Goal: Task Accomplishment & Management: Manage account settings

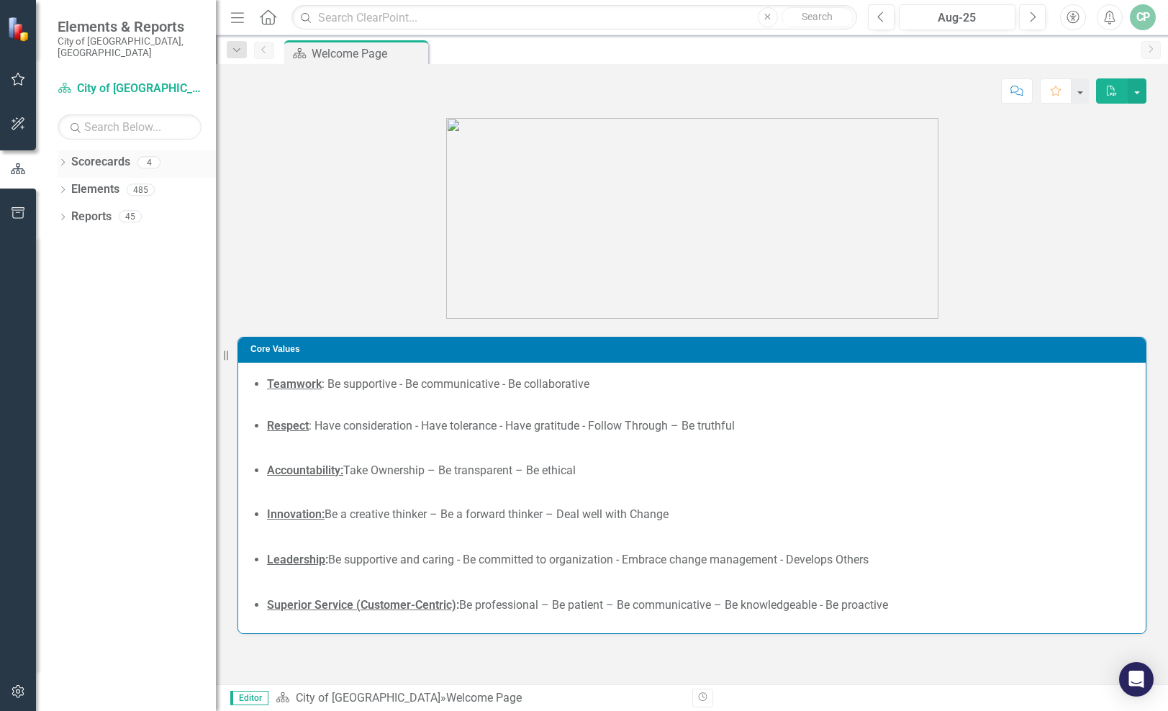
click at [63, 160] on icon "Dropdown" at bounding box center [63, 164] width 10 height 8
click at [73, 185] on icon "Dropdown" at bounding box center [70, 189] width 11 height 9
click at [120, 209] on link "Communications & Marketing" at bounding box center [155, 217] width 122 height 17
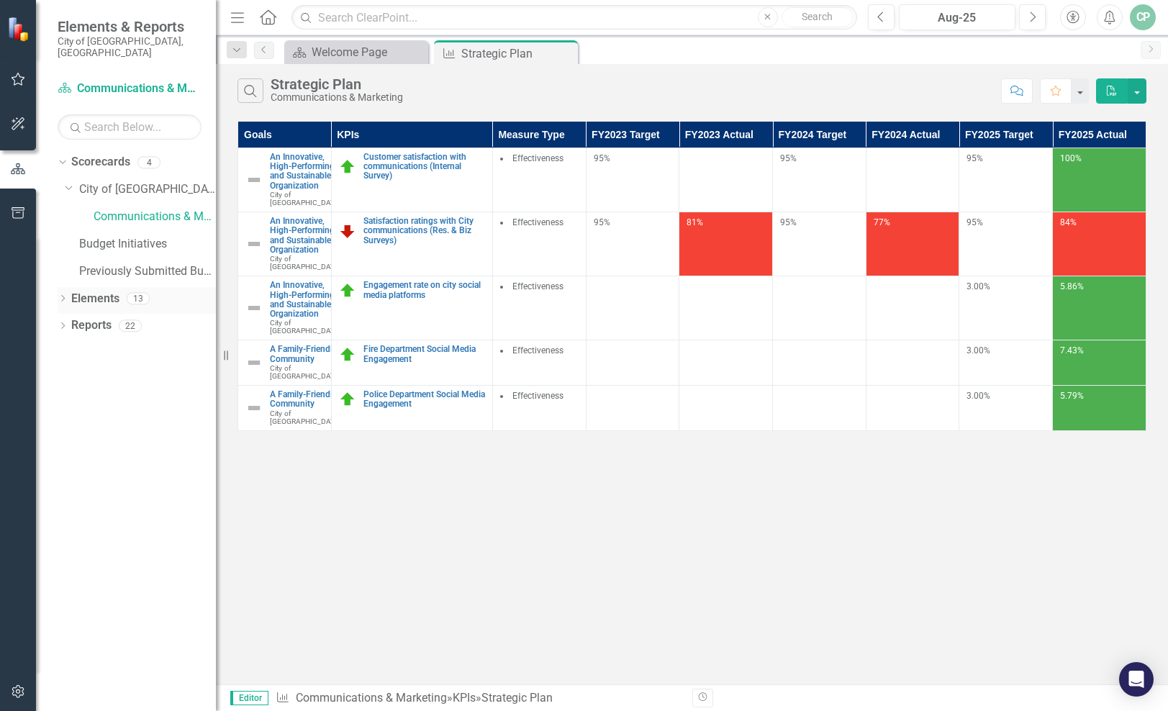
click at [62, 296] on icon "Dropdown" at bounding box center [63, 300] width 10 height 8
click at [69, 350] on icon "Dropdown" at bounding box center [70, 354] width 10 height 8
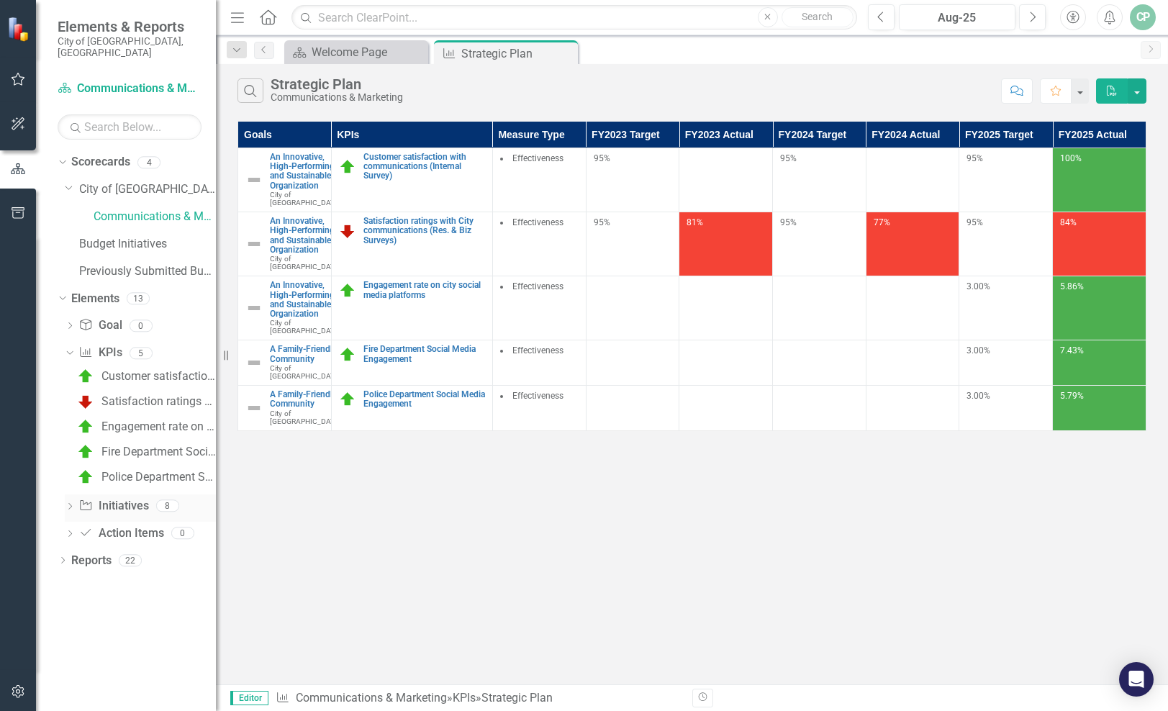
click at [66, 504] on icon "Dropdown" at bounding box center [70, 508] width 10 height 8
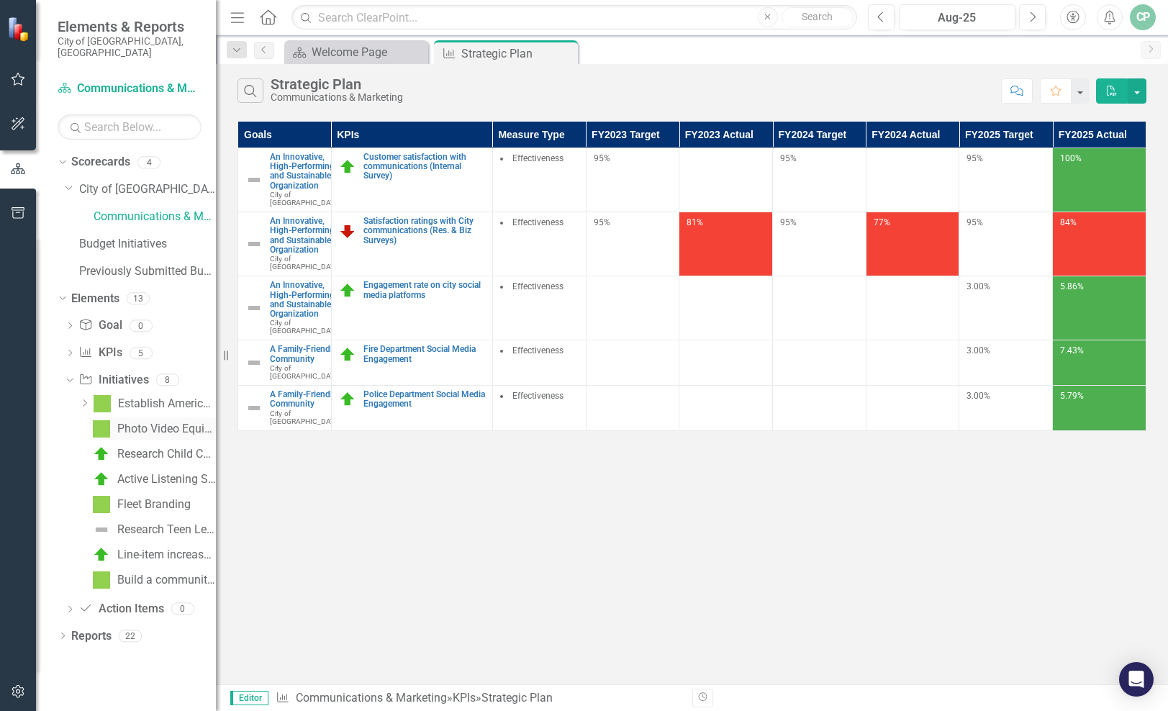
click at [140, 422] on div "Photo Video Equipment" at bounding box center [166, 428] width 99 height 13
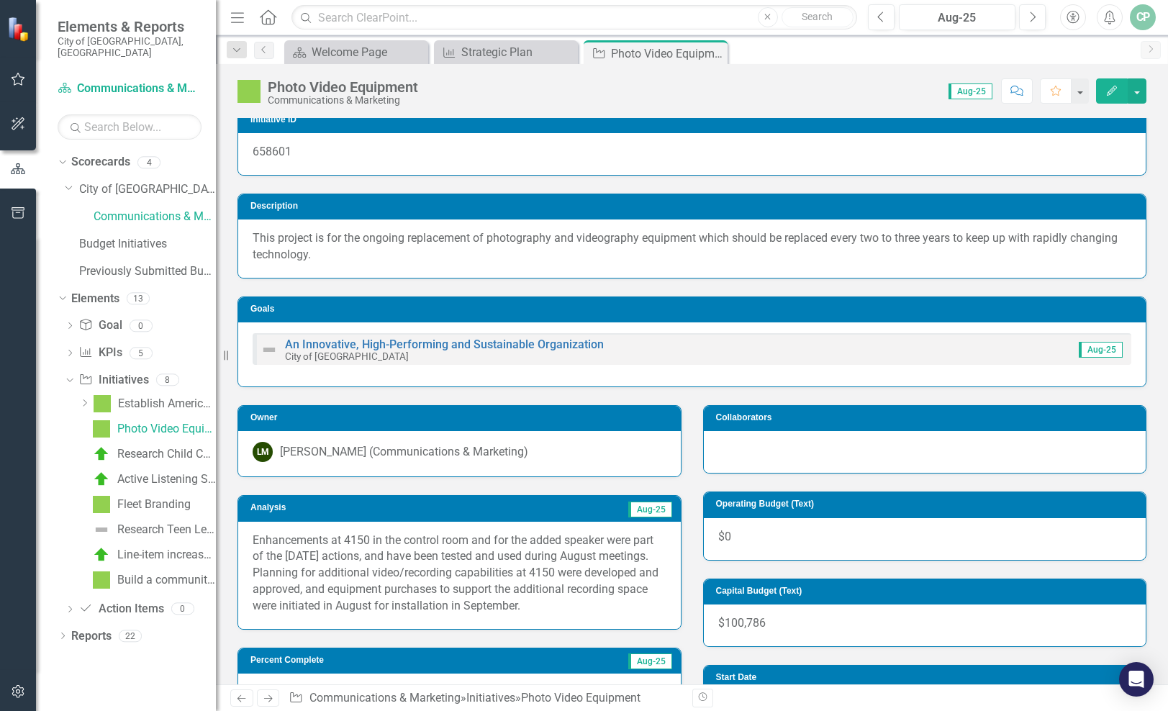
scroll to position [12, 0]
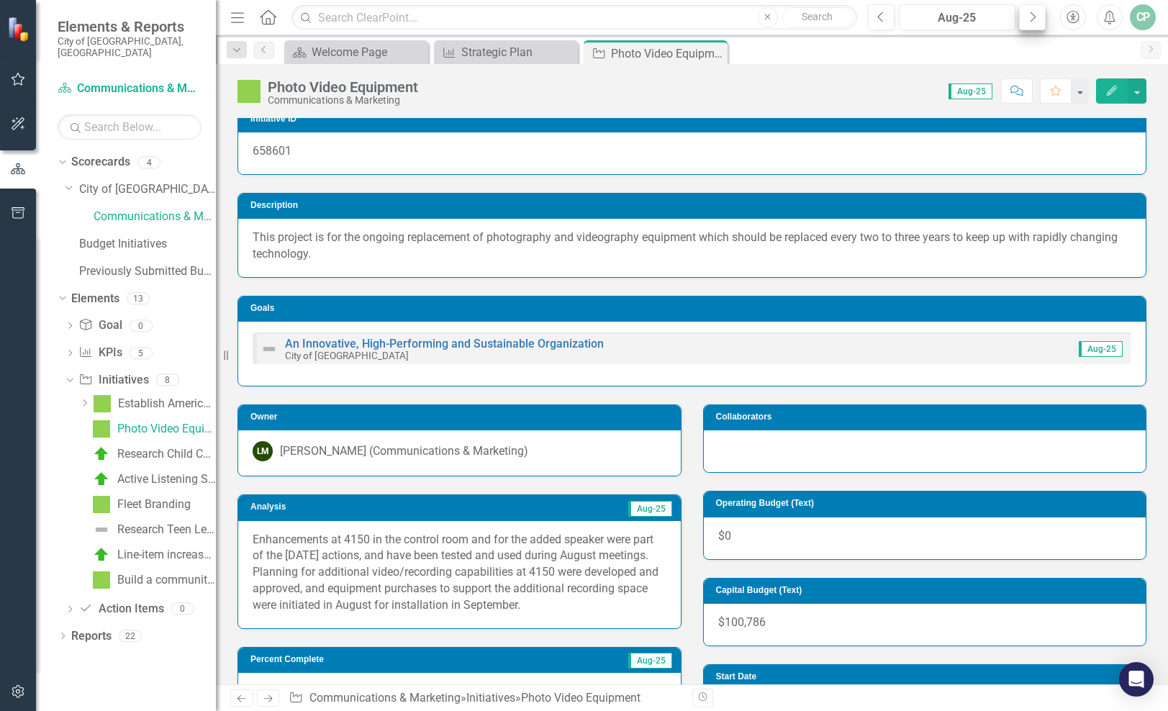
click at [1032, 11] on icon "Next" at bounding box center [1032, 17] width 8 height 13
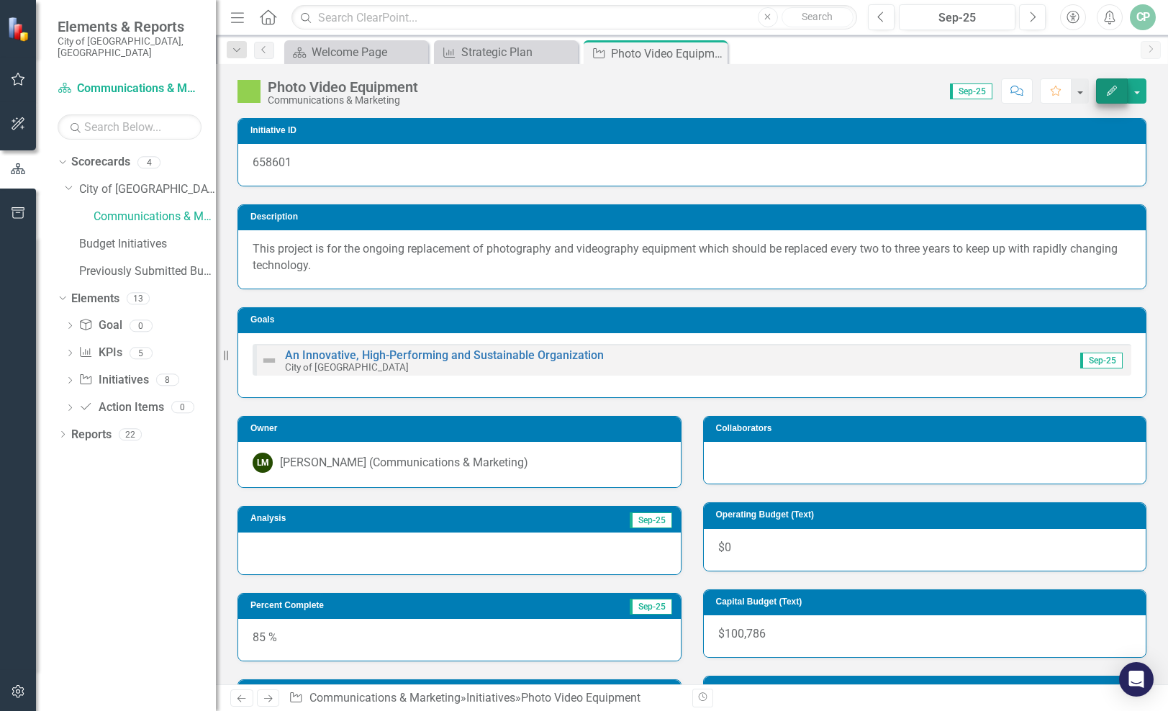
click at [1114, 94] on icon "Edit" at bounding box center [1111, 91] width 13 height 10
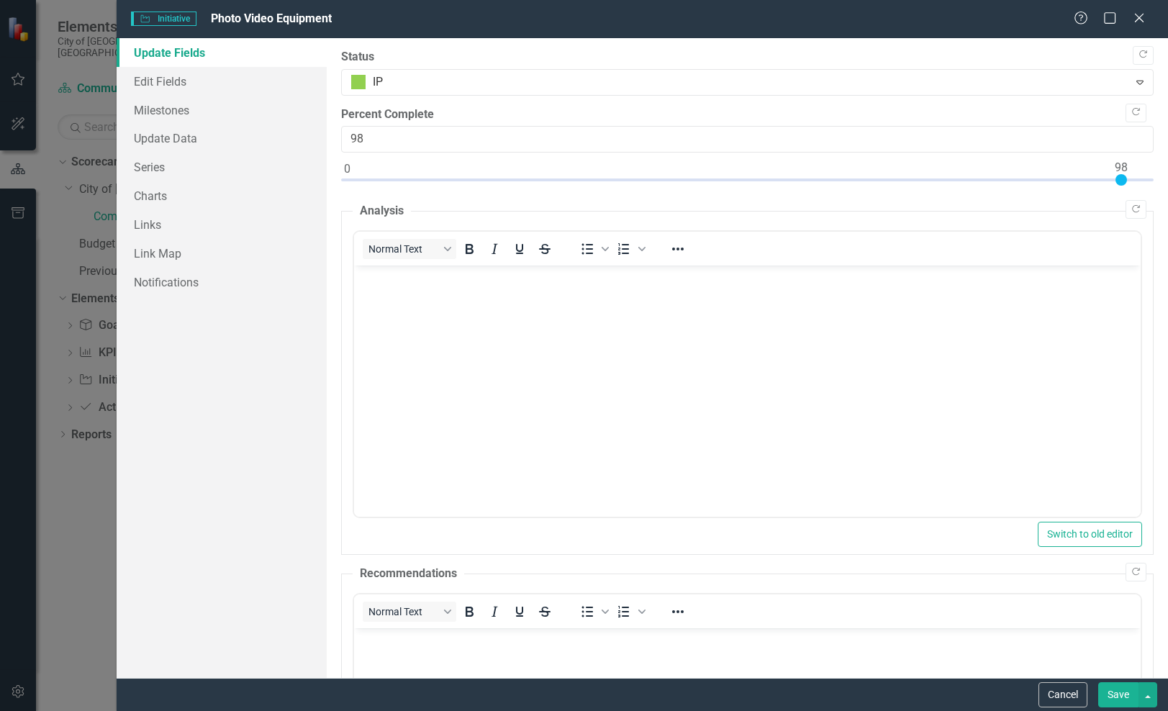
type input "100"
drag, startPoint x: 1015, startPoint y: 178, endPoint x: 1145, endPoint y: 189, distance: 130.0
click at [1145, 189] on div ""Update" fields in ClearPoint are the fields that change from reporting period …" at bounding box center [747, 358] width 841 height 640
click at [1132, 205] on icon "button" at bounding box center [1136, 209] width 8 height 8
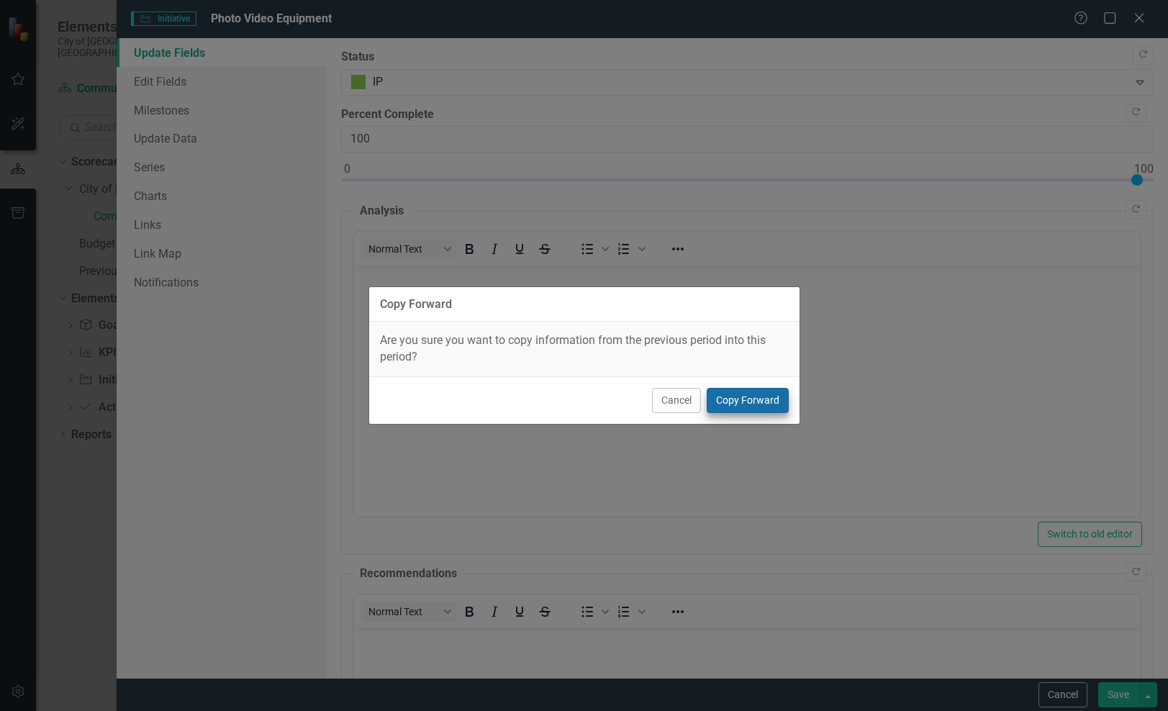
click at [755, 404] on button "Copy Forward" at bounding box center [748, 400] width 82 height 25
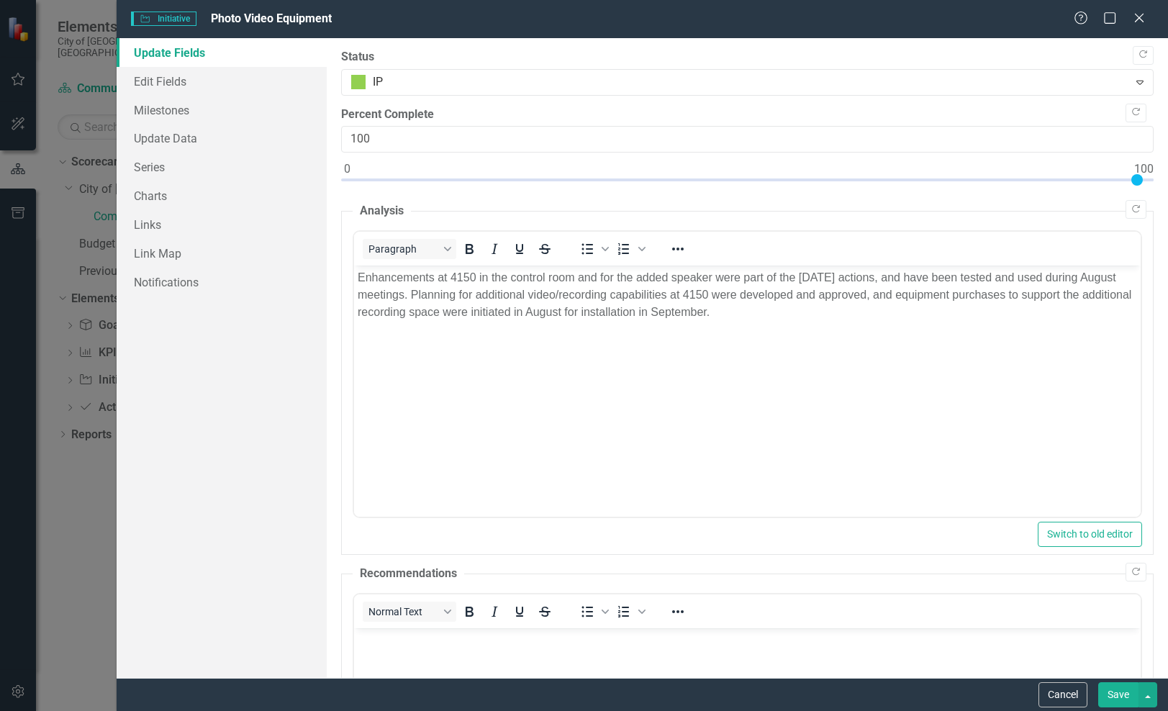
click at [537, 317] on p "Enhancements at 4150 in the control room and for the added speaker were part of…" at bounding box center [747, 295] width 779 height 52
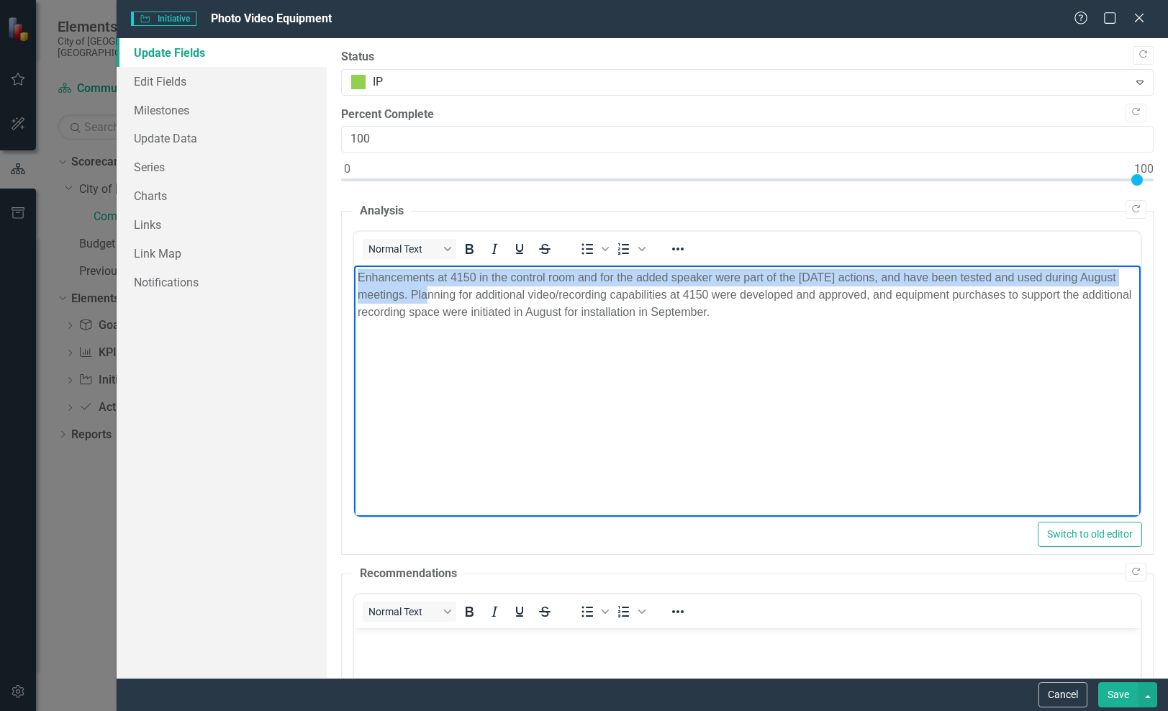
drag, startPoint x: 449, startPoint y: 294, endPoint x: 350, endPoint y: 273, distance: 100.8
click at [354, 273] on html "Enhancements at 4150 in the control room and for the added speaker were part of…" at bounding box center [747, 374] width 786 height 216
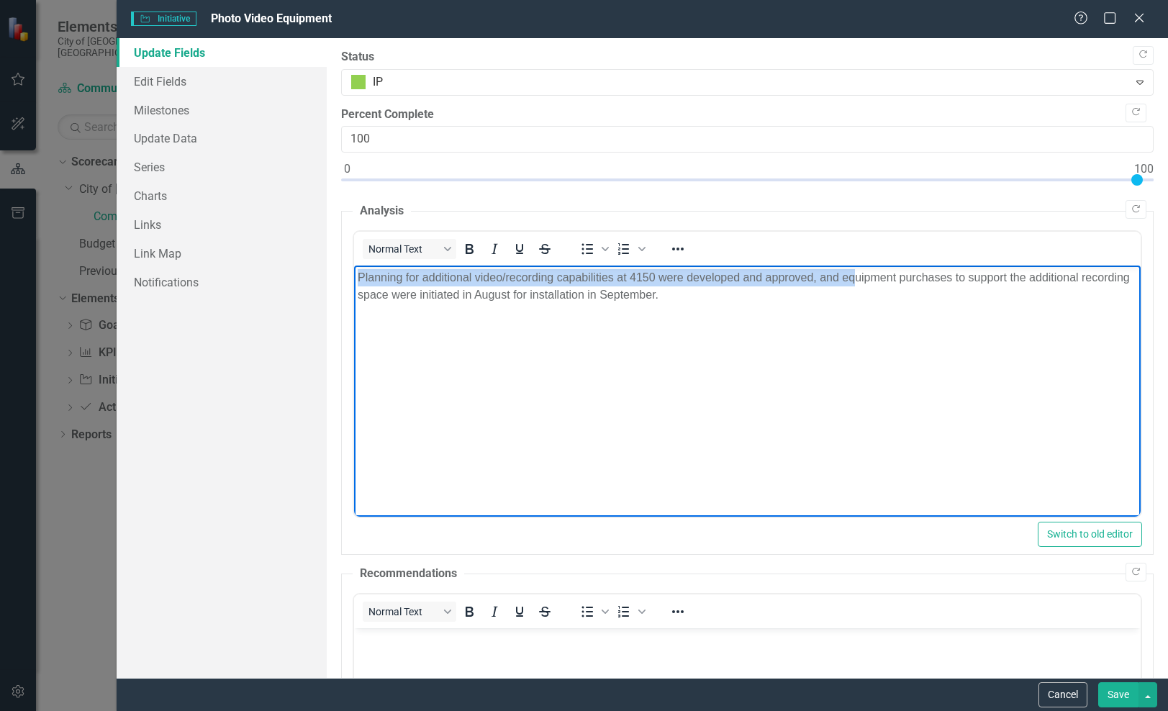
drag, startPoint x: 852, startPoint y: 276, endPoint x: 825, endPoint y: 236, distance: 48.1
click at [825, 266] on html "Planning for additional video/recording capabilities at 4150 were developed and…" at bounding box center [747, 374] width 786 height 216
click at [704, 276] on p "Planning for additional video/recording capabilities at 4150 were developed and…" at bounding box center [747, 286] width 779 height 35
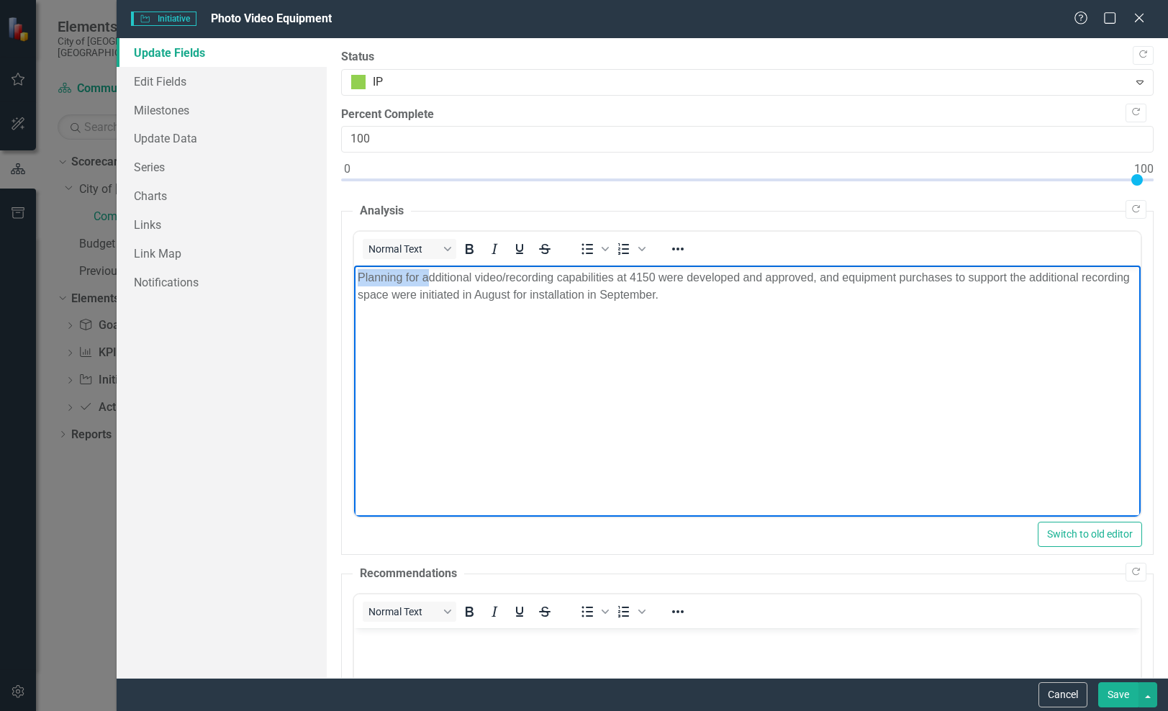
drag, startPoint x: 430, startPoint y: 276, endPoint x: 404, endPoint y: 245, distance: 40.4
click at [404, 266] on html "Planning for additional video/recording capabilities at 4150 were developed and…" at bounding box center [747, 374] width 786 height 216
click at [648, 294] on p "Additional video/recording capabilities at 4150 were developed and approved, an…" at bounding box center [747, 286] width 779 height 35
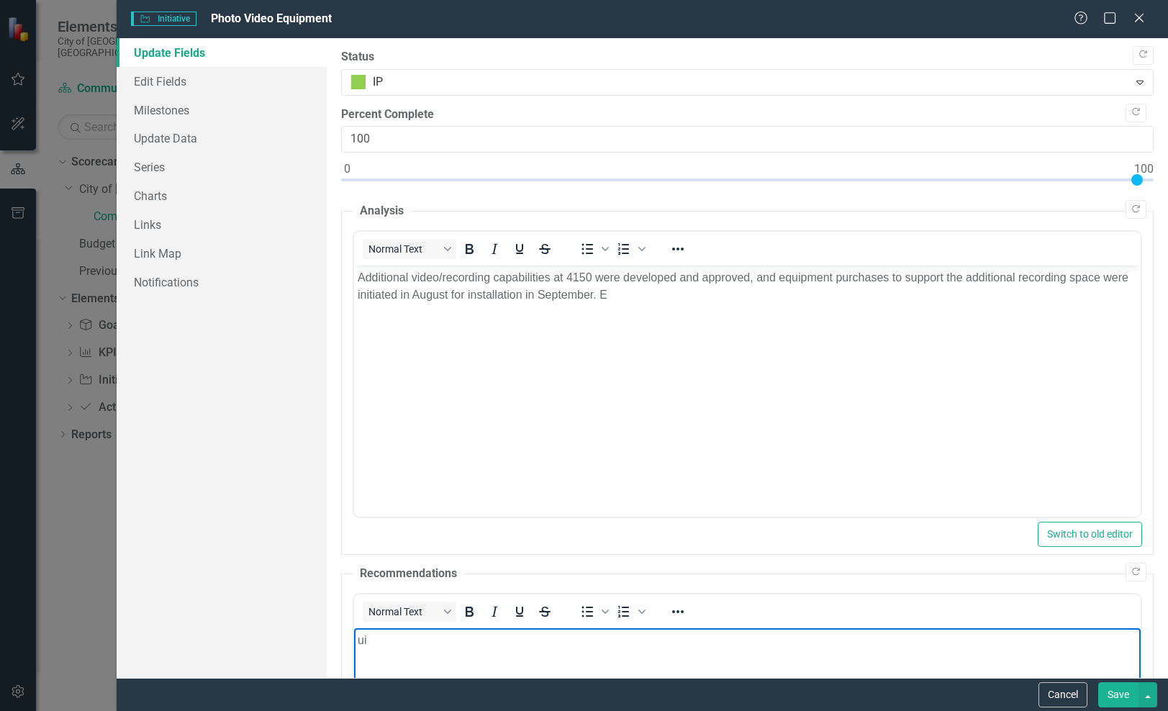
click at [683, 311] on body "Additional video/recording capabilities at 4150 were developed and approved, an…" at bounding box center [747, 374] width 786 height 216
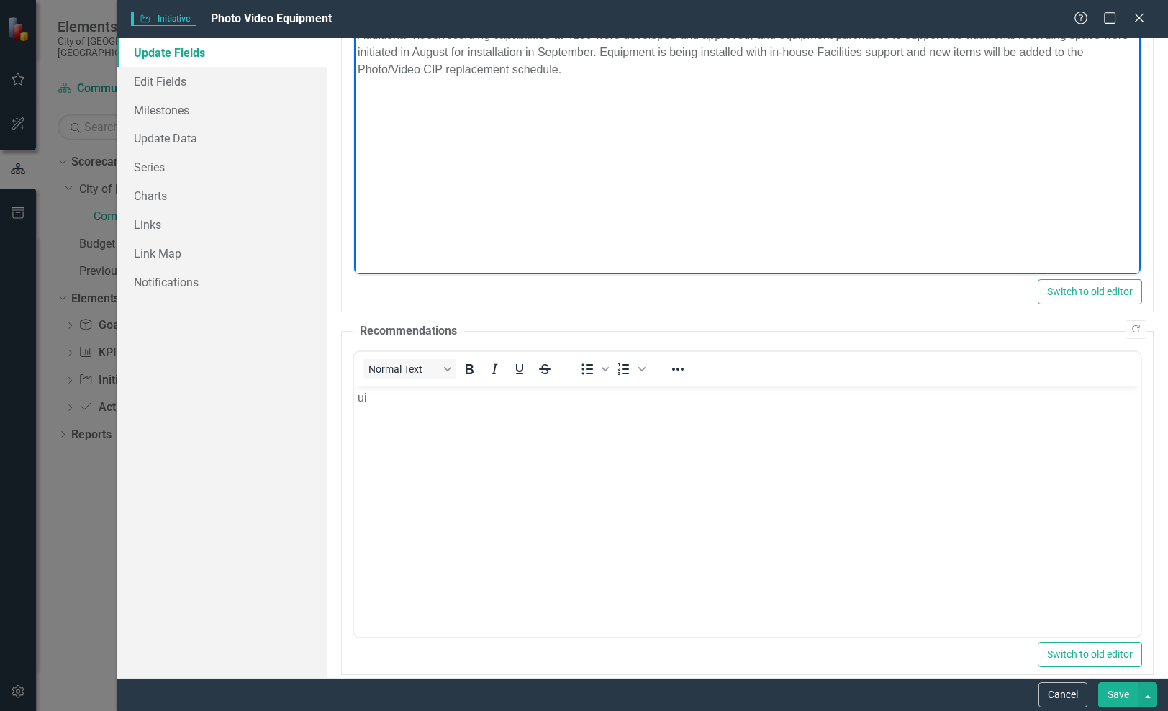
scroll to position [243, 0]
click at [570, 414] on body "ui" at bounding box center [747, 492] width 786 height 216
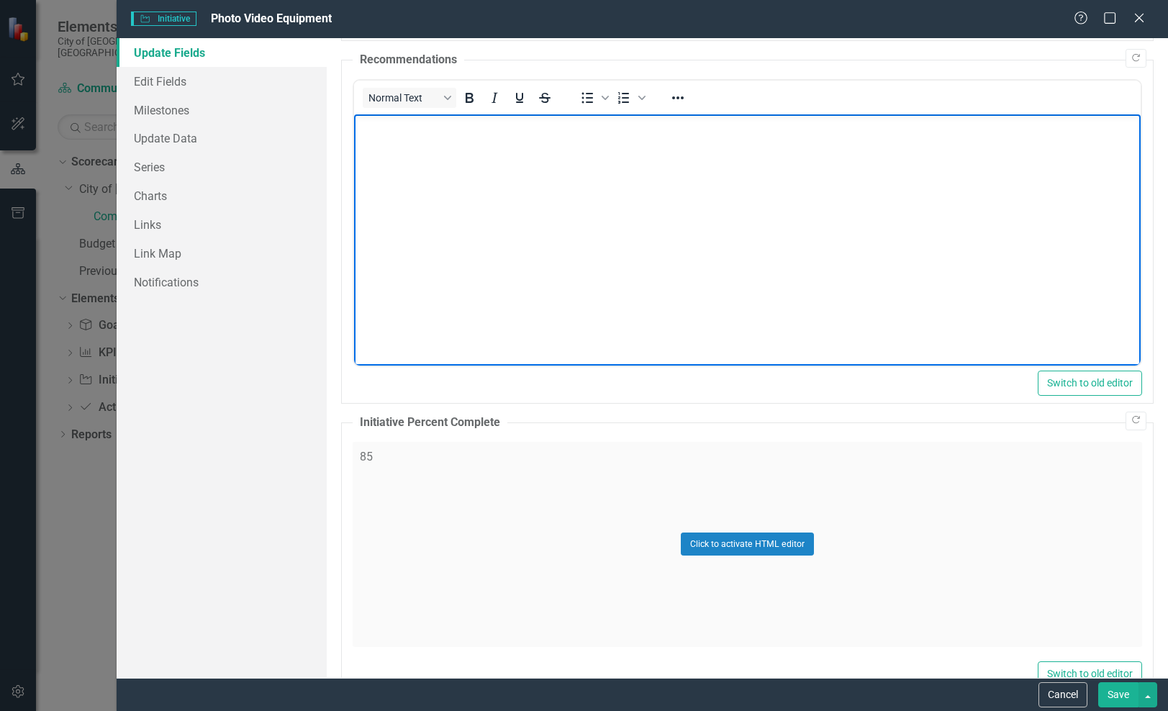
scroll to position [530, 0]
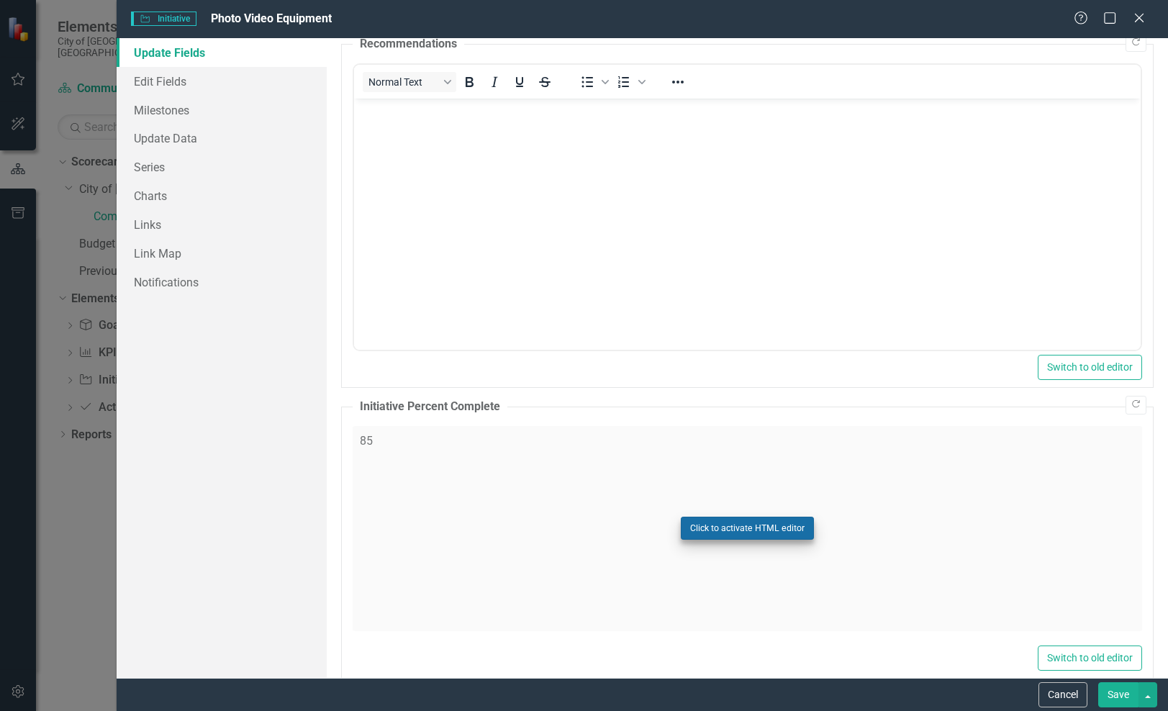
click at [729, 525] on button "Click to activate HTML editor" at bounding box center [747, 528] width 133 height 23
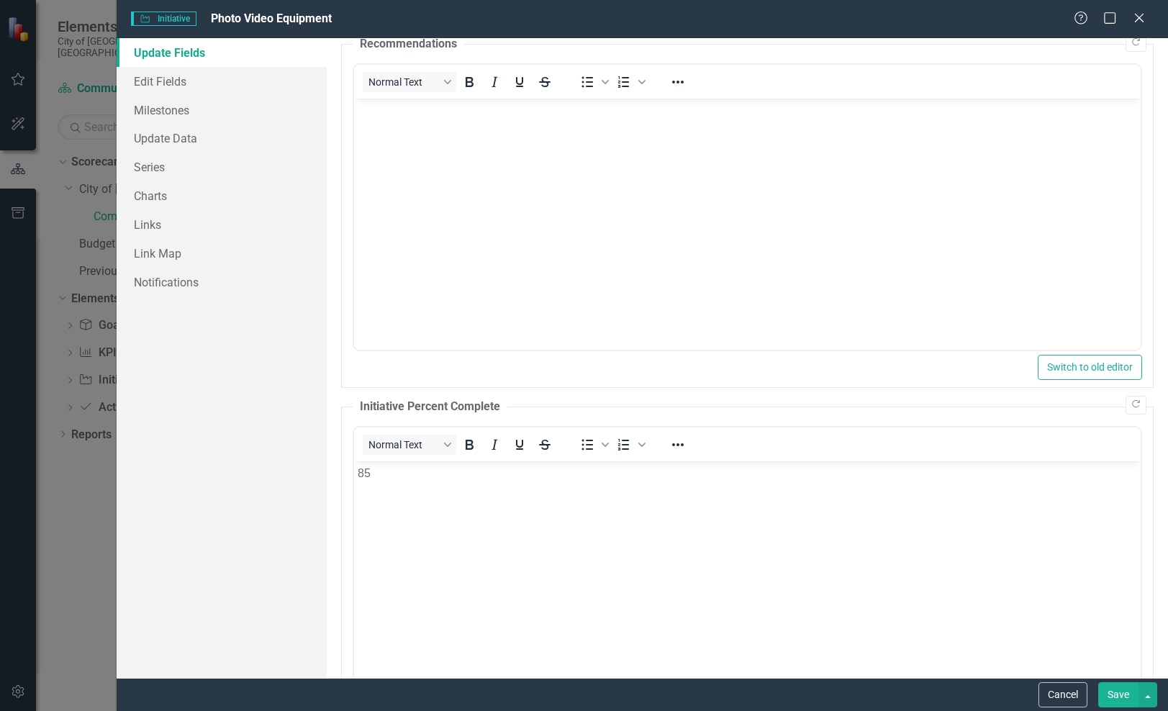
scroll to position [0, 0]
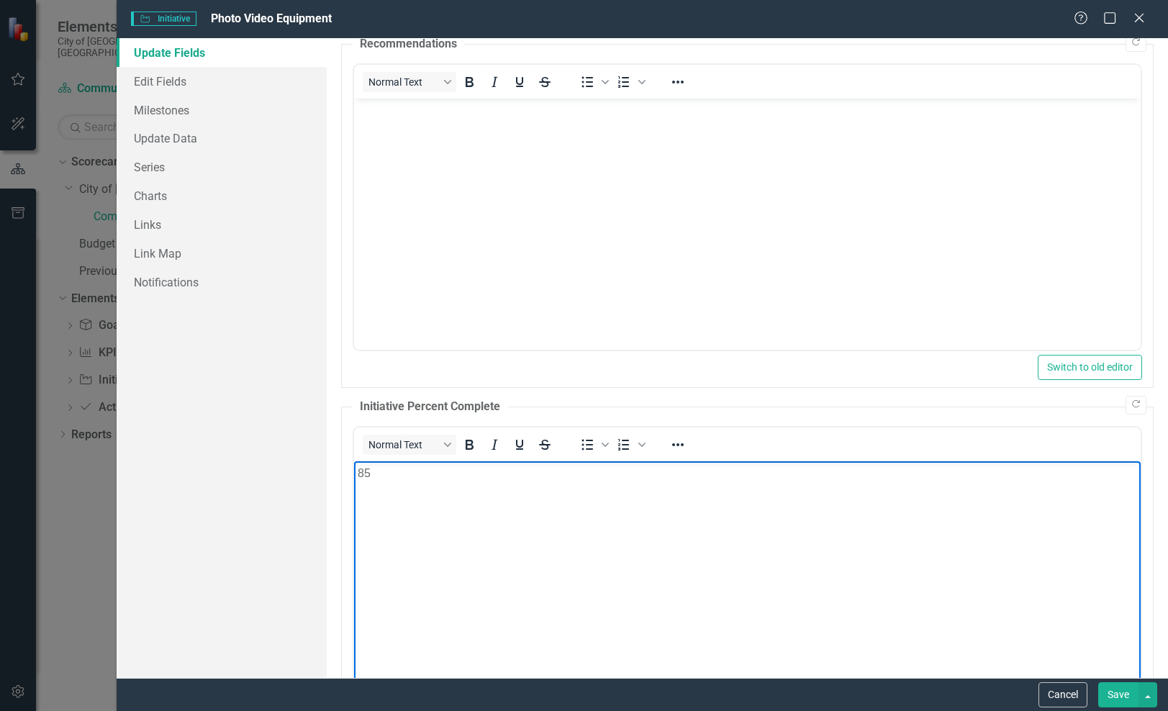
click at [535, 487] on body "85" at bounding box center [747, 568] width 786 height 216
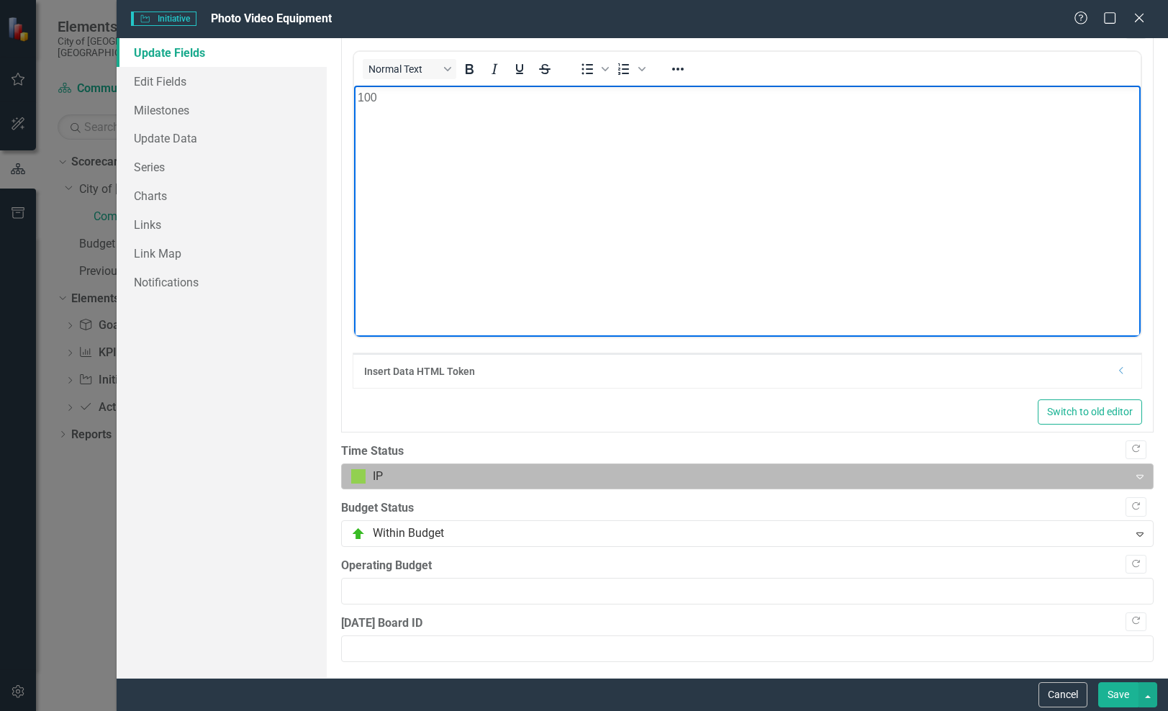
scroll to position [904, 0]
click at [678, 475] on div at bounding box center [735, 477] width 768 height 19
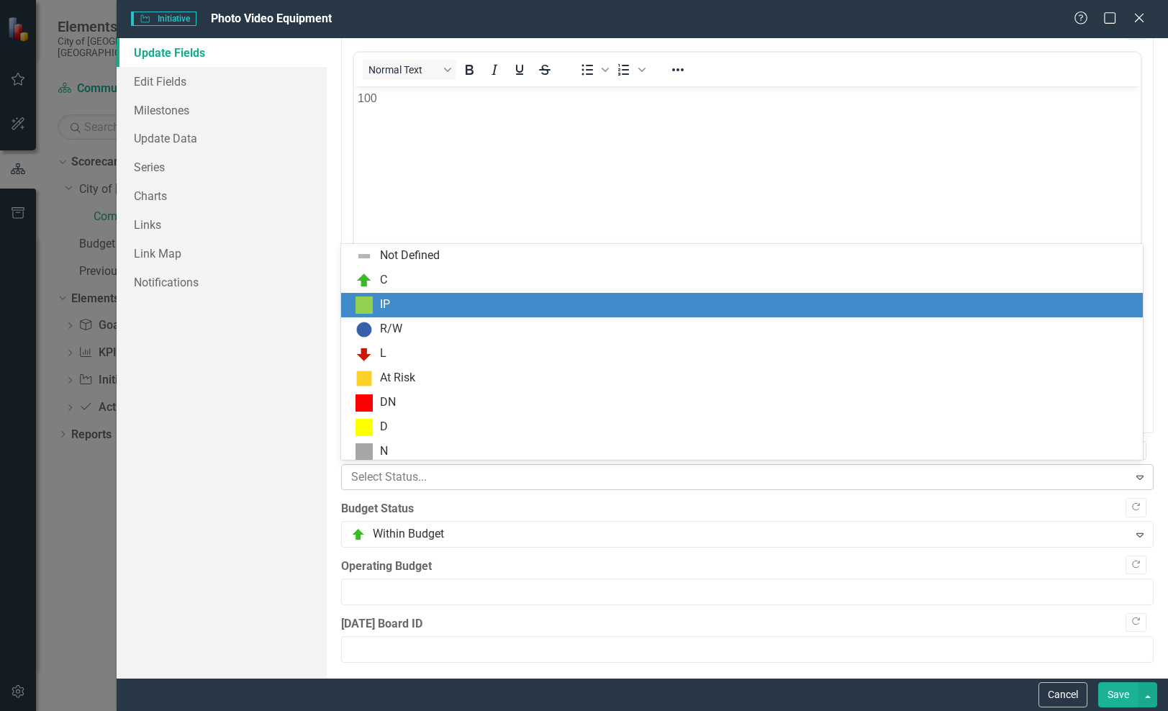
scroll to position [4, 0]
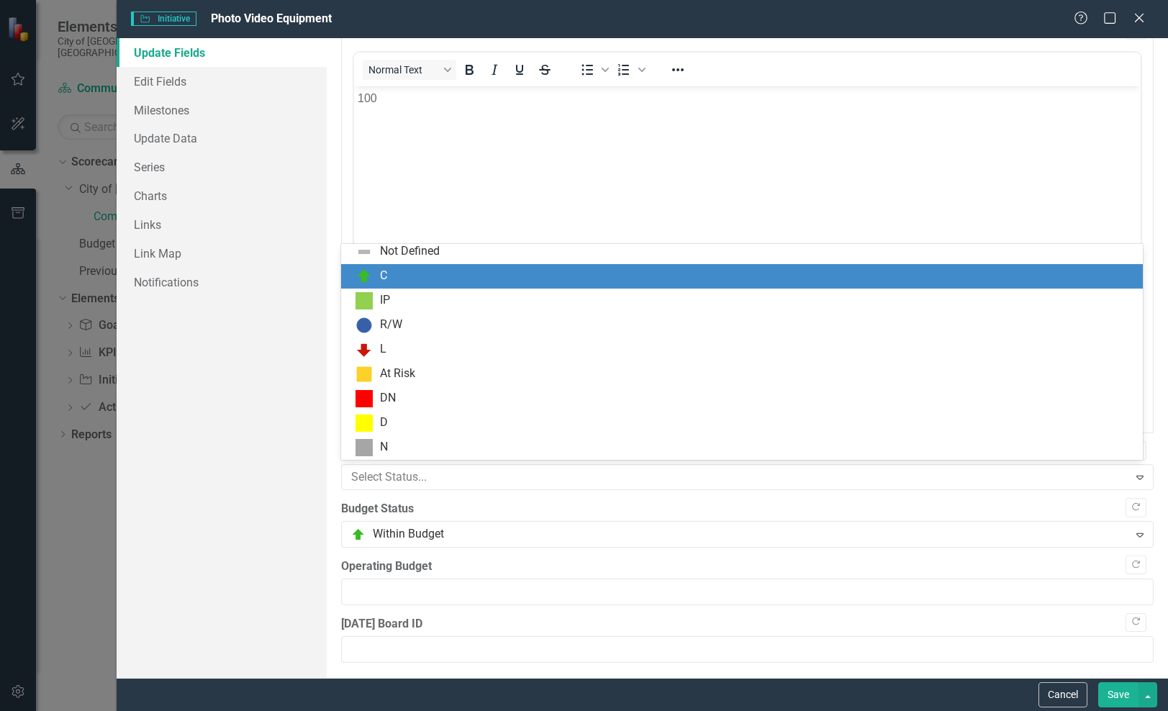
click at [675, 283] on div "C" at bounding box center [744, 276] width 779 height 17
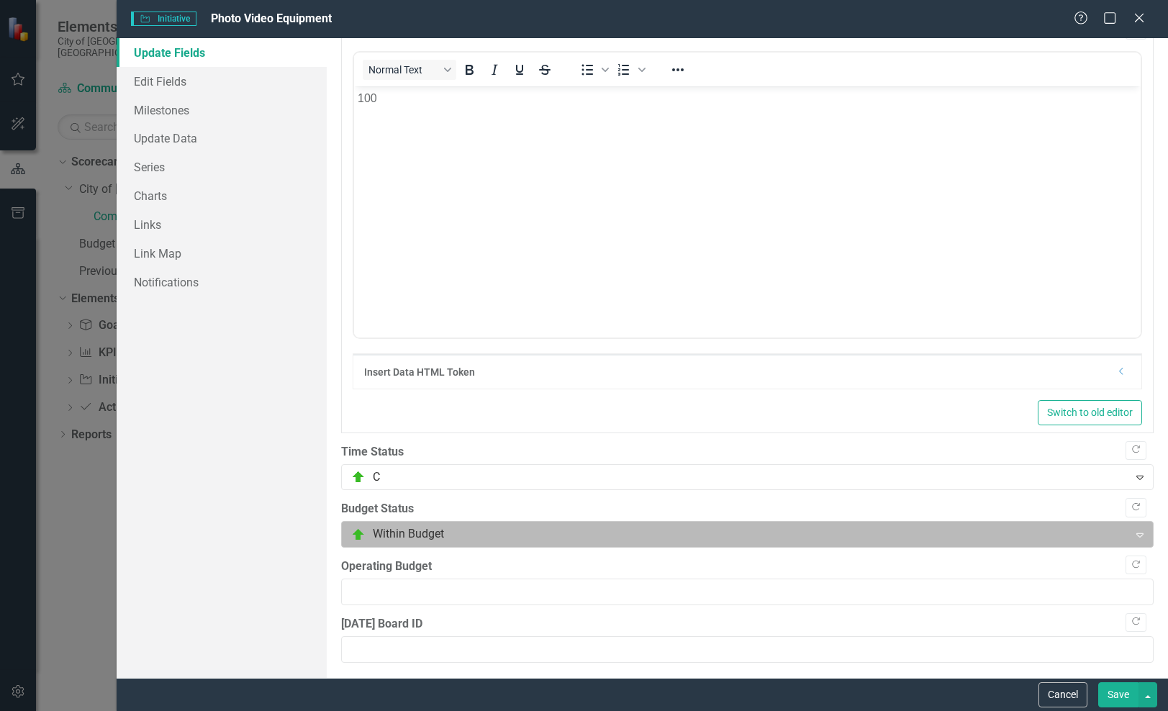
click at [661, 525] on div at bounding box center [735, 534] width 768 height 19
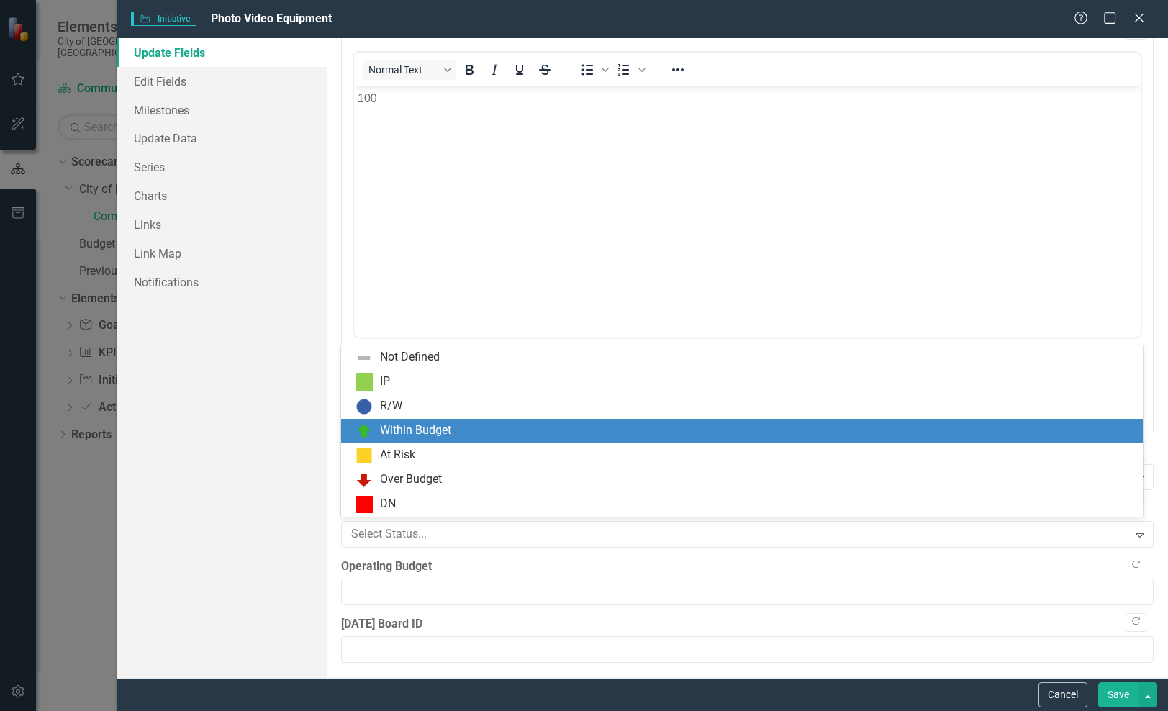
click at [620, 424] on div "Within Budget" at bounding box center [744, 430] width 779 height 17
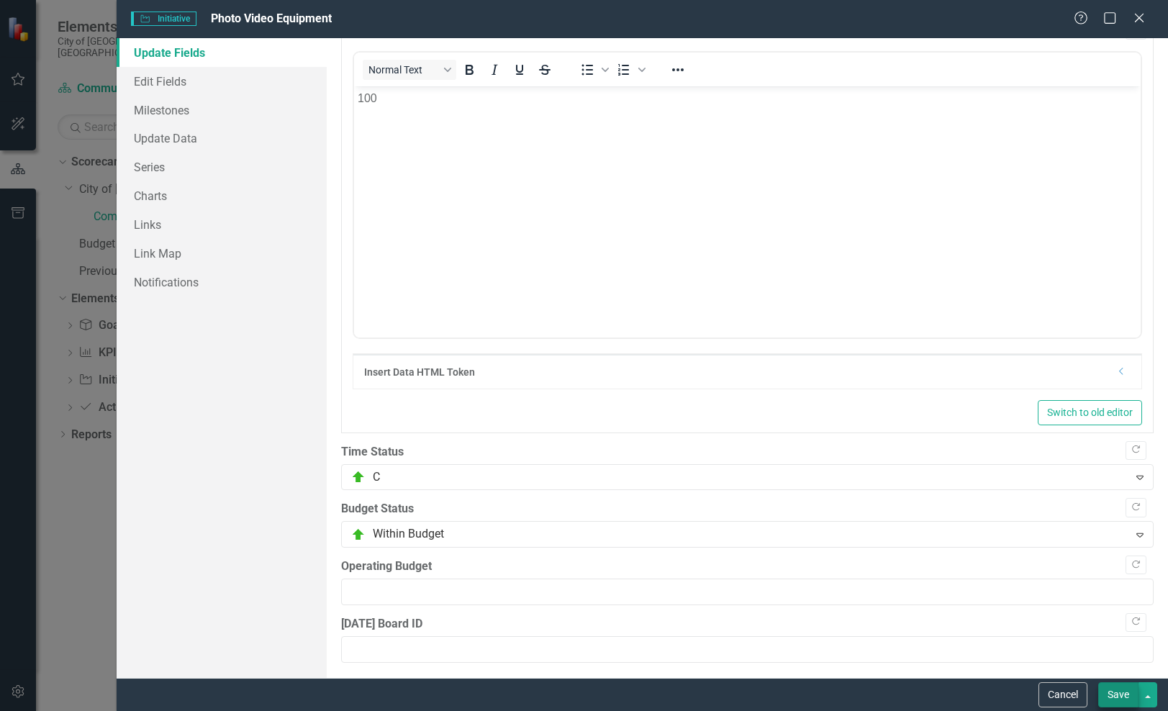
click at [1121, 694] on button "Save" at bounding box center [1118, 694] width 40 height 25
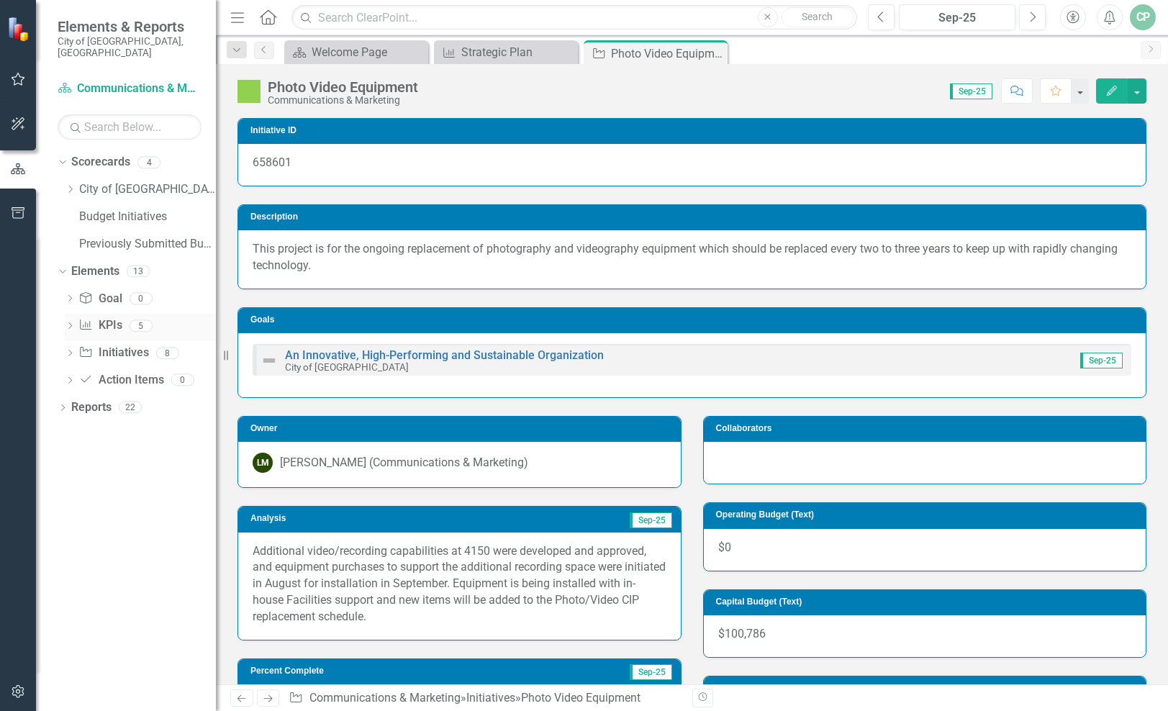
click at [68, 323] on icon "Dropdown" at bounding box center [70, 327] width 10 height 8
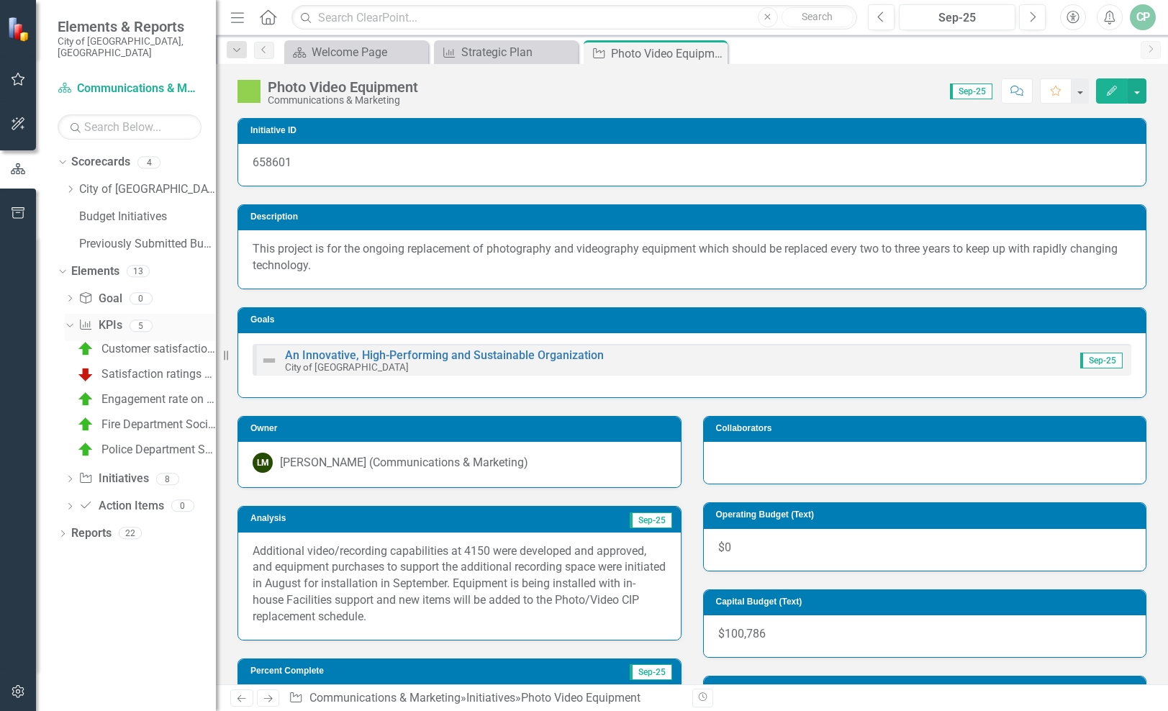
click at [71, 320] on icon "Dropdown" at bounding box center [68, 325] width 8 height 10
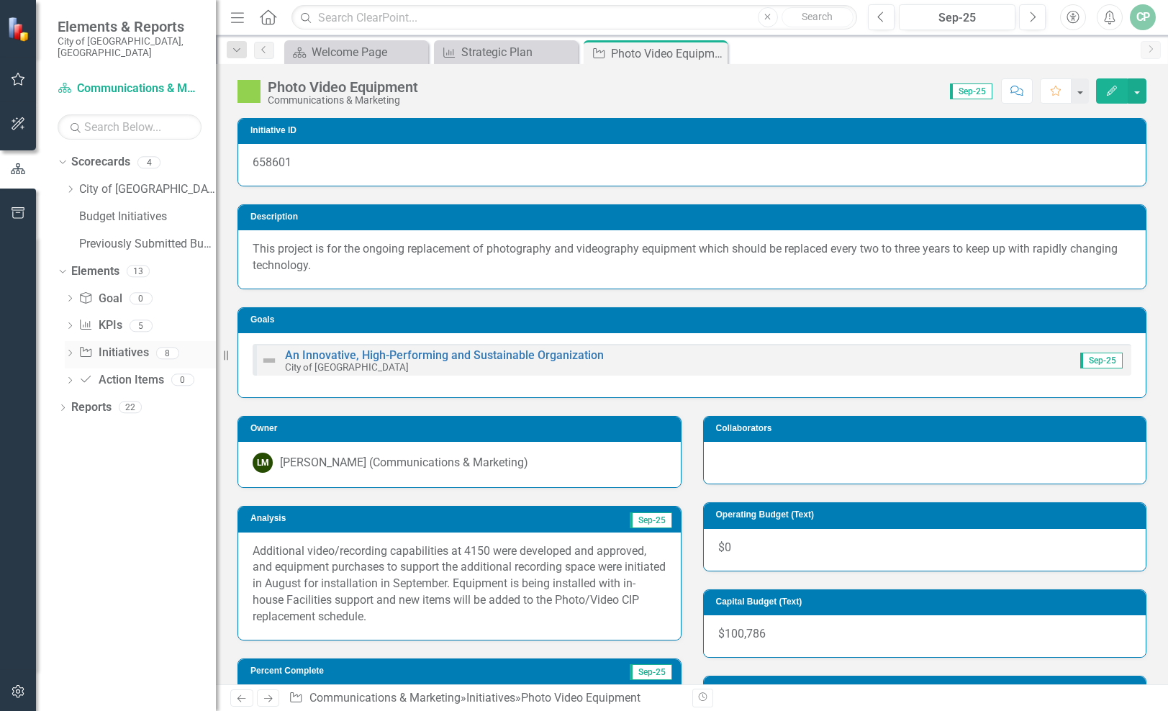
click at [73, 349] on div "Dropdown" at bounding box center [70, 355] width 10 height 12
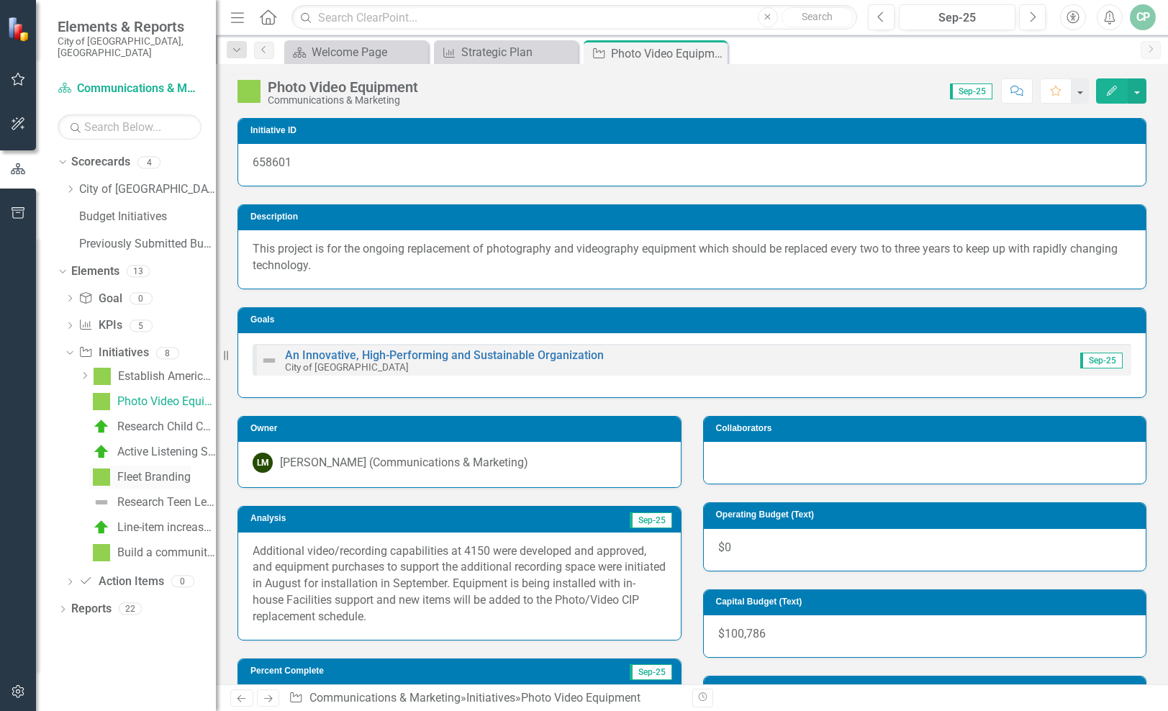
click at [138, 471] on div "Fleet Branding" at bounding box center [153, 477] width 73 height 13
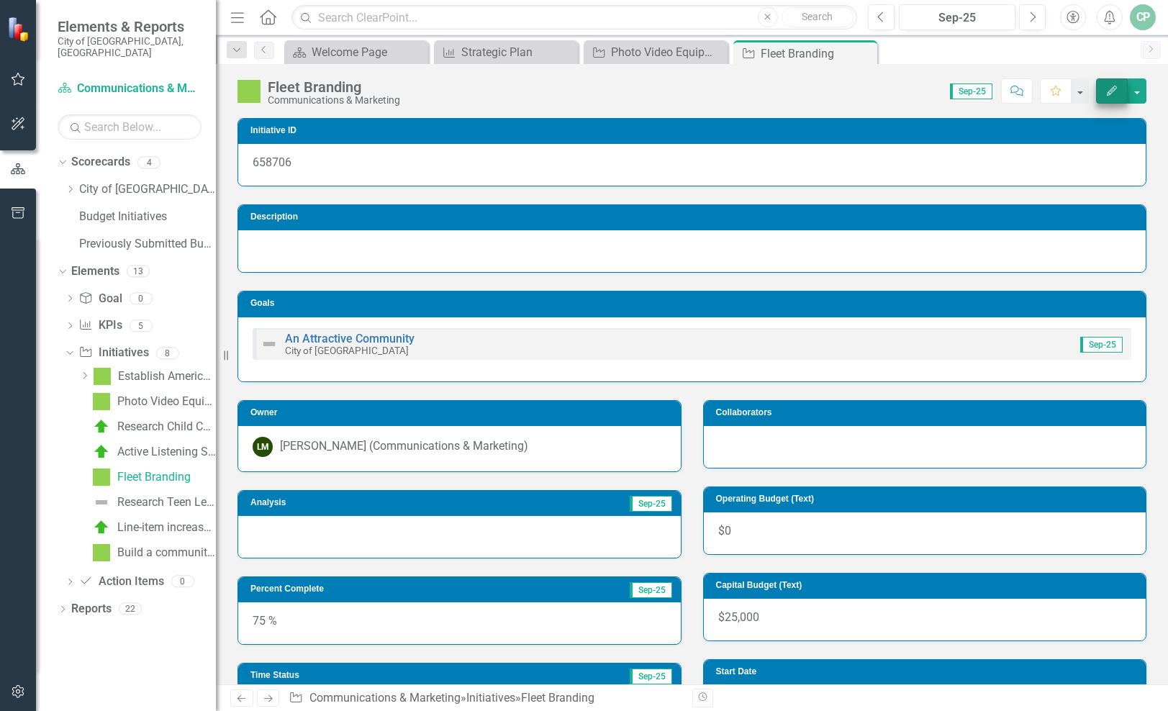
click at [1112, 86] on icon "Edit" at bounding box center [1111, 91] width 13 height 10
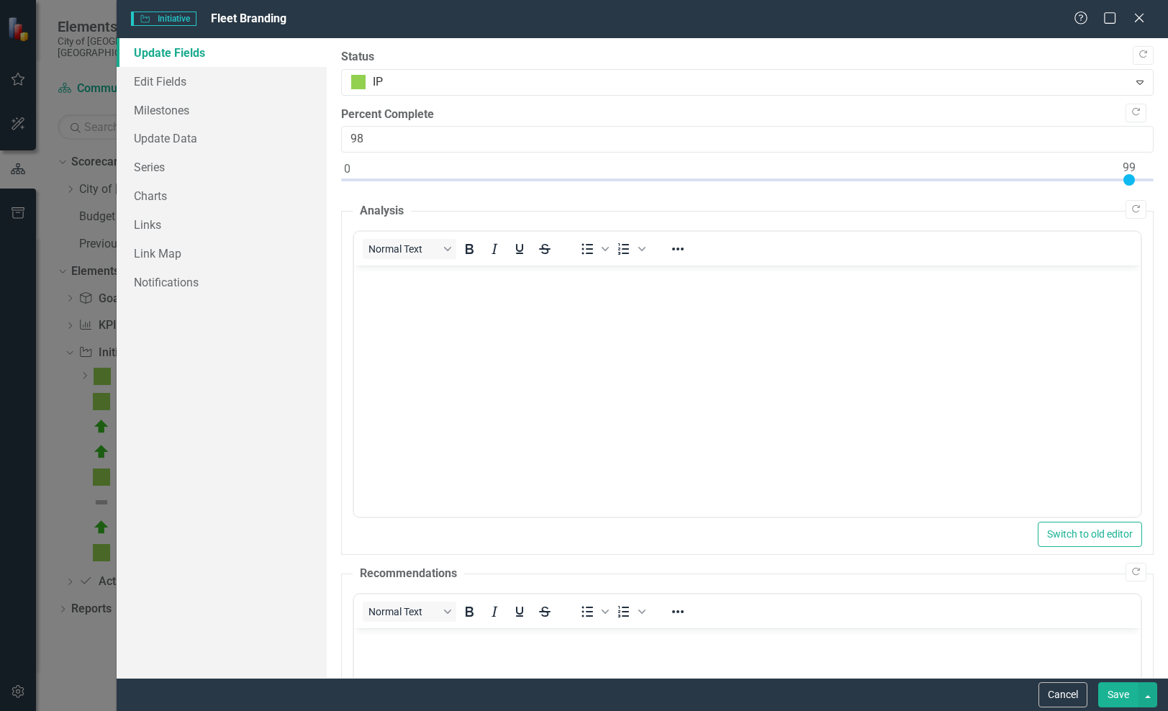
type input "100"
drag, startPoint x: 939, startPoint y: 178, endPoint x: 1169, endPoint y: 194, distance: 230.1
click at [1167, 194] on html "Accessibility Screen-Reader Guide, Feedback, and Issue Reporting | New window E…" at bounding box center [584, 355] width 1168 height 711
click at [635, 330] on body "Rich Text Area. Press ALT-0 for help." at bounding box center [747, 374] width 786 height 216
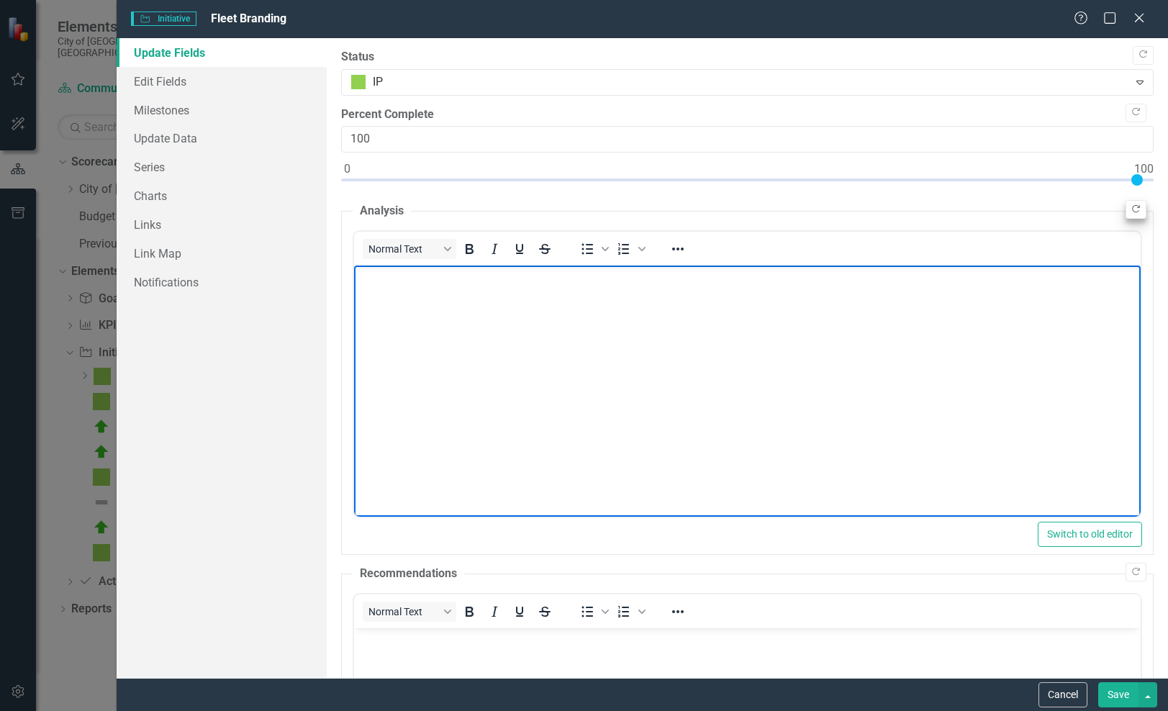
click at [1130, 207] on icon "Copy Forward" at bounding box center [1135, 209] width 11 height 9
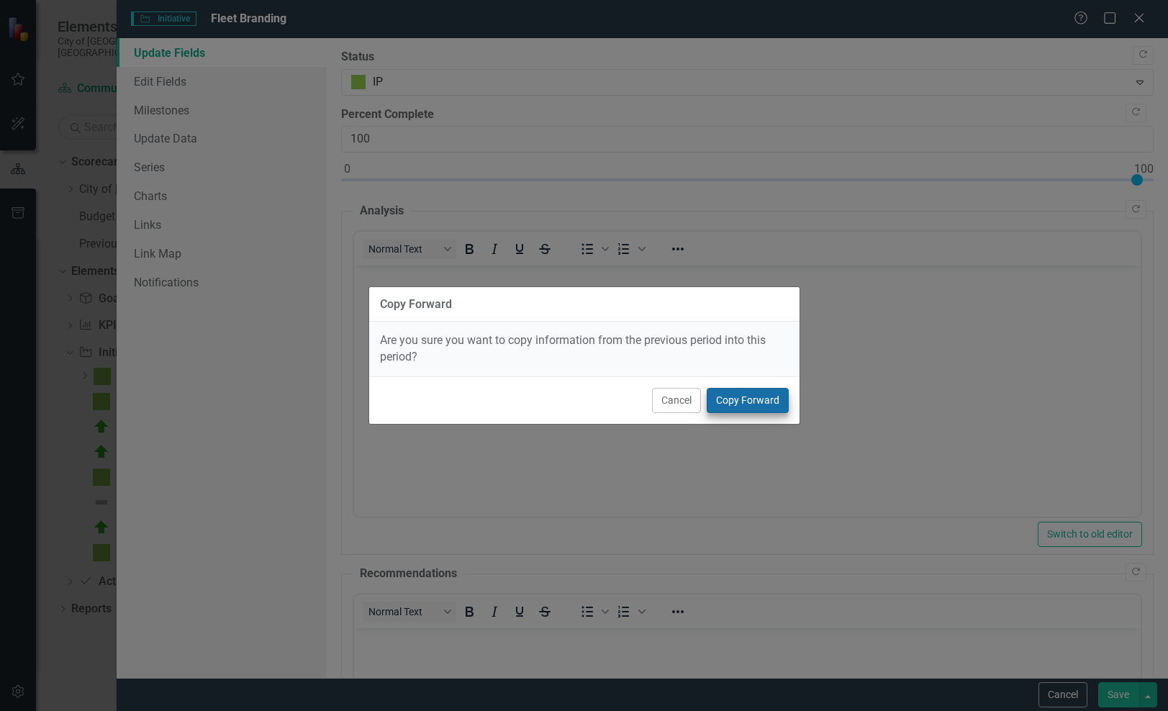
click at [754, 394] on button "Copy Forward" at bounding box center [748, 400] width 82 height 25
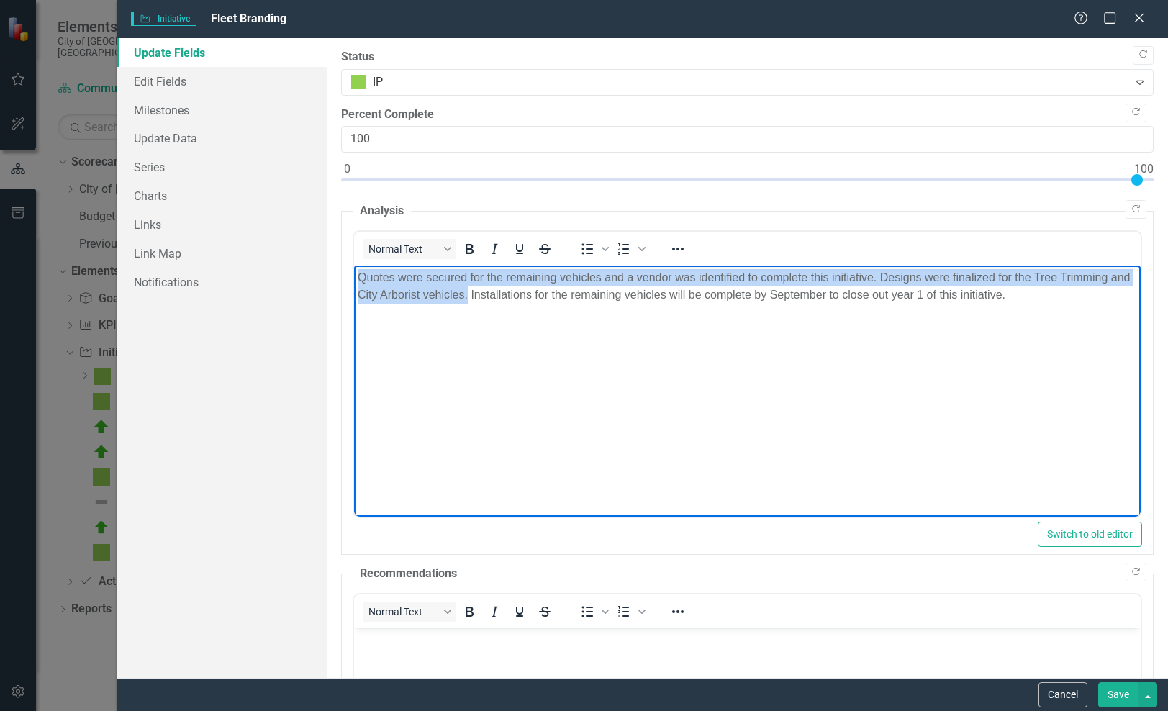
drag, startPoint x: 491, startPoint y: 294, endPoint x: 466, endPoint y: 244, distance: 56.0
click at [466, 266] on html "Quotes were secured for the remaining vehicles and a vendor was identified to c…" at bounding box center [747, 374] width 786 height 216
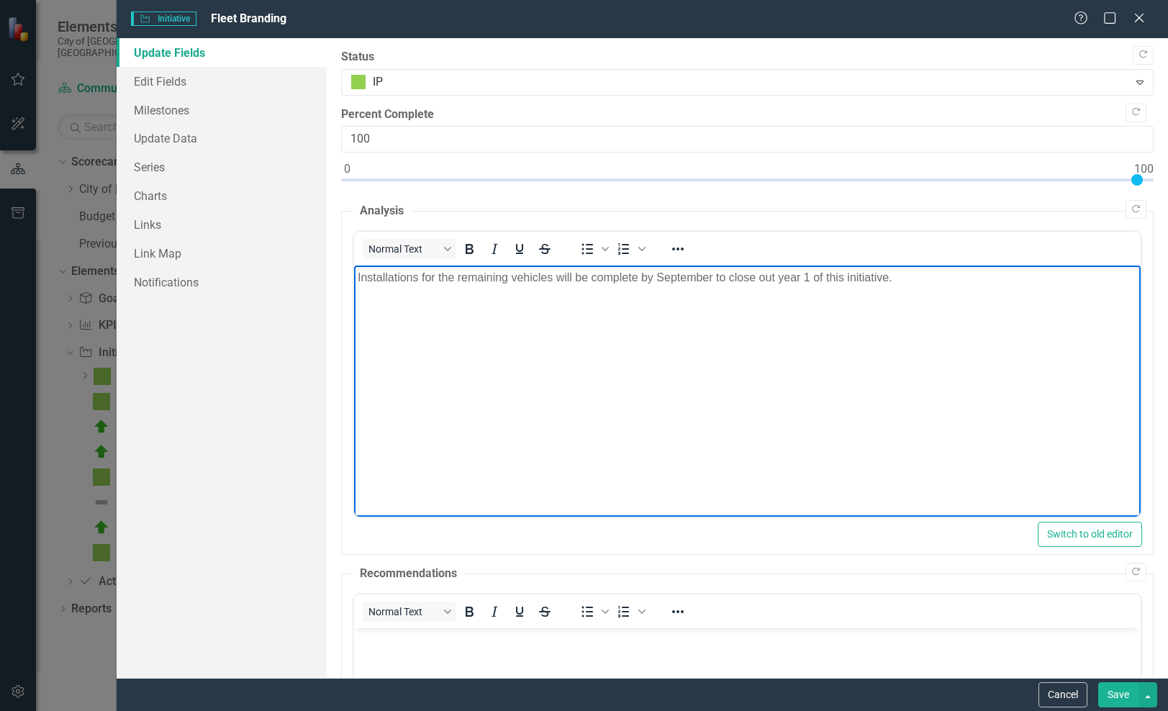
click at [474, 273] on p "Installations for the remaining vehicles will be complete by September to close…" at bounding box center [747, 277] width 779 height 17
click at [745, 274] on p "Installations for 12 additional Parks vehicles will be complete by September to…" at bounding box center [747, 277] width 779 height 17
click at [586, 281] on p "Installations for 12 additional Parks vehicles will be complete by September 30…" at bounding box center [747, 277] width 779 height 17
click at [575, 306] on body "Installations for 12 additional Parks vehicles, including the City Arborist tru…" at bounding box center [747, 374] width 786 height 216
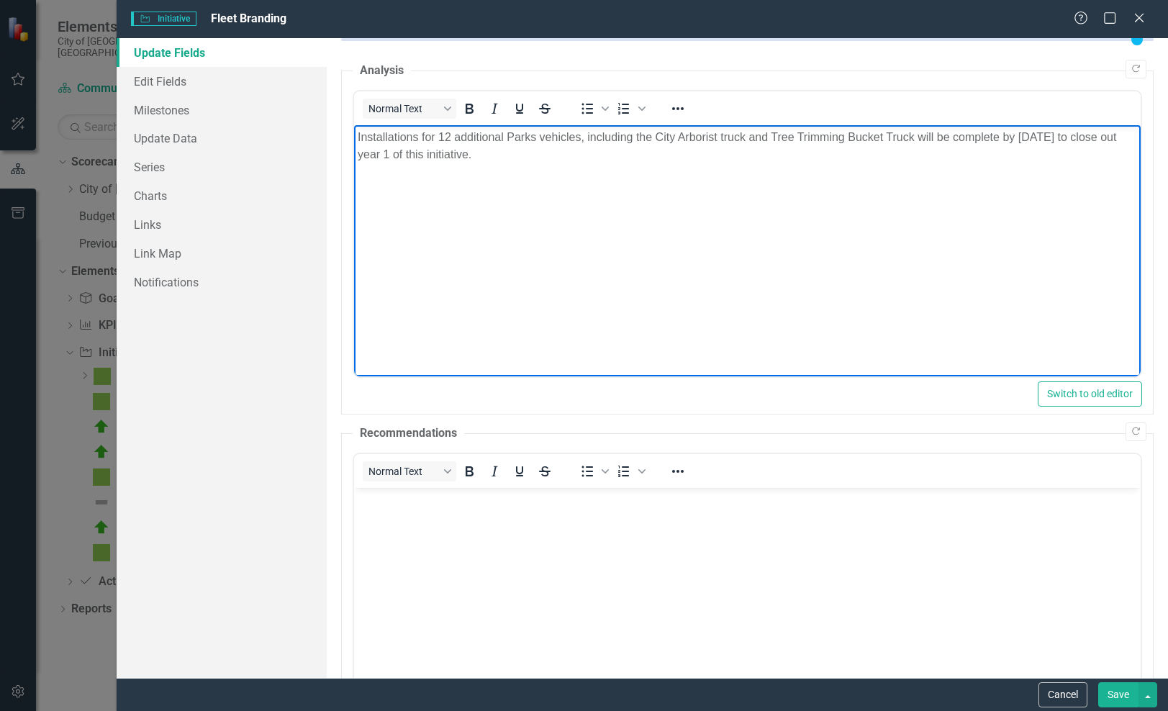
scroll to position [99, 0]
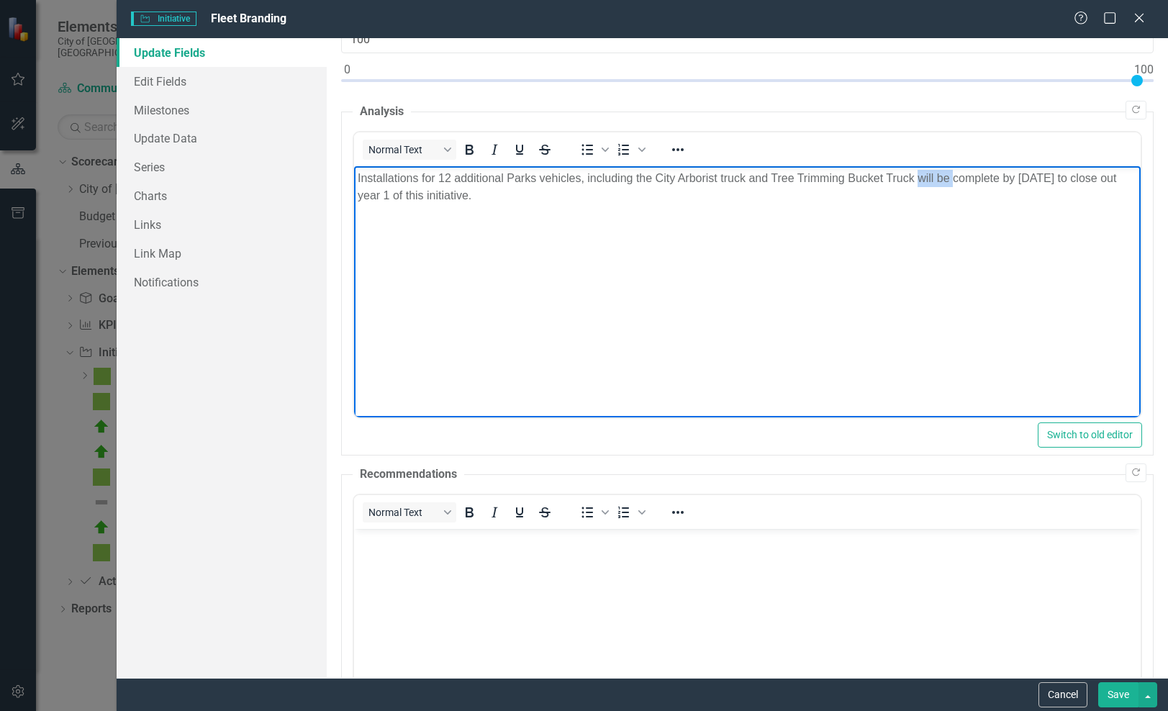
drag, startPoint x: 918, startPoint y: 173, endPoint x: 956, endPoint y: 178, distance: 37.8
click at [956, 178] on p "Installations for 12 additional Parks vehicles, including the City Arborist tru…" at bounding box center [747, 187] width 779 height 35
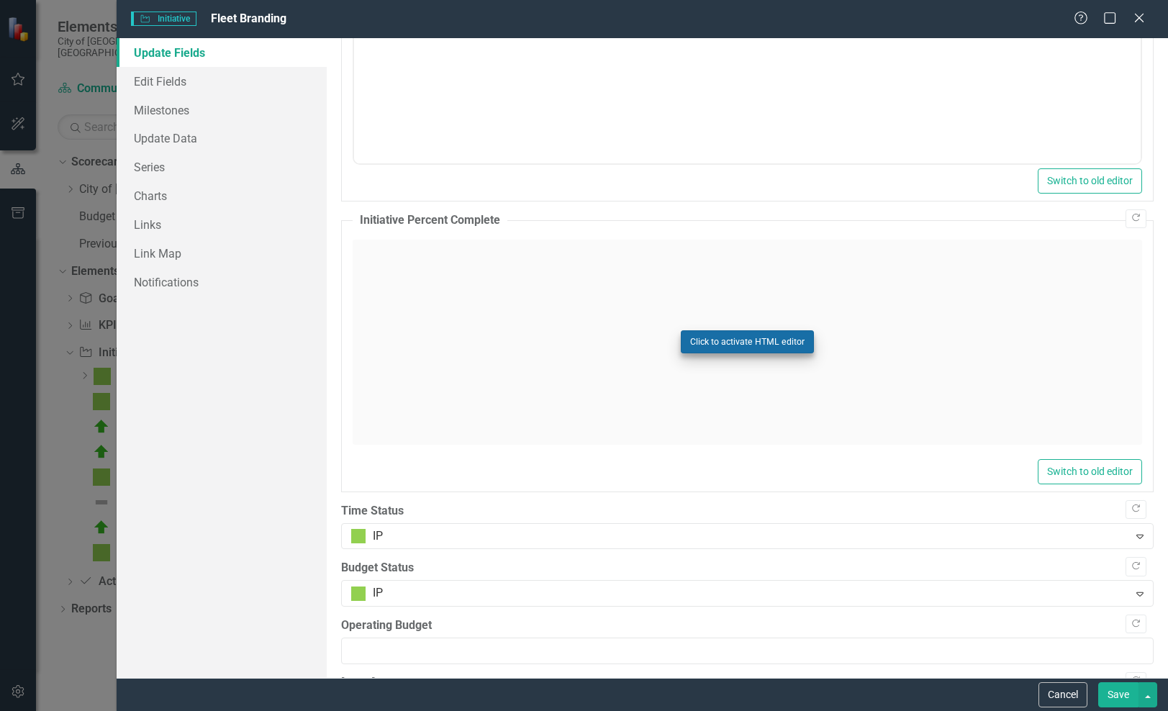
click at [771, 343] on button "Click to activate HTML editor" at bounding box center [747, 341] width 133 height 23
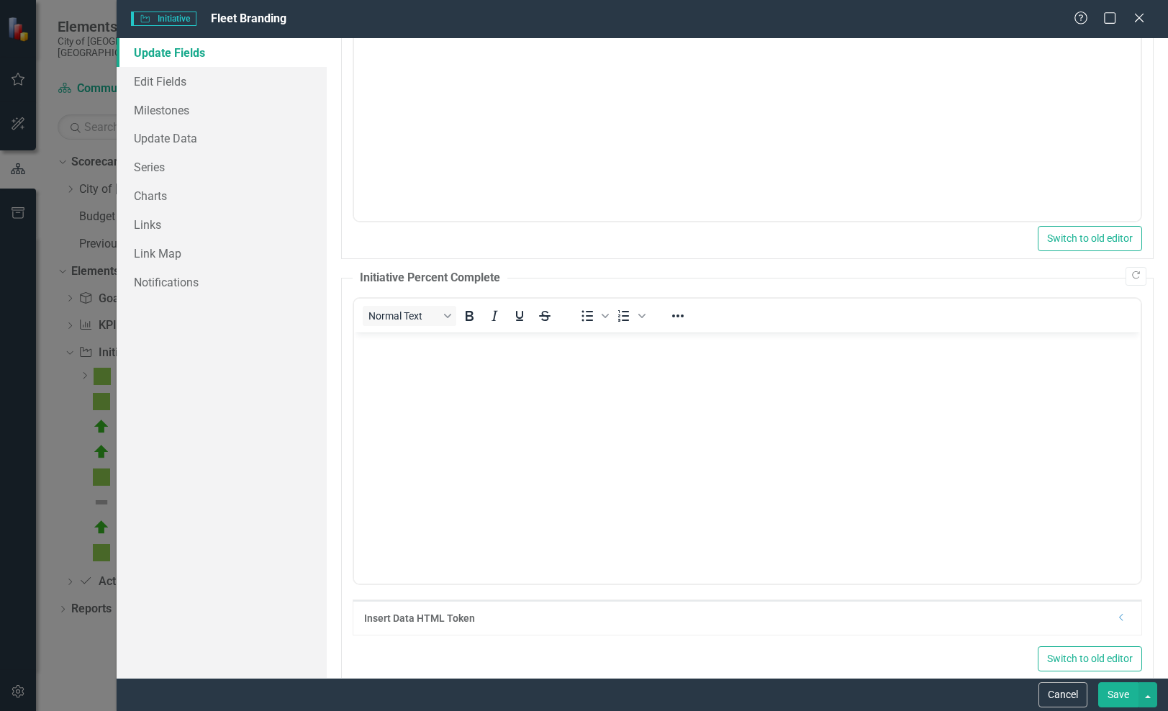
scroll to position [0, 0]
click at [606, 378] on body "Rich Text Area. Press ALT-0 for help." at bounding box center [747, 440] width 786 height 216
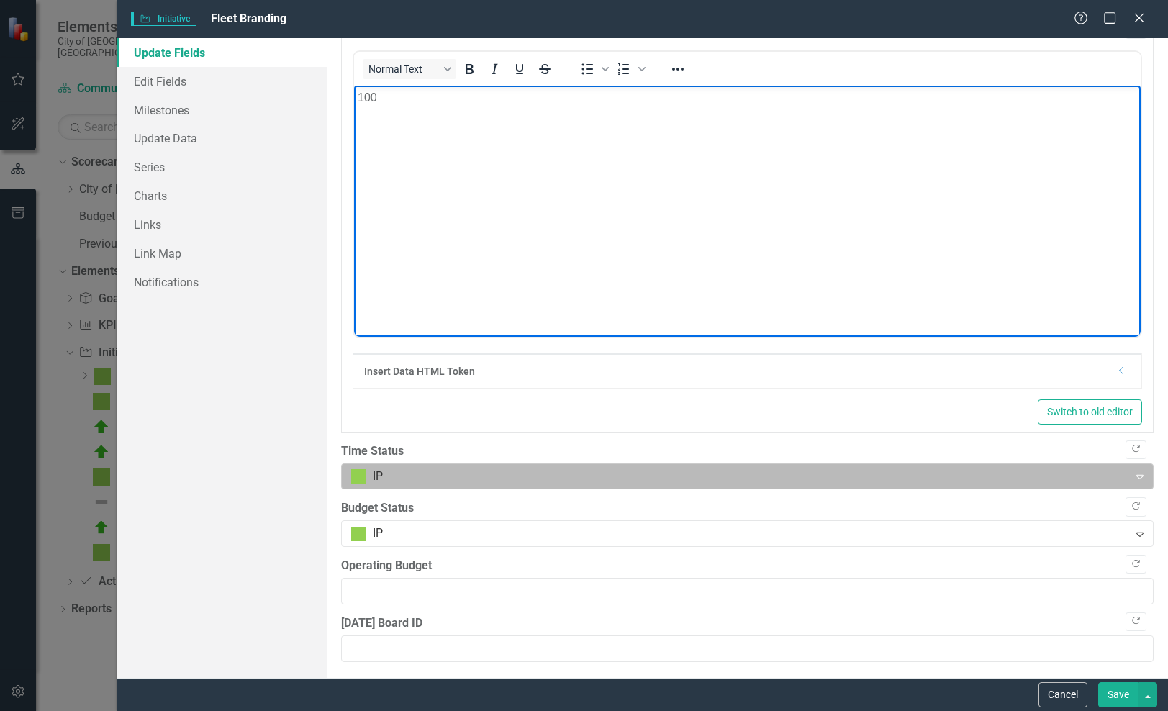
scroll to position [904, 0]
click at [569, 472] on div at bounding box center [735, 477] width 768 height 19
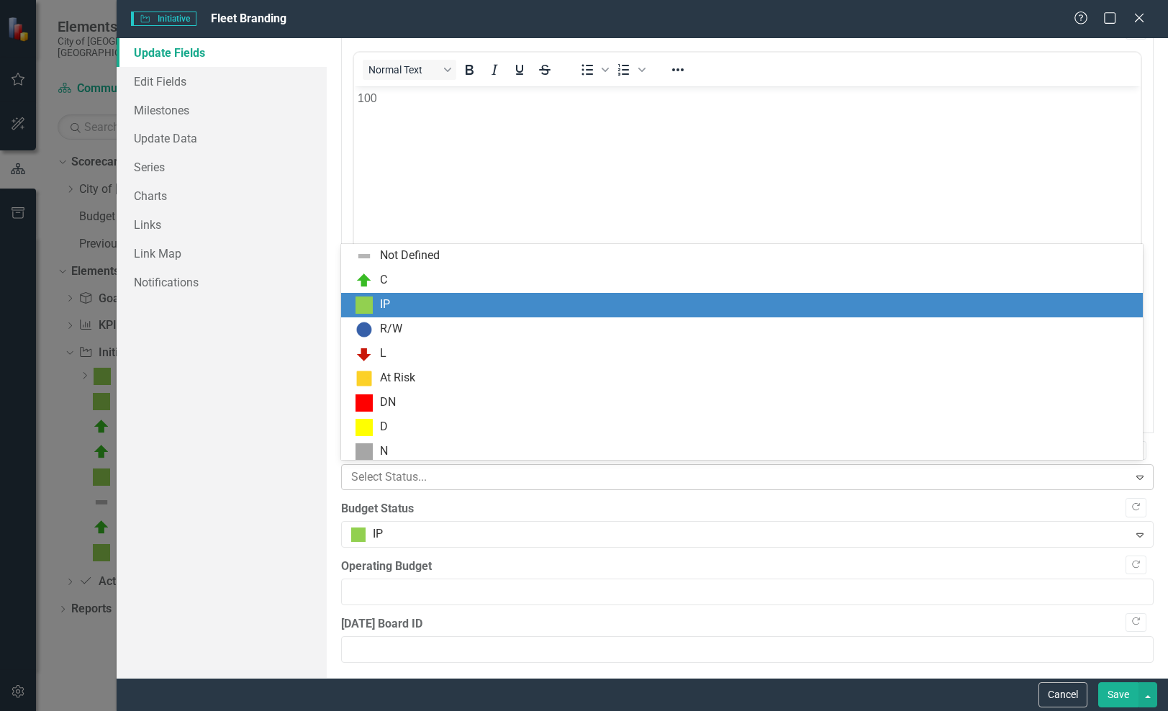
scroll to position [4, 0]
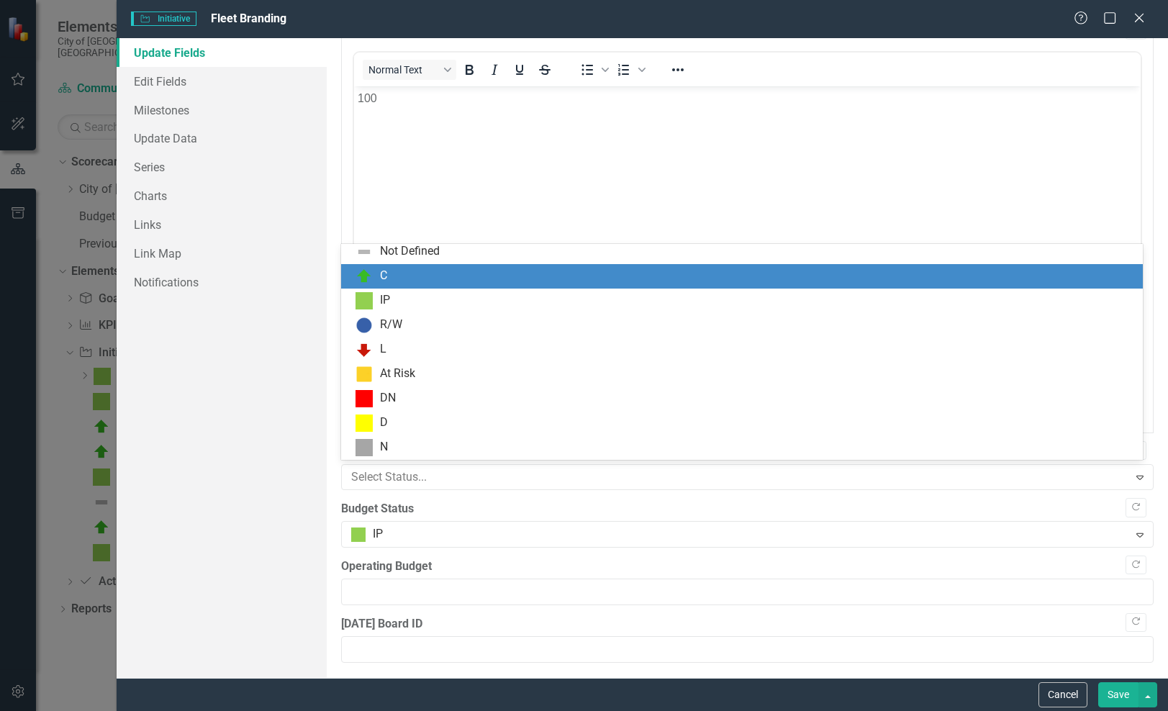
click at [573, 287] on div "C" at bounding box center [742, 276] width 802 height 24
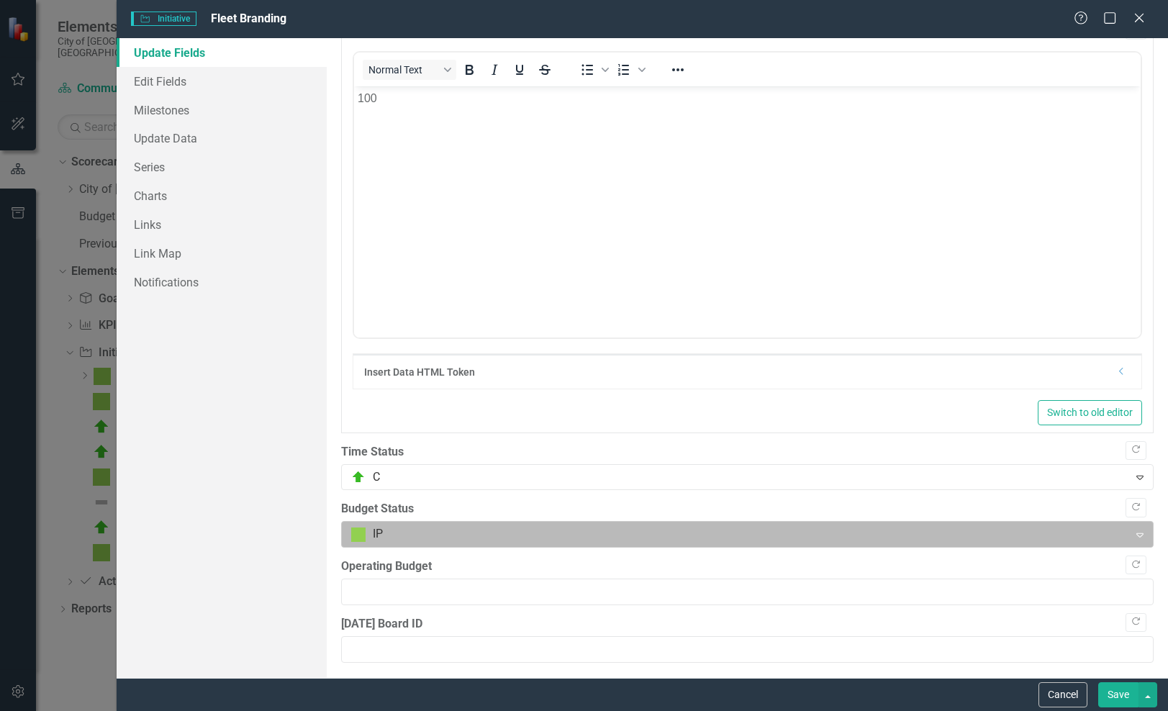
click at [527, 532] on div at bounding box center [735, 534] width 768 height 19
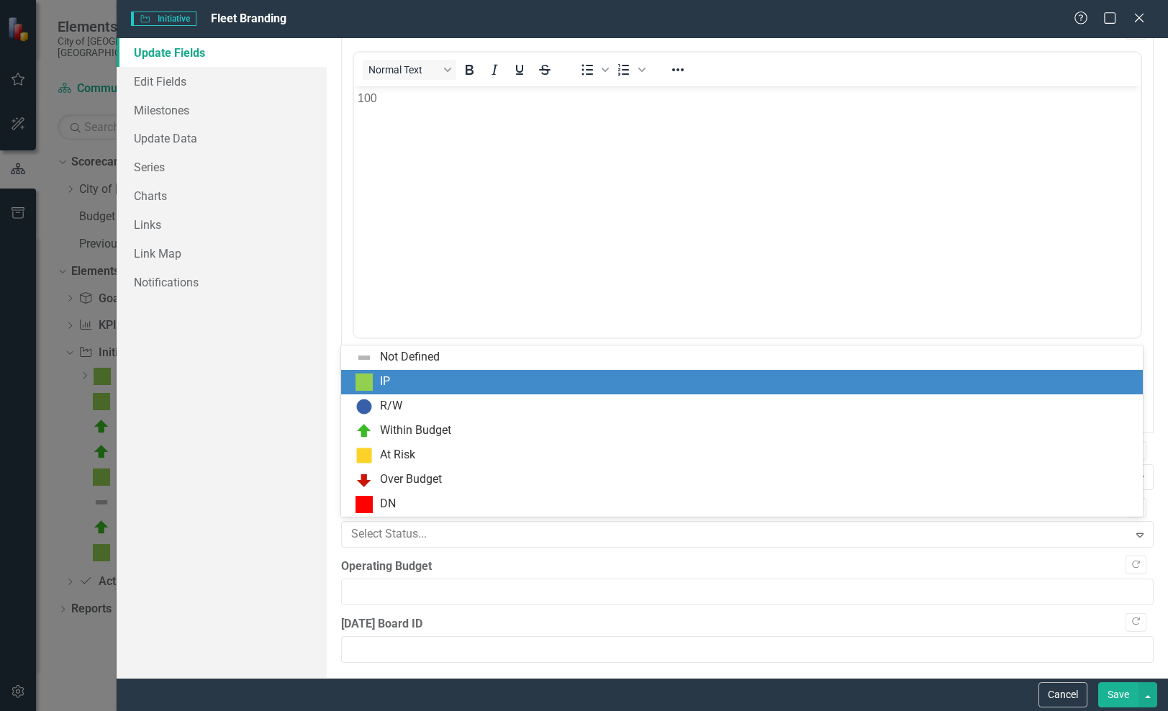
click at [541, 379] on div "IP" at bounding box center [744, 381] width 779 height 17
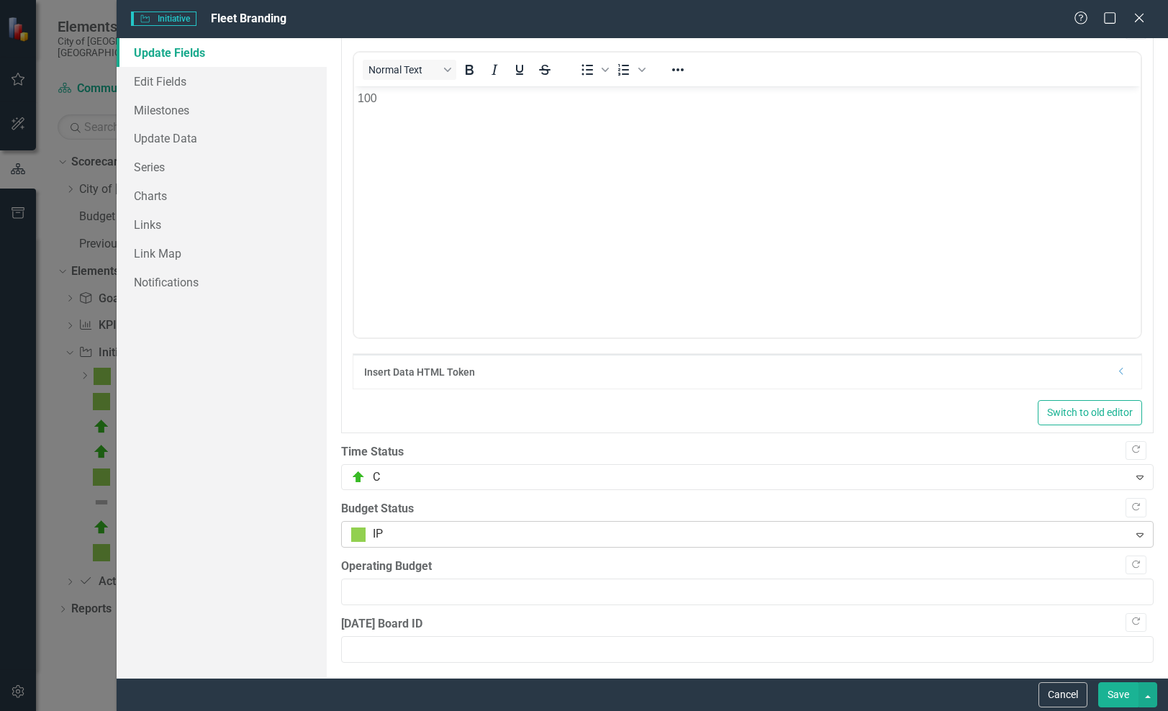
click at [473, 525] on div at bounding box center [735, 534] width 768 height 19
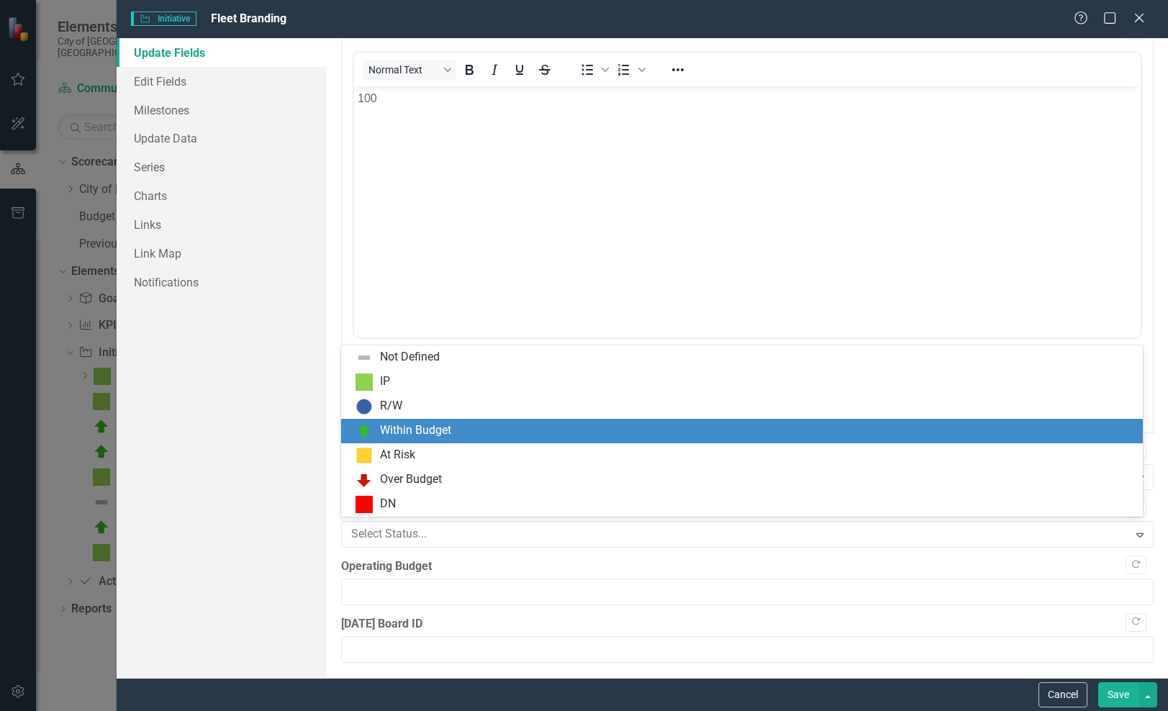
click at [490, 429] on div "Within Budget" at bounding box center [744, 430] width 779 height 17
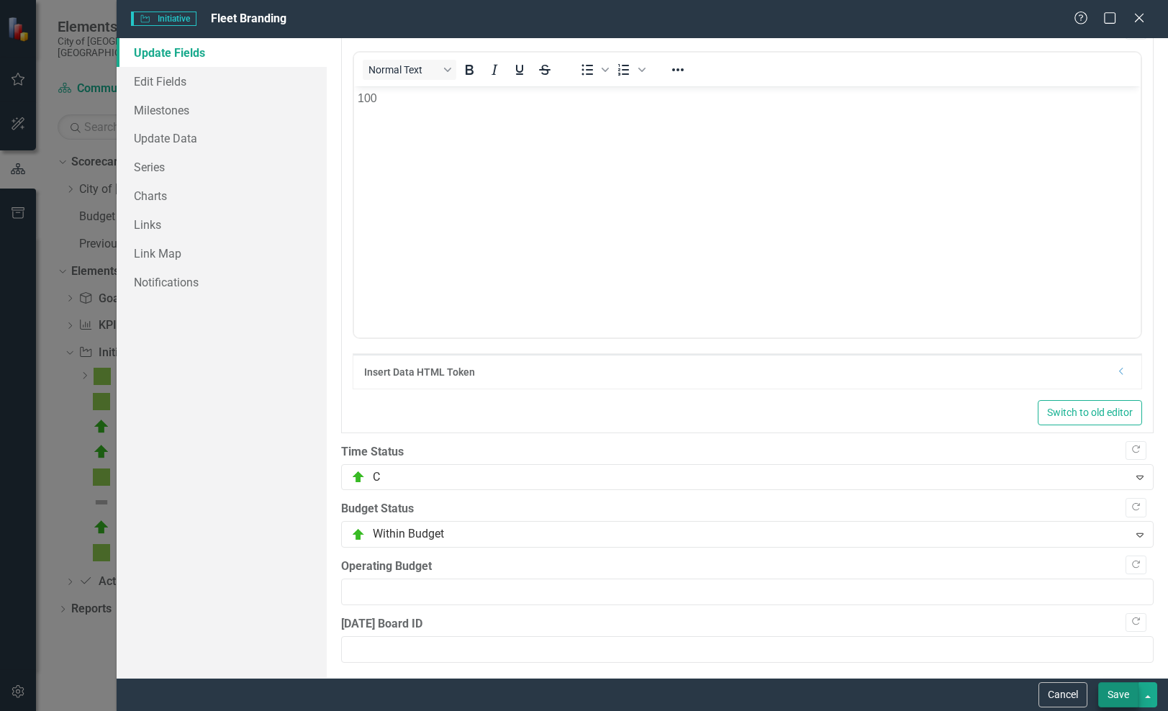
click at [1112, 702] on button "Save" at bounding box center [1118, 694] width 40 height 25
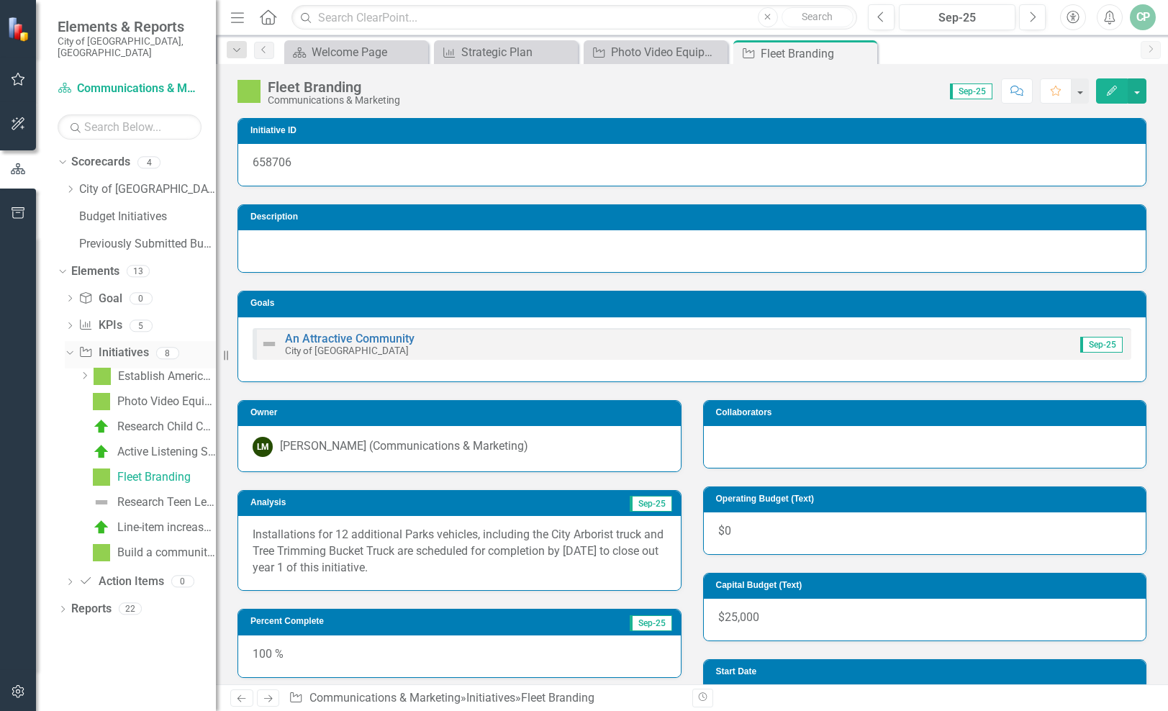
click at [118, 345] on link "Initiative Initiatives" at bounding box center [113, 353] width 70 height 17
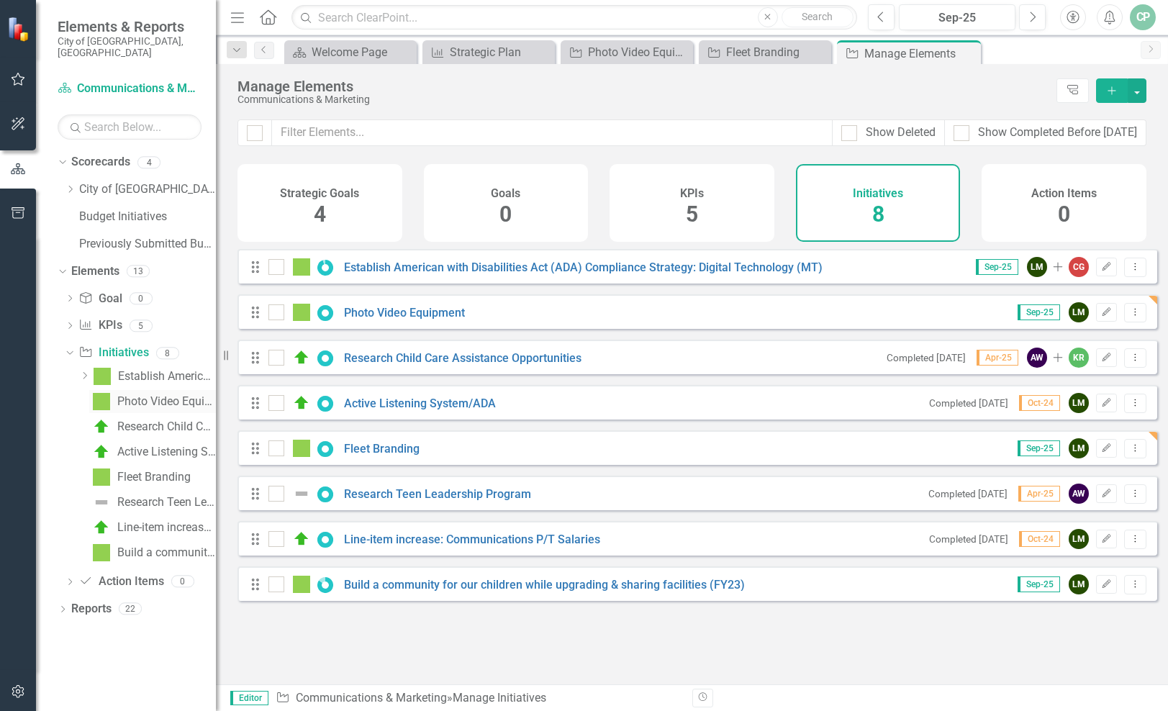
click at [127, 395] on div "Photo Video Equipment" at bounding box center [166, 401] width 99 height 13
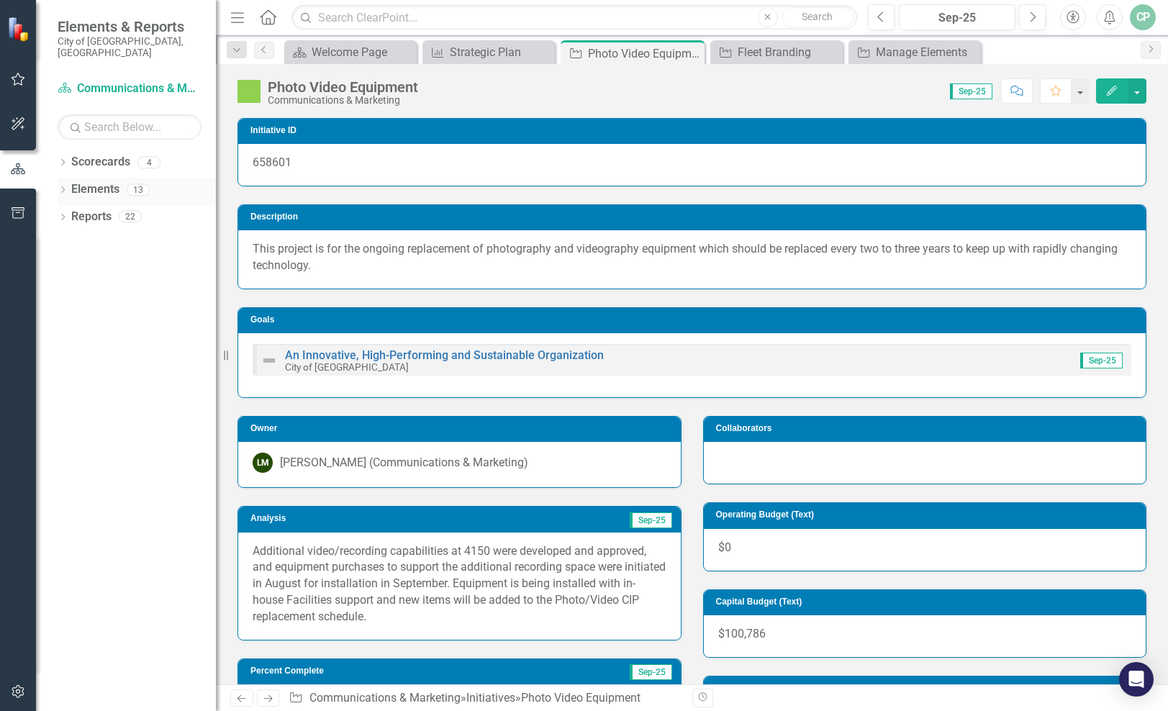
click at [63, 187] on icon "Dropdown" at bounding box center [63, 191] width 10 height 8
click at [69, 260] on div "Dropdown Initiative Initiatives 8" at bounding box center [140, 273] width 151 height 27
click at [70, 268] on icon "Dropdown" at bounding box center [70, 272] width 10 height 8
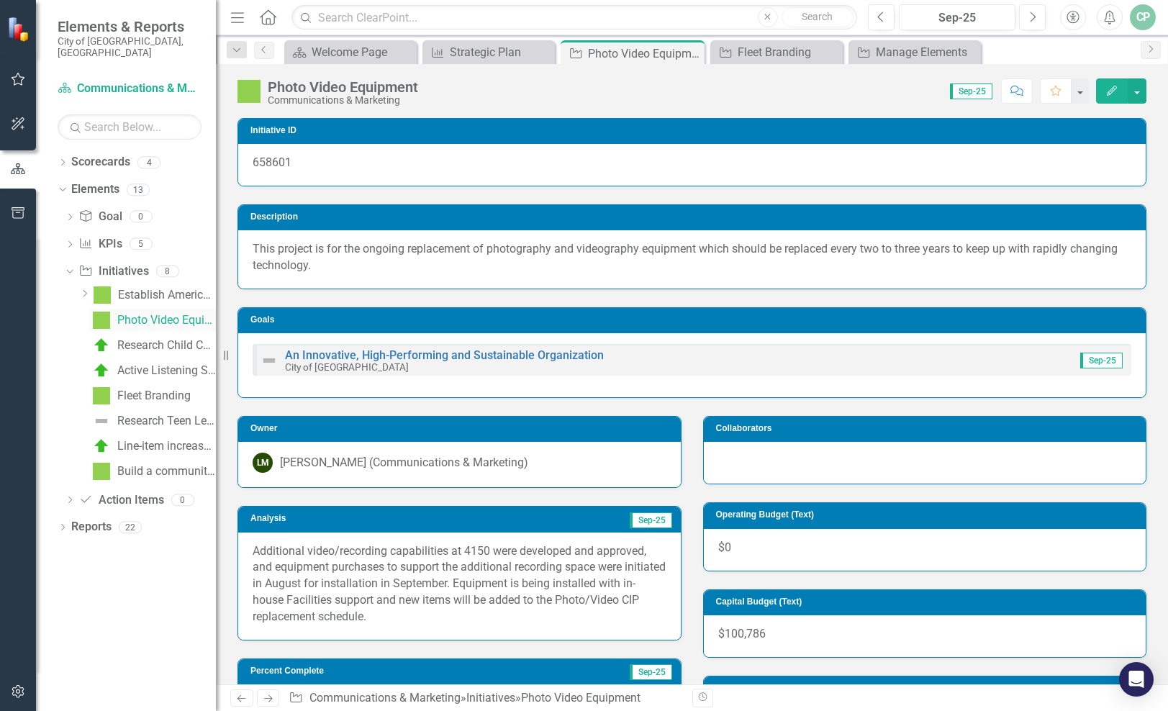
click at [165, 314] on div "Photo Video Equipment" at bounding box center [166, 320] width 99 height 13
click at [1113, 90] on icon "Edit" at bounding box center [1111, 91] width 13 height 10
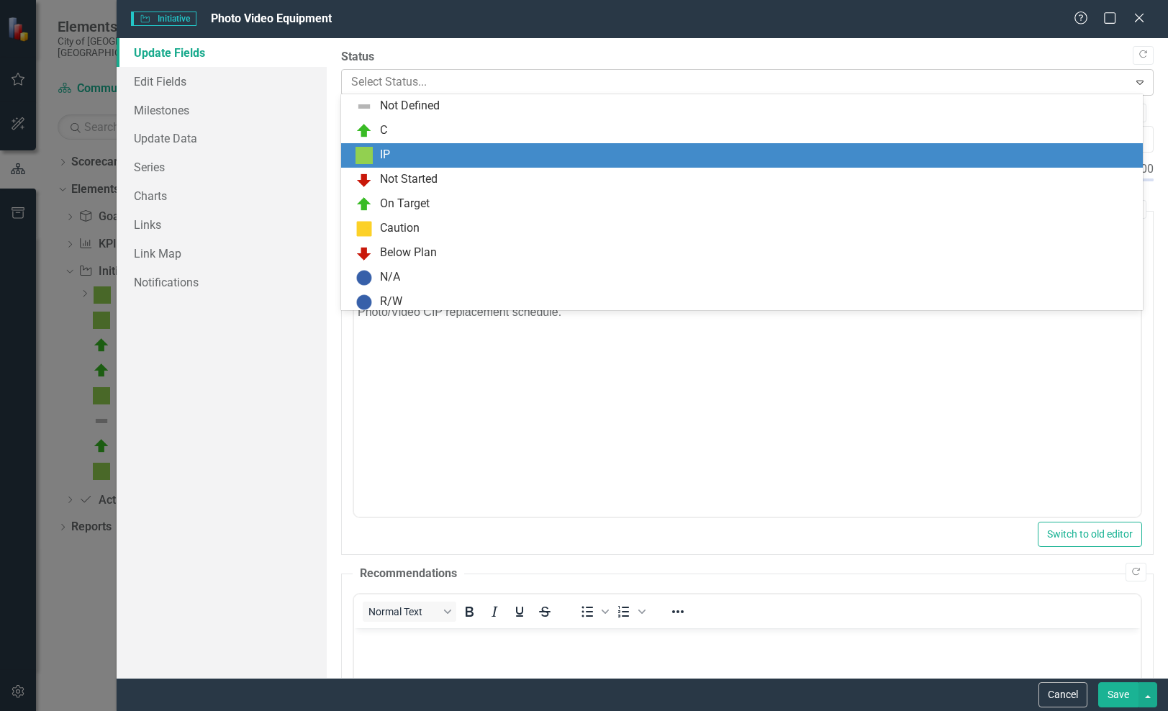
click at [808, 83] on div at bounding box center [735, 82] width 768 height 19
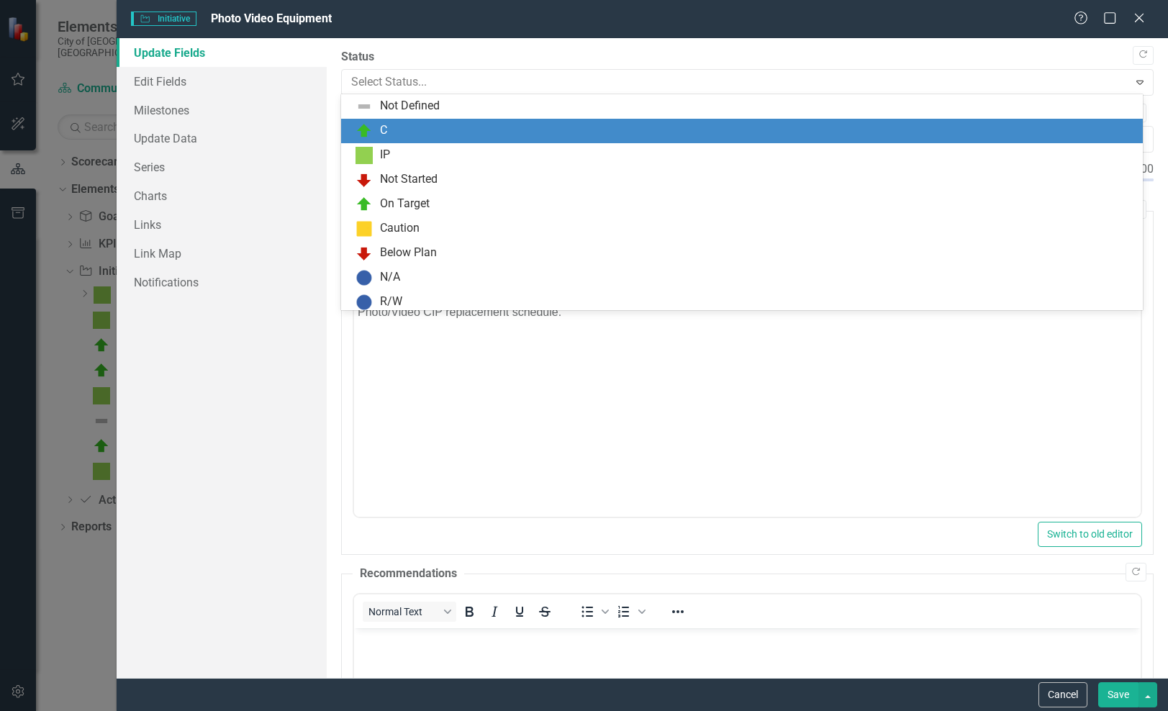
click at [733, 127] on div "C" at bounding box center [744, 130] width 779 height 17
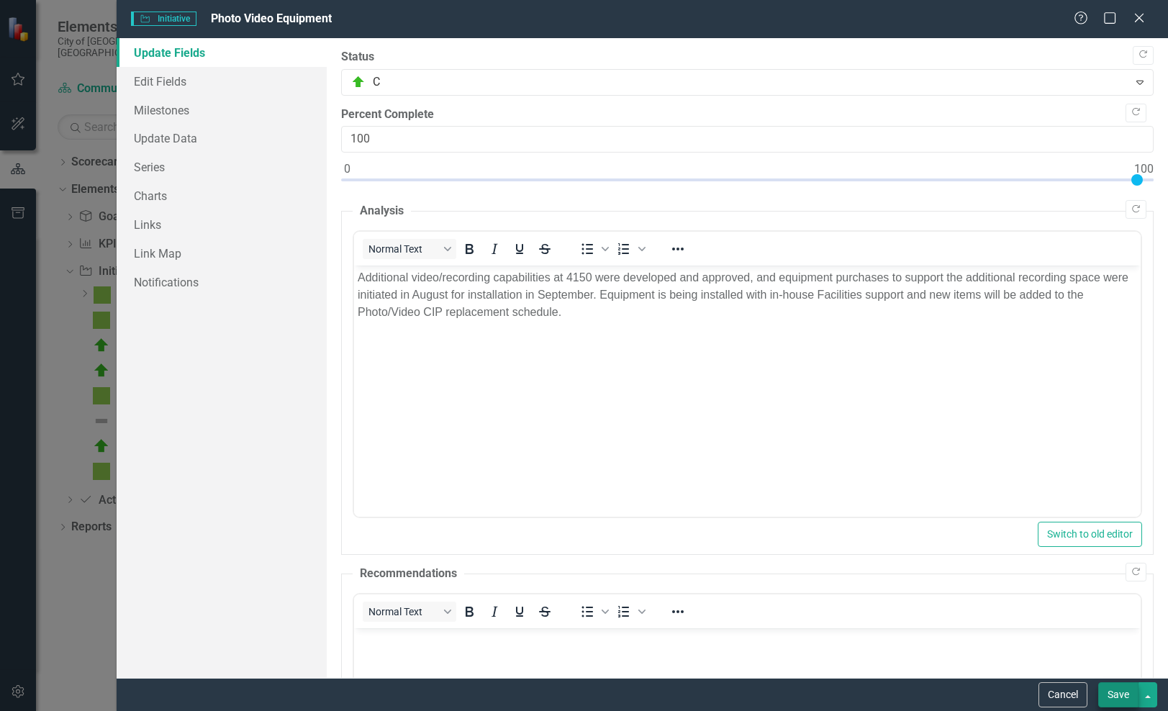
click at [1133, 692] on button "Save" at bounding box center [1118, 694] width 40 height 25
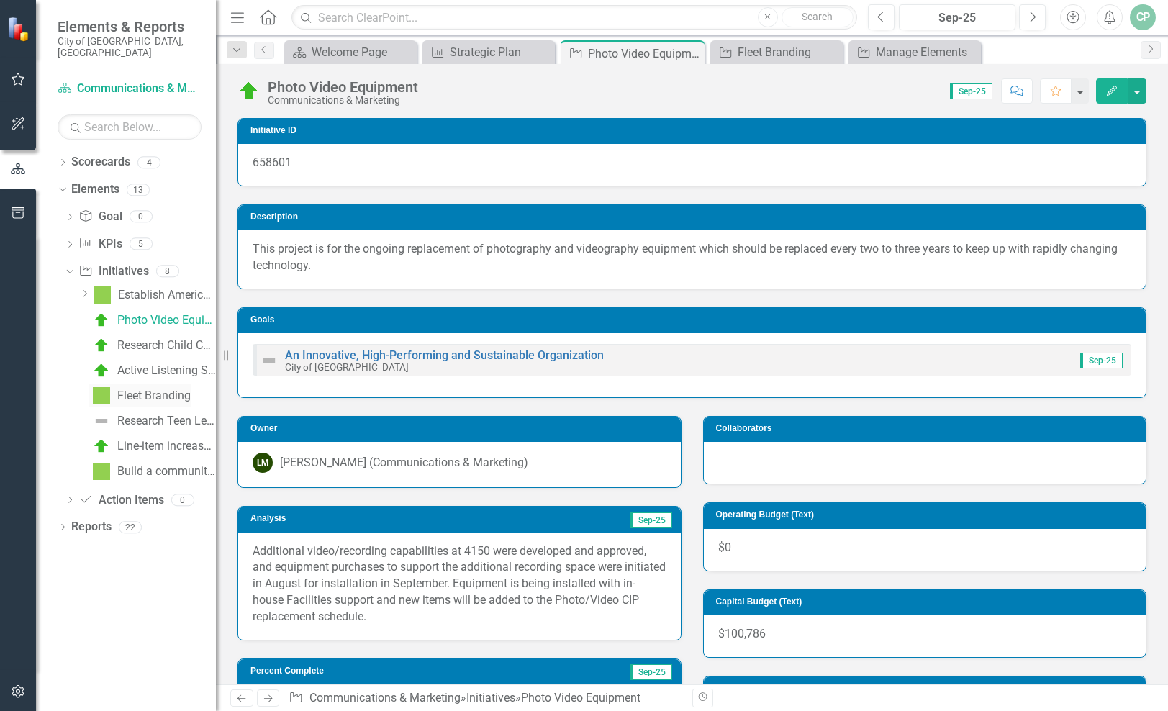
click at [149, 389] on div "Fleet Branding" at bounding box center [153, 395] width 73 height 13
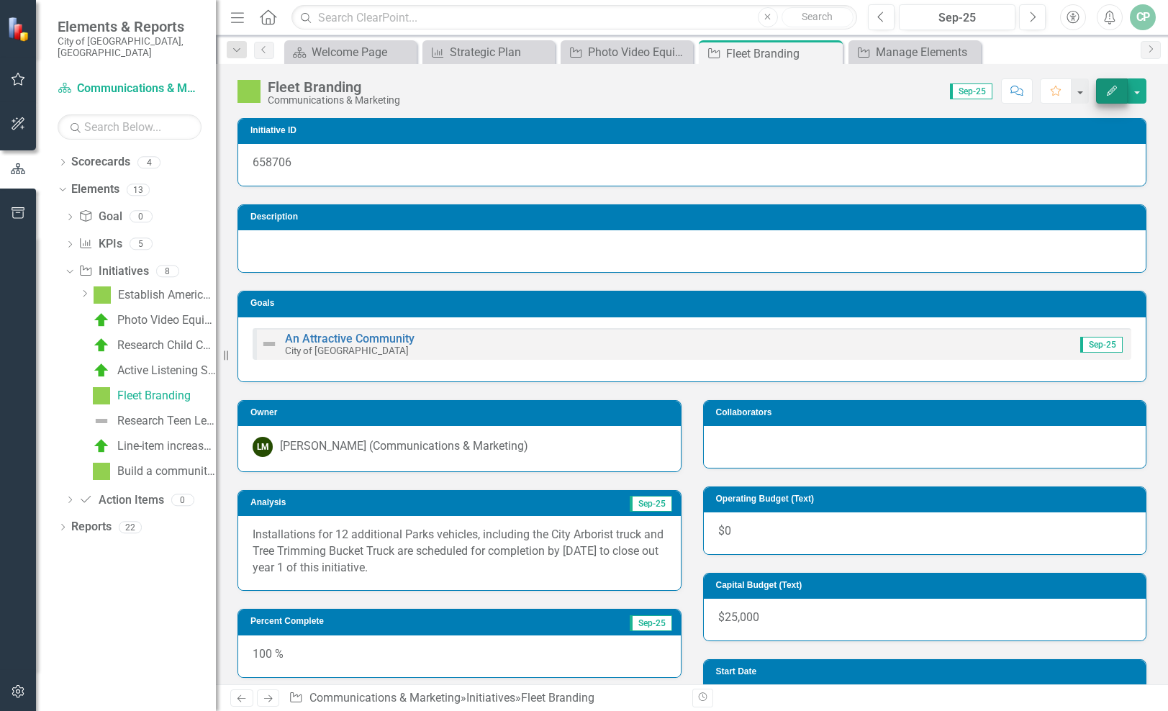
click at [1107, 91] on icon "Edit" at bounding box center [1111, 91] width 13 height 10
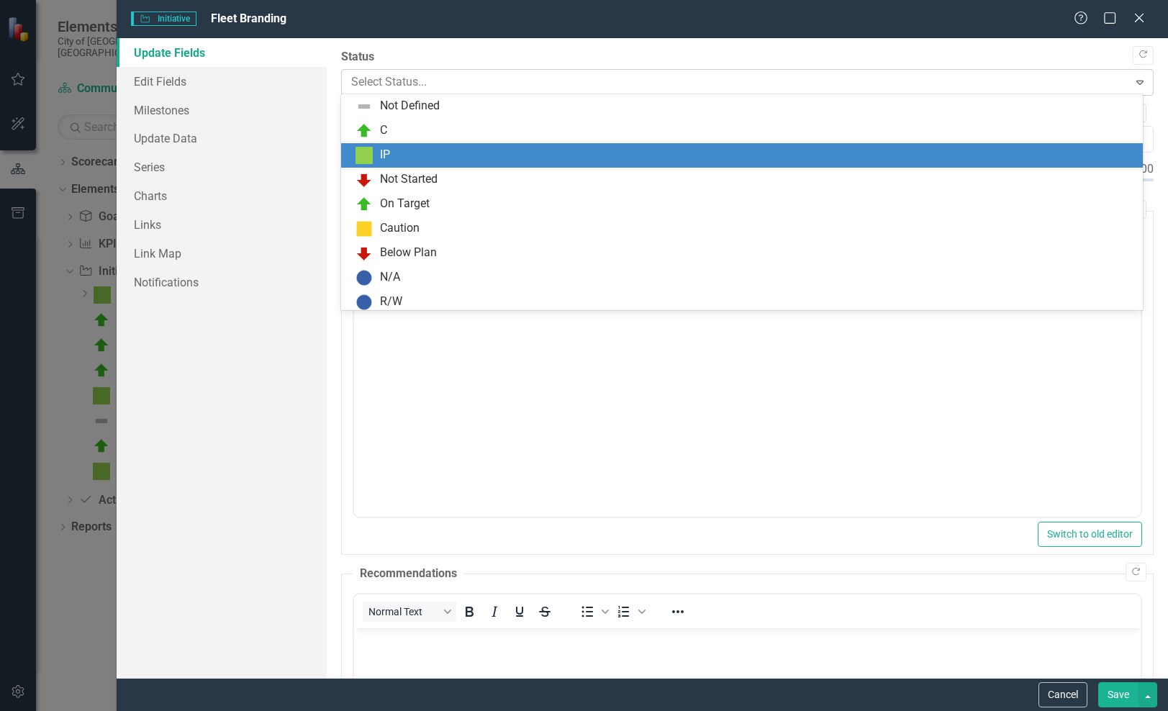
click at [406, 85] on div "Select Status..." at bounding box center [735, 82] width 782 height 25
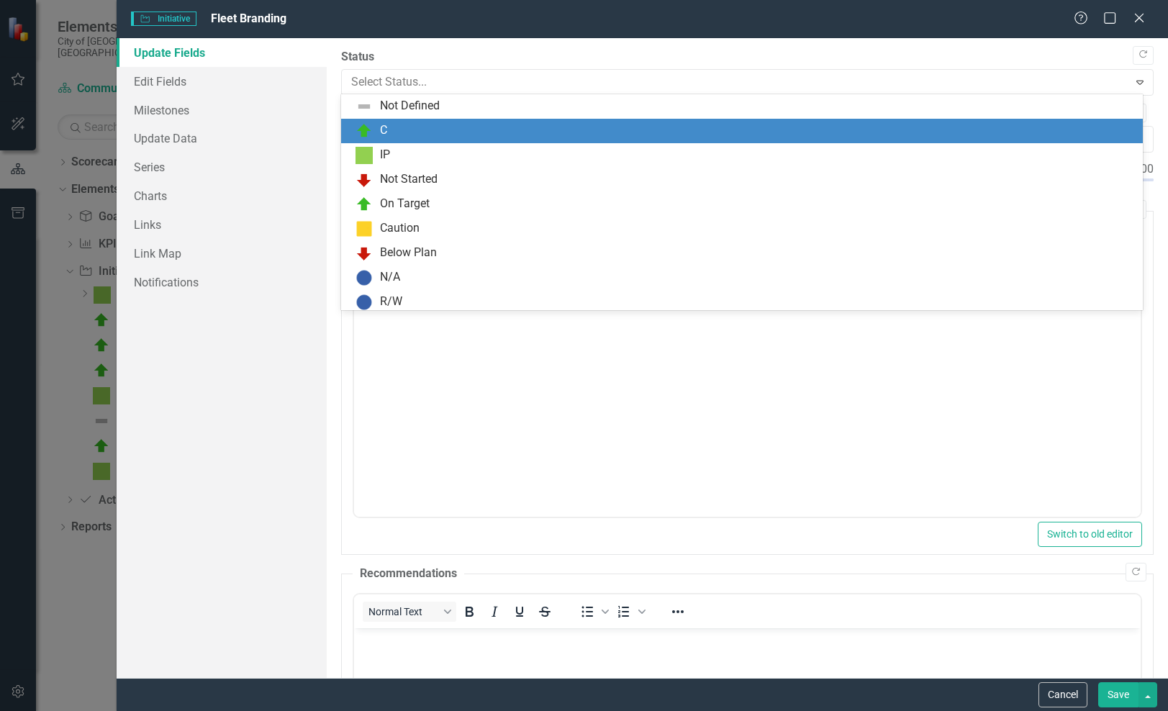
click at [403, 126] on div "C" at bounding box center [744, 130] width 779 height 17
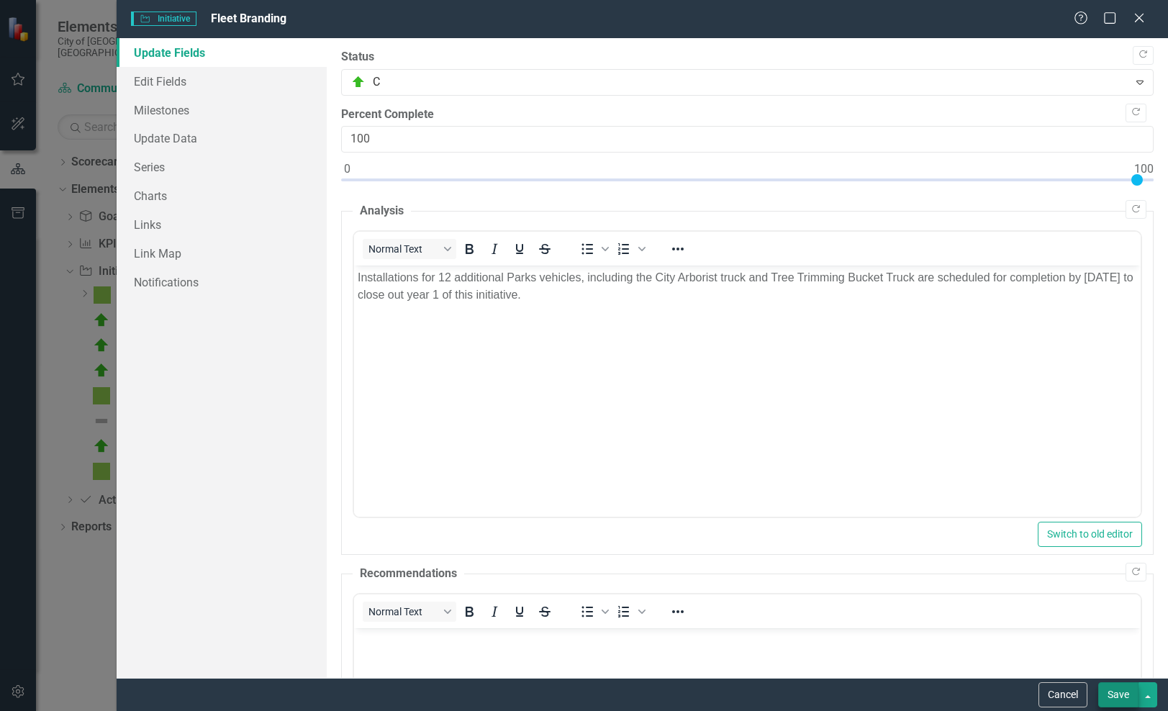
click at [1120, 690] on button "Save" at bounding box center [1118, 694] width 40 height 25
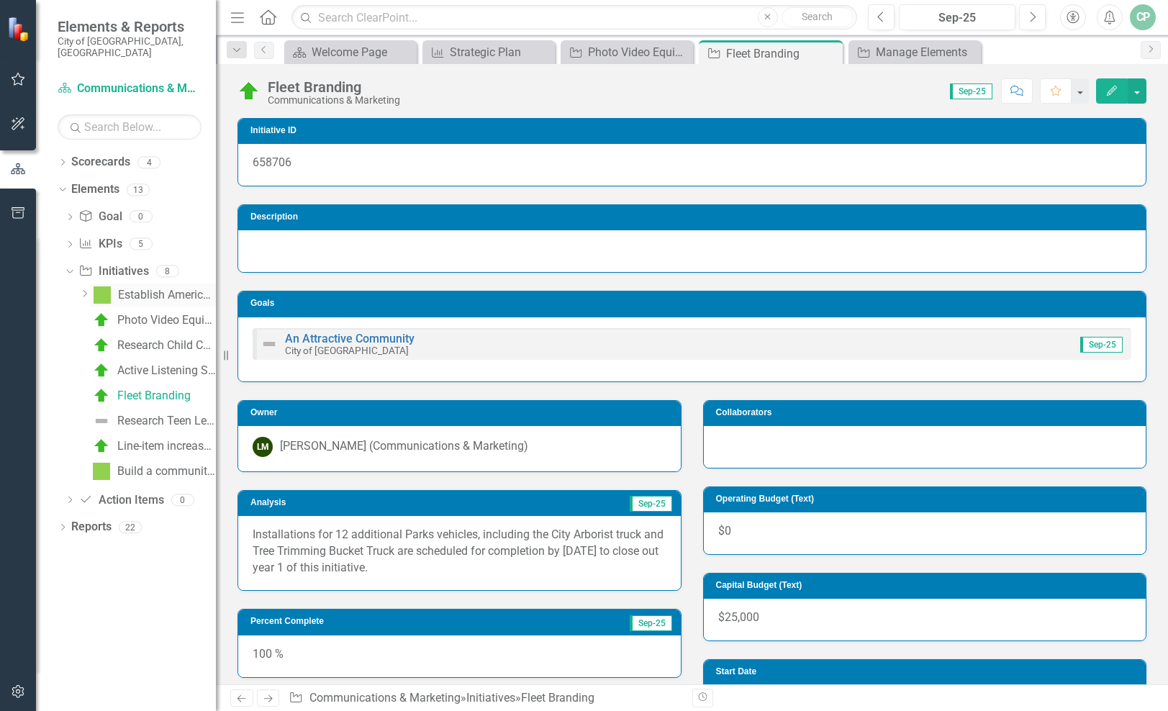
click at [149, 289] on div "Establish American with Disabilities Act (ADA) Compliance Strategy: Digital Tec…" at bounding box center [167, 295] width 98 height 13
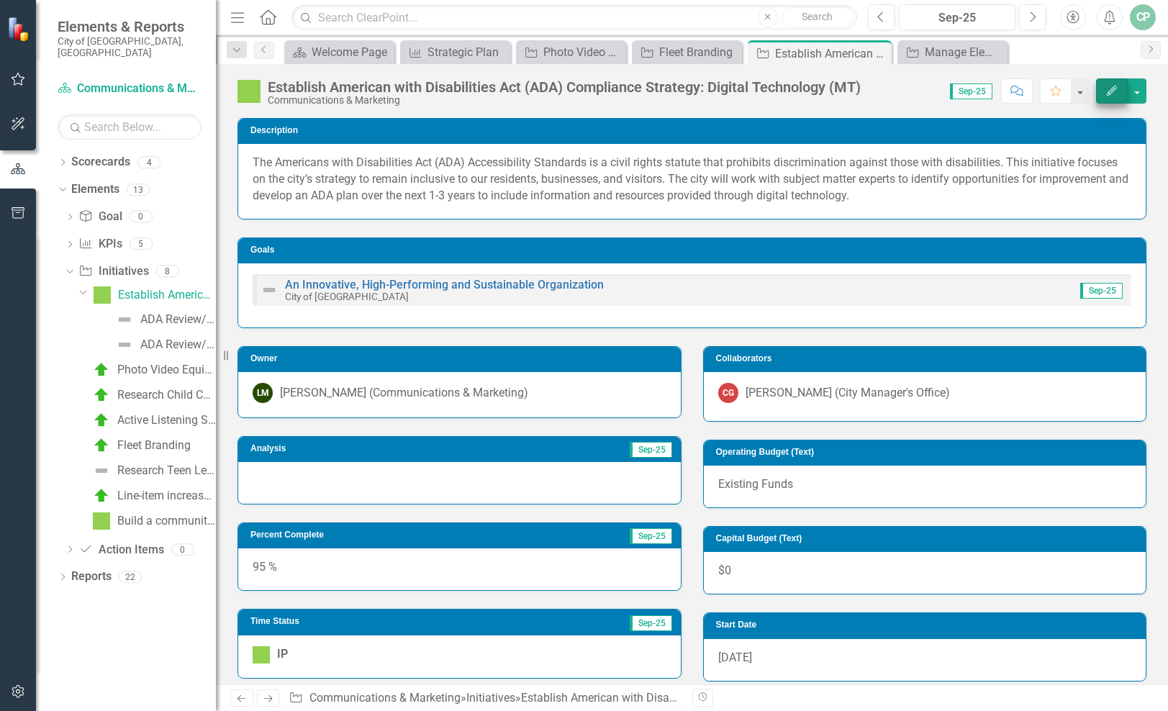
click at [1107, 94] on icon "button" at bounding box center [1112, 91] width 10 height 10
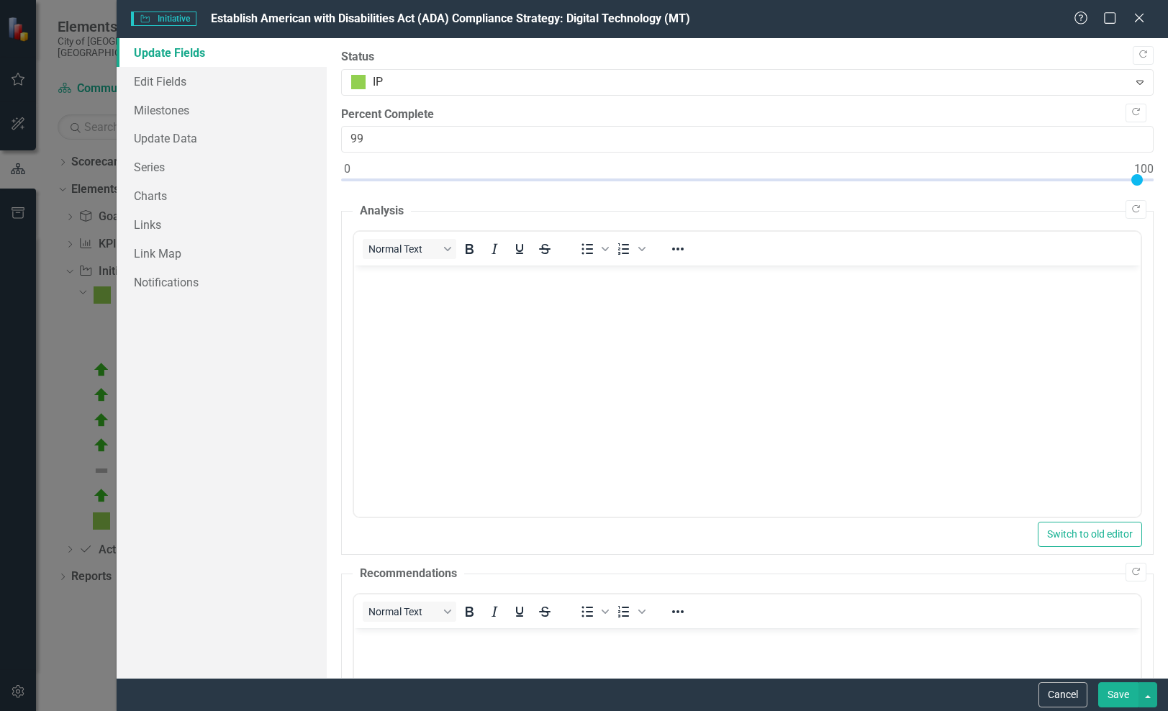
type input "100"
drag, startPoint x: 1099, startPoint y: 174, endPoint x: 1140, endPoint y: 177, distance: 41.8
click at [1140, 177] on div at bounding box center [1137, 180] width 12 height 12
click at [1130, 205] on icon "Copy Forward" at bounding box center [1135, 209] width 11 height 9
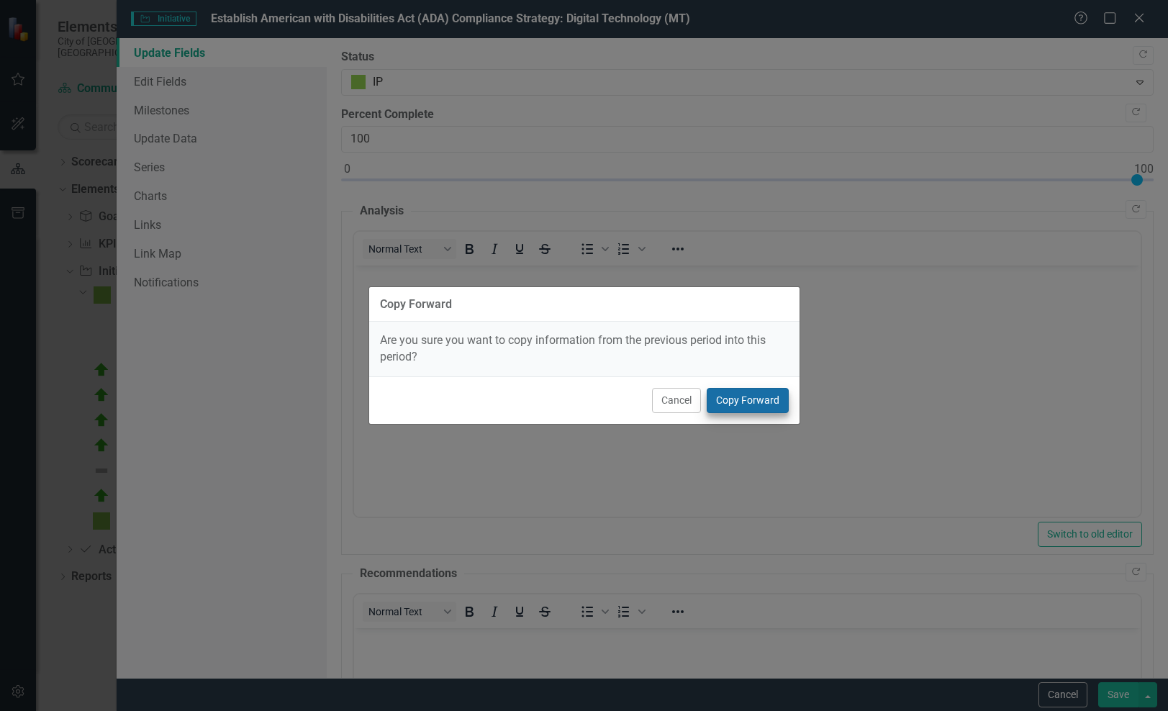
click at [740, 396] on button "Copy Forward" at bounding box center [748, 400] width 82 height 25
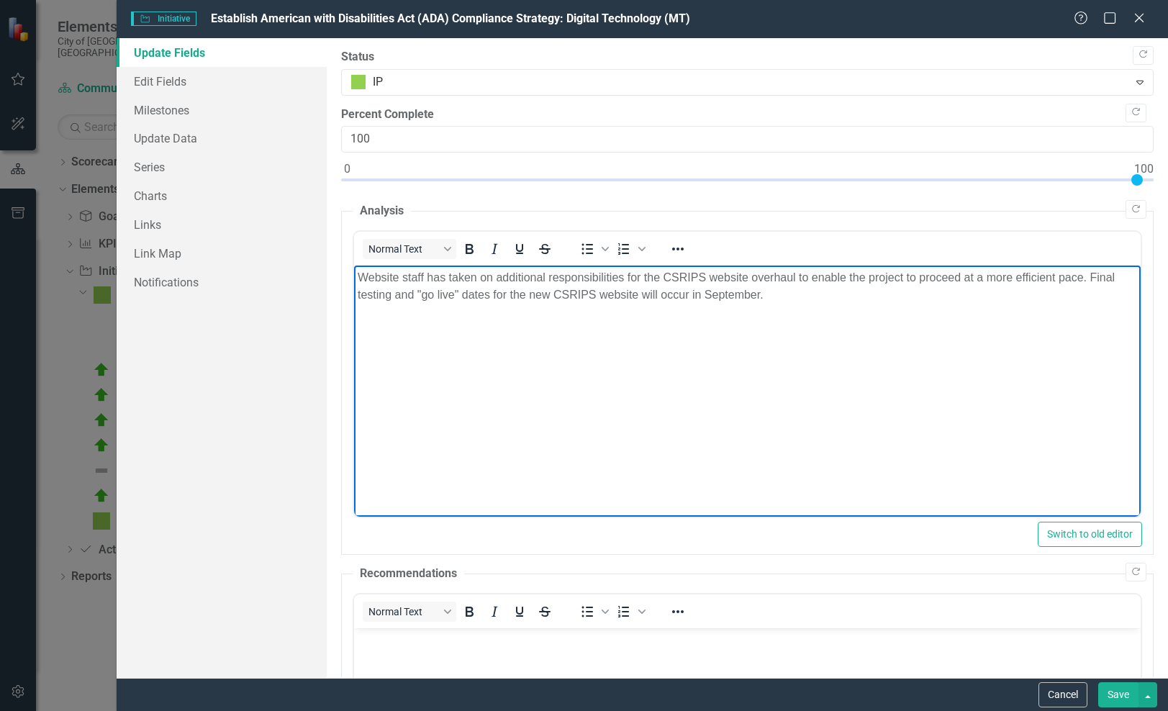
click at [708, 302] on p "Website staff has taken on additional responsibilities for the CSRIPS website o…" at bounding box center [747, 286] width 779 height 35
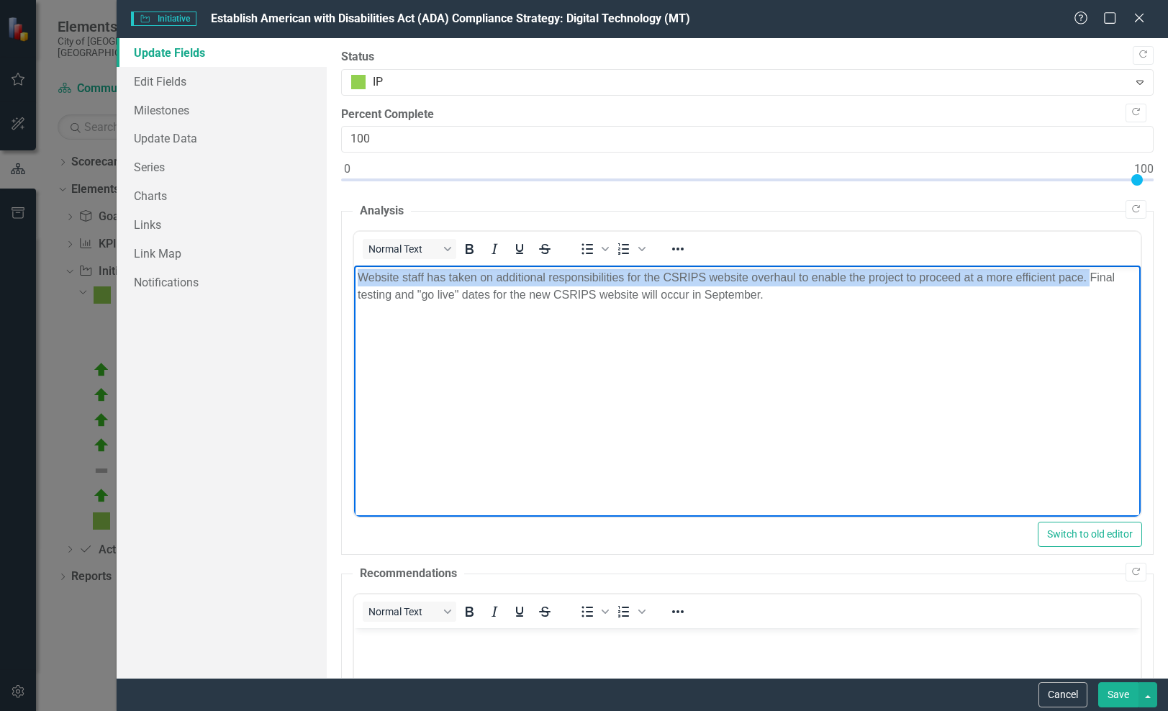
drag, startPoint x: 1089, startPoint y: 278, endPoint x: 1081, endPoint y: 235, distance: 43.8
click at [1081, 266] on html "Website staff has taken on additional responsibilities for the CSRIPS website o…" at bounding box center [747, 374] width 786 height 216
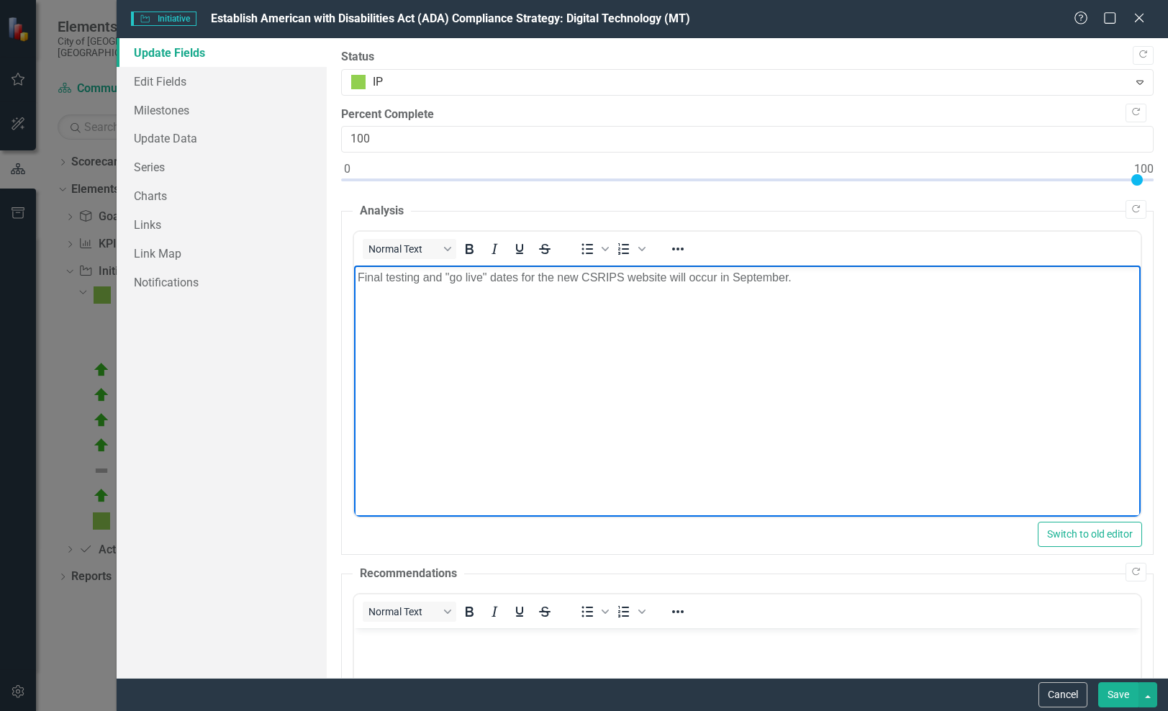
click at [417, 278] on p "Final testing and "go live" dates for the new CSRIPS website will occur in Sept…" at bounding box center [747, 277] width 779 height 17
click at [579, 278] on p "Final testing is complete and "go live" dates for the new CSRIPS website will o…" at bounding box center [747, 277] width 779 height 17
click at [845, 278] on p "Final testing is complete and "go live" date for the new CSRIPS website will oc…" at bounding box center [747, 277] width 779 height 17
click at [888, 314] on body "Final testing is complete and "go live" date for the new CSRIPS website is [DAT…" at bounding box center [747, 374] width 786 height 216
click at [496, 276] on p "Final testing is complete and "go live" date for the new CSRIPS website is [DAT…" at bounding box center [747, 277] width 779 height 17
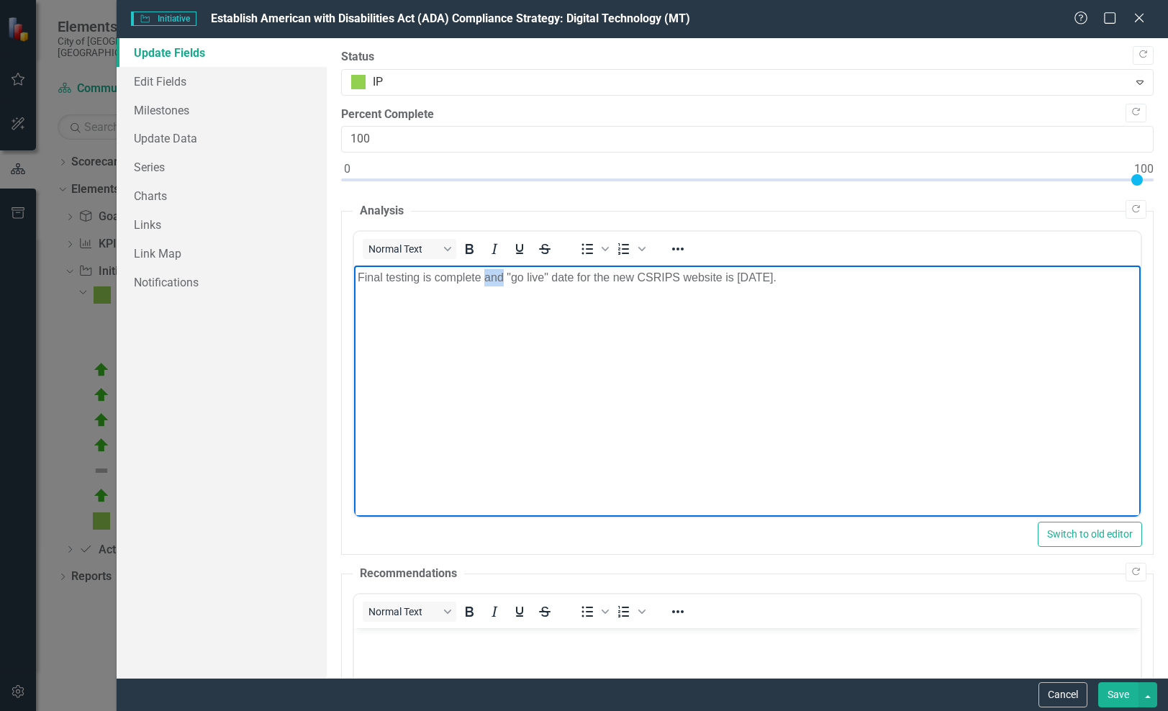
click at [496, 276] on p "Final testing is complete and "go live" date for the new CSRIPS website is [DAT…" at bounding box center [747, 277] width 779 height 17
click at [743, 283] on p "Final testing is complete with a "go live" date for the new CSRIPS website is […" at bounding box center [747, 277] width 779 height 17
click at [743, 281] on p "Final testing is complete with a "go live" date for the new CSRIPS website is […" at bounding box center [747, 277] width 779 height 17
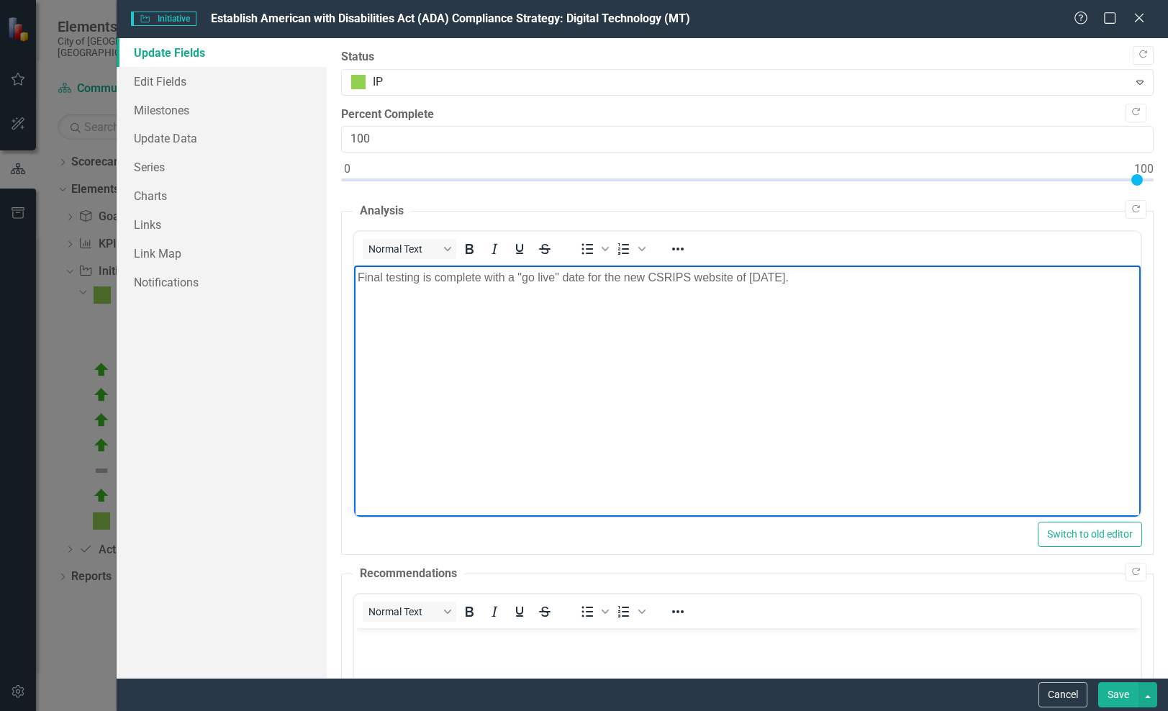
scroll to position [9, 0]
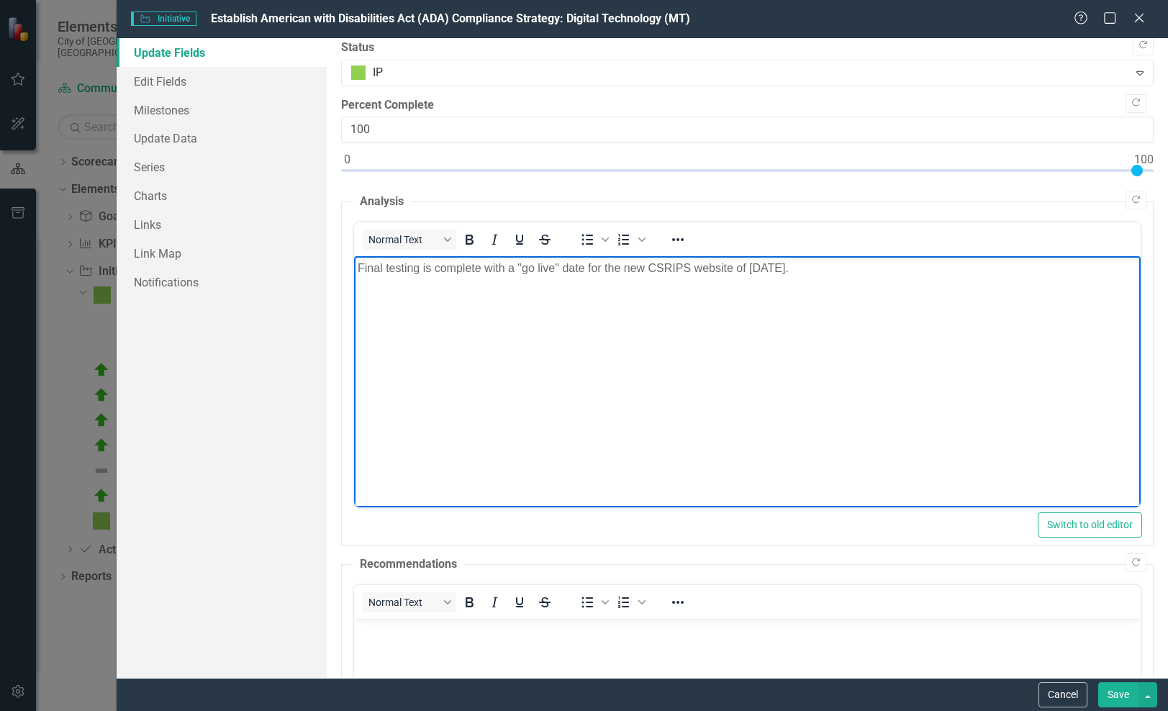
click at [929, 263] on p "Final testing is complete with a "go live" date for the new CSRIPS website of […" at bounding box center [747, 268] width 779 height 17
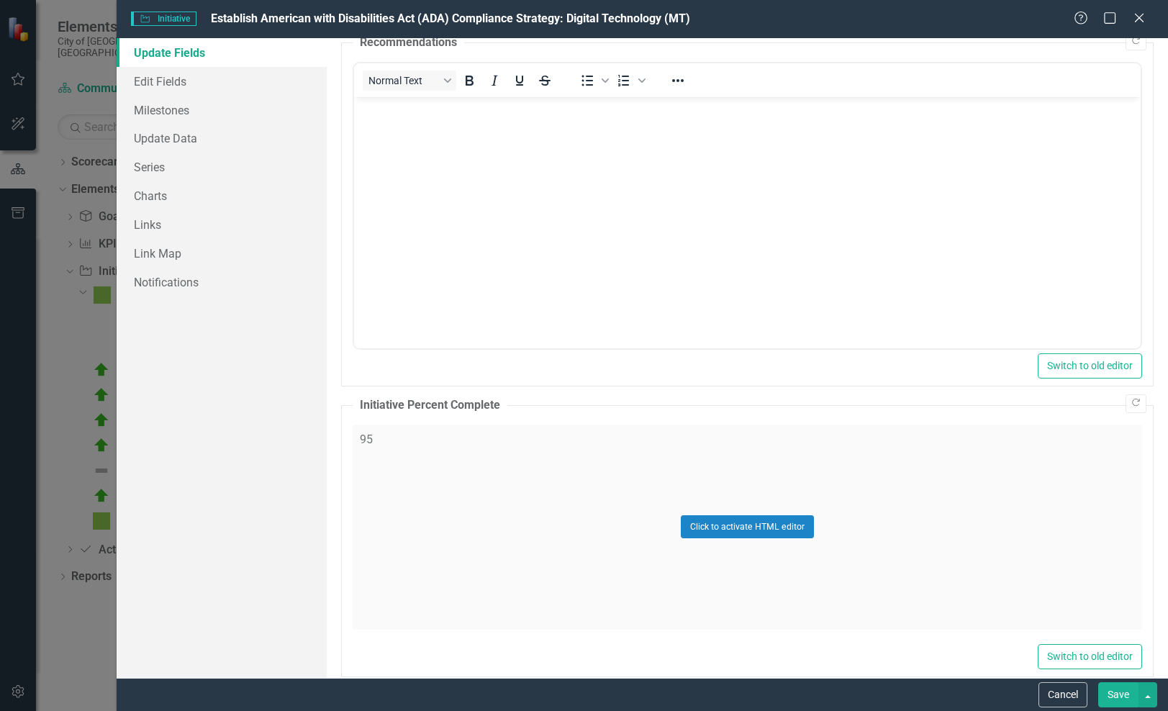
scroll to position [551, 0]
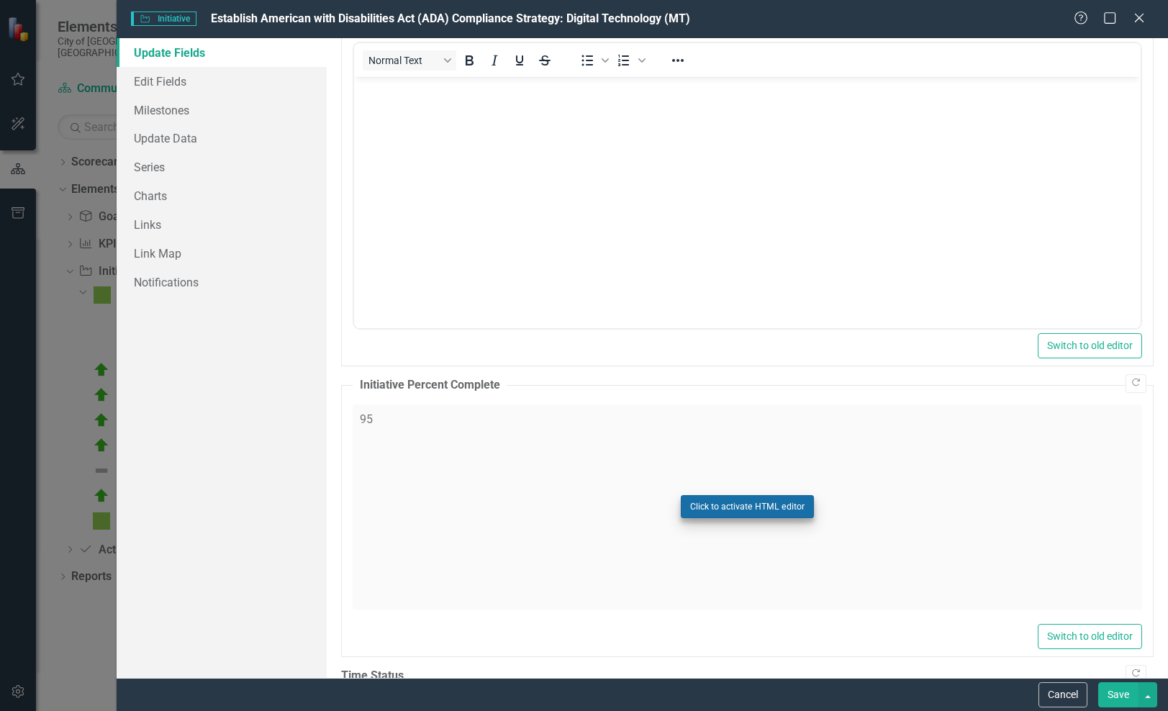
click at [727, 499] on button "Click to activate HTML editor" at bounding box center [747, 506] width 133 height 23
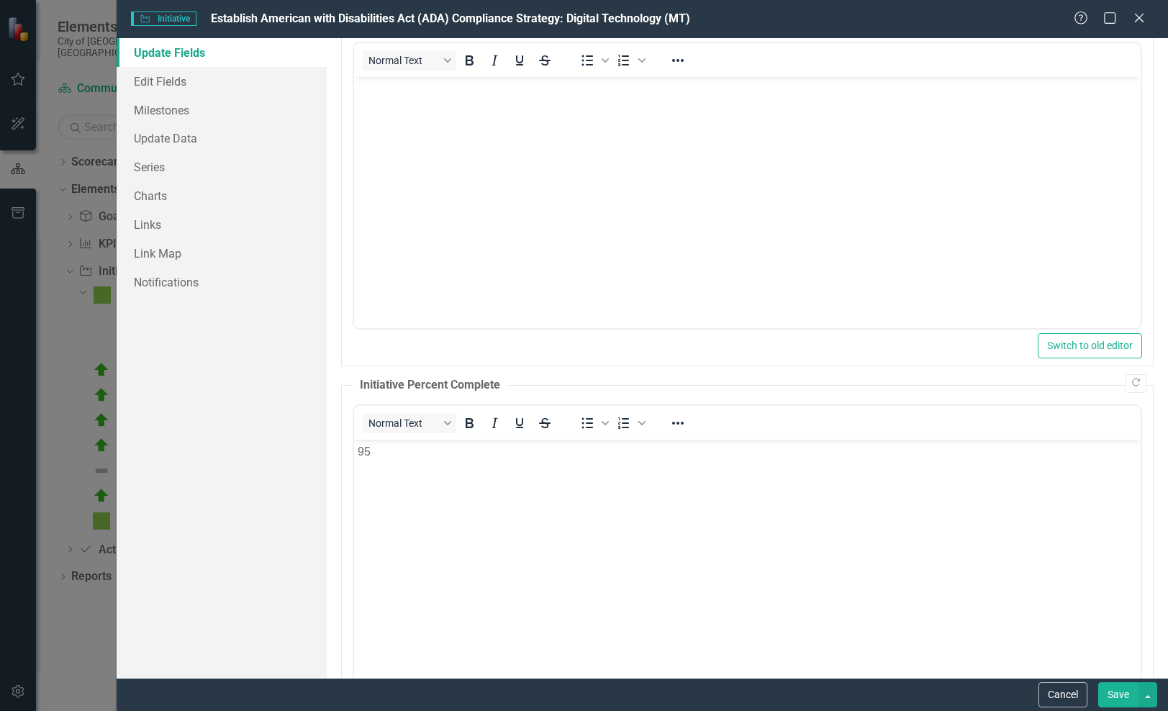
scroll to position [0, 0]
click at [521, 464] on body "95" at bounding box center [747, 547] width 786 height 216
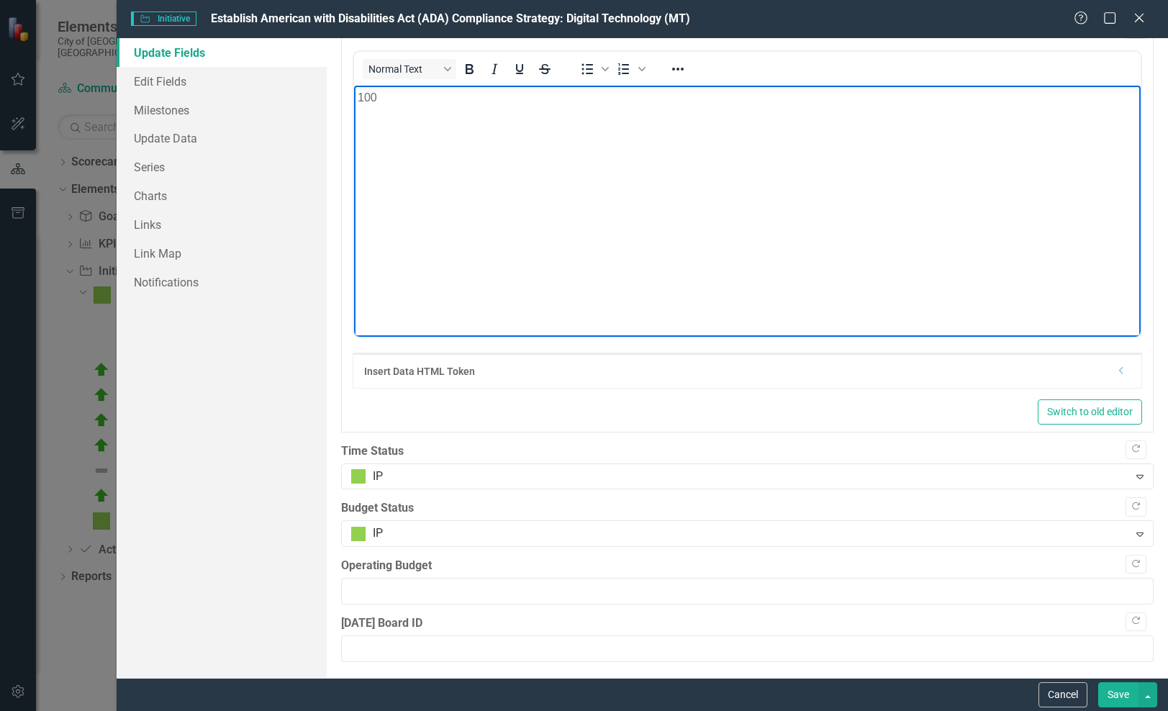
scroll to position [904, 0]
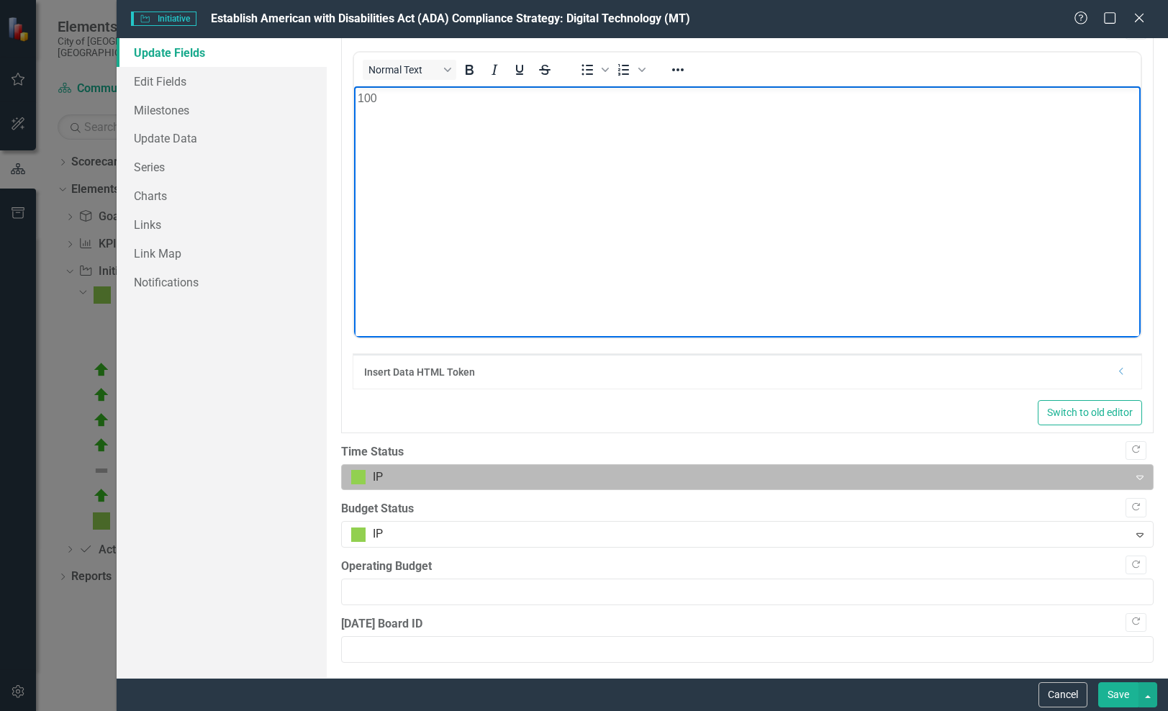
click at [529, 473] on div at bounding box center [735, 477] width 768 height 19
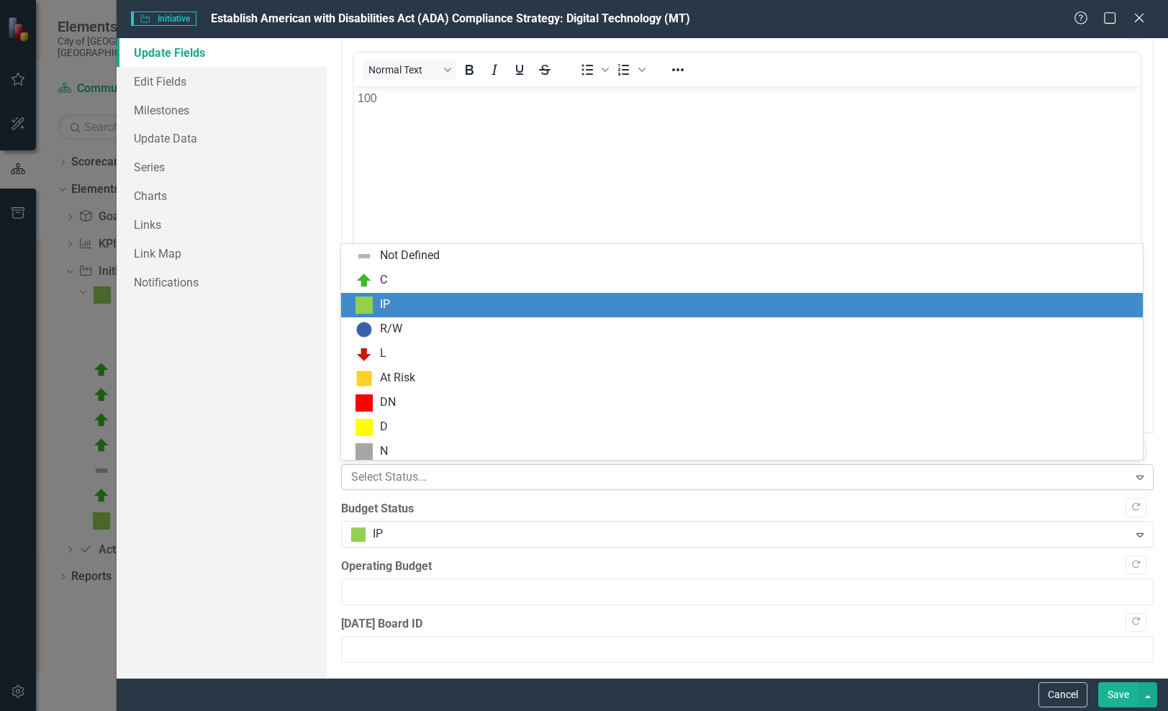
scroll to position [4, 0]
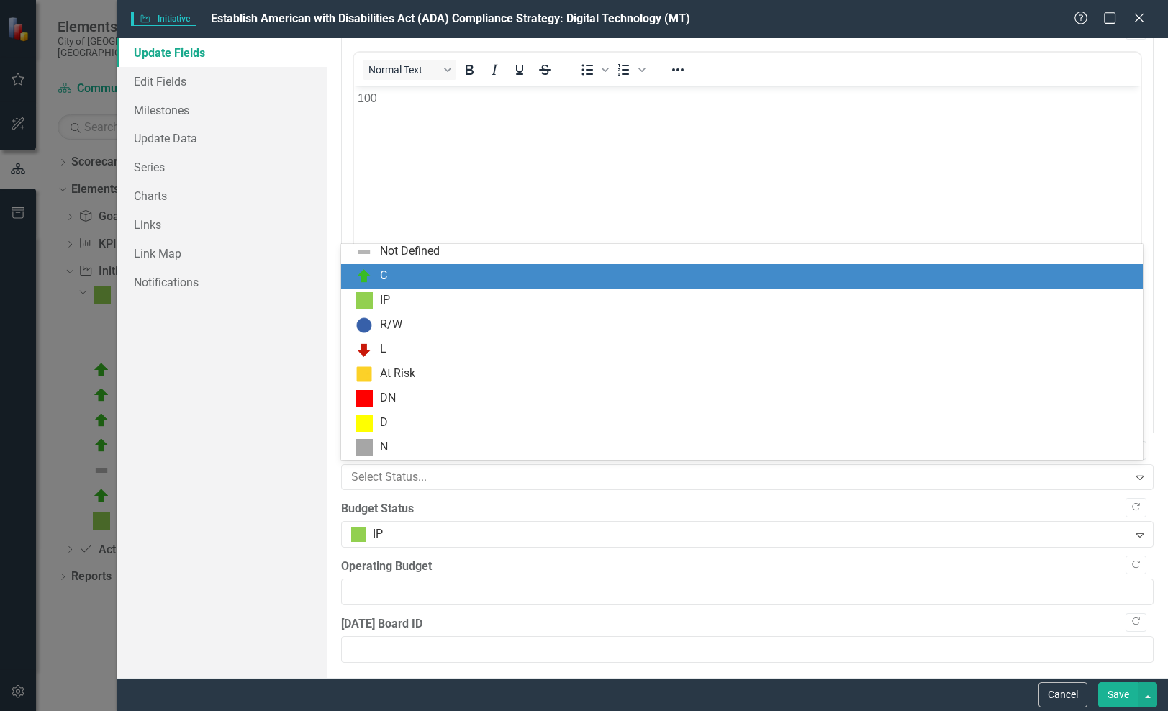
click at [553, 278] on div "C" at bounding box center [744, 276] width 779 height 17
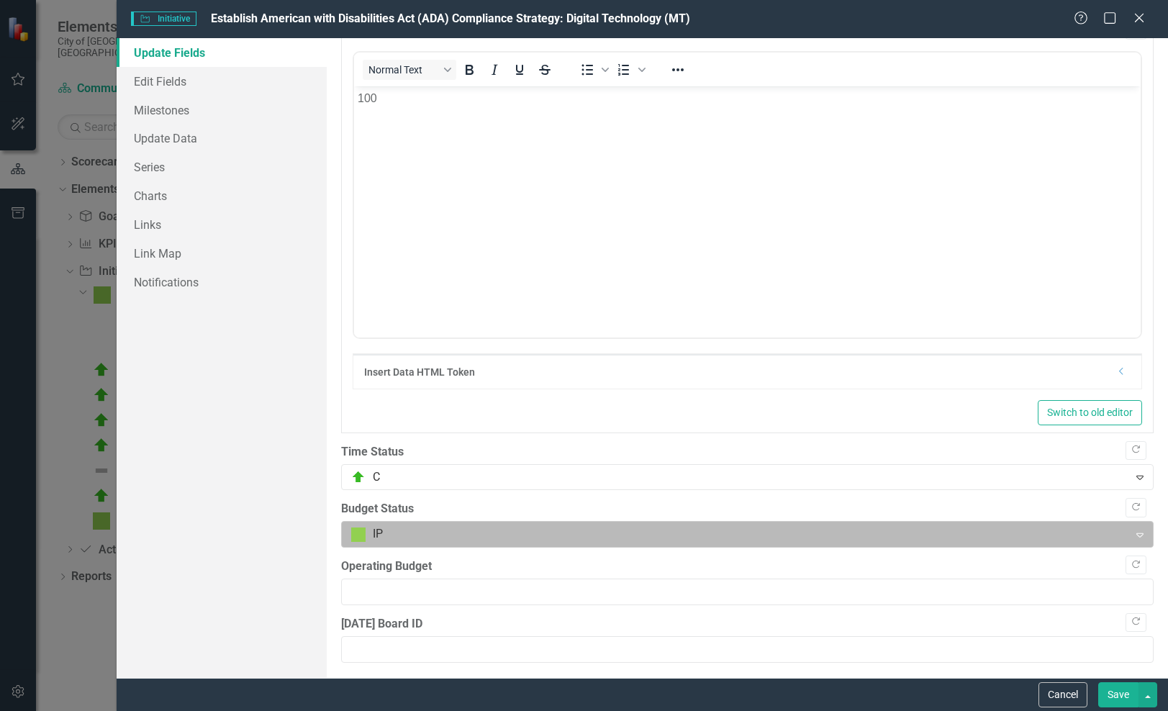
click at [494, 539] on div at bounding box center [735, 534] width 768 height 19
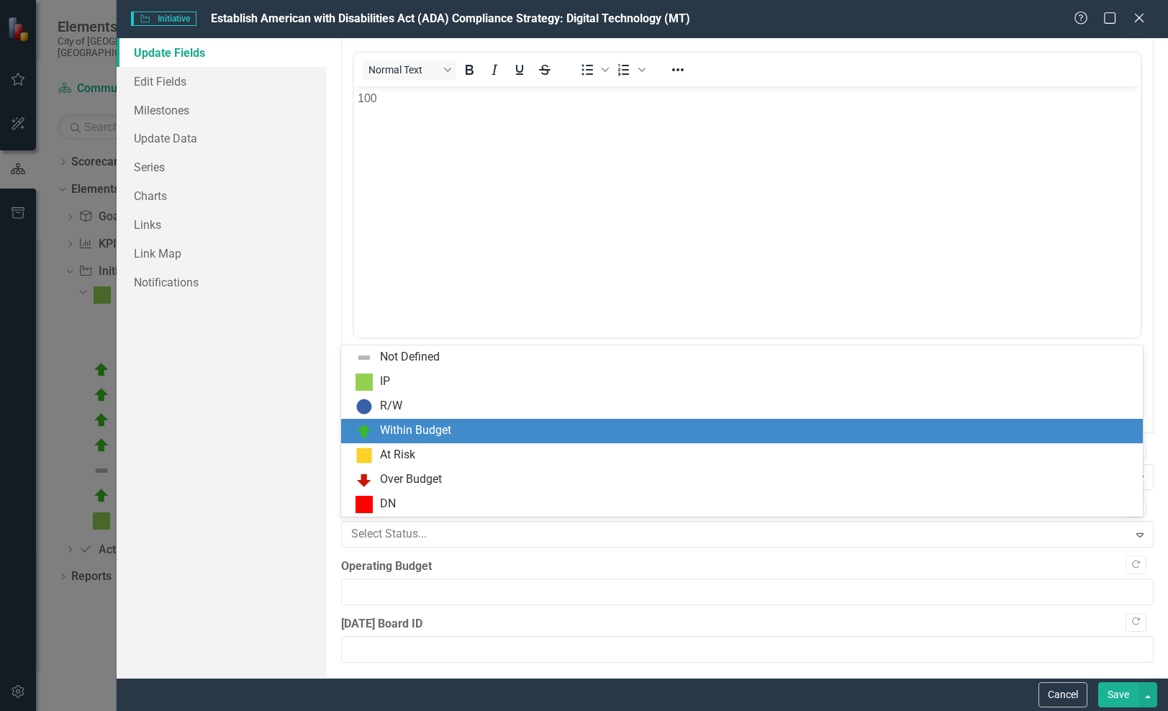
click at [523, 435] on div "Within Budget" at bounding box center [744, 430] width 779 height 17
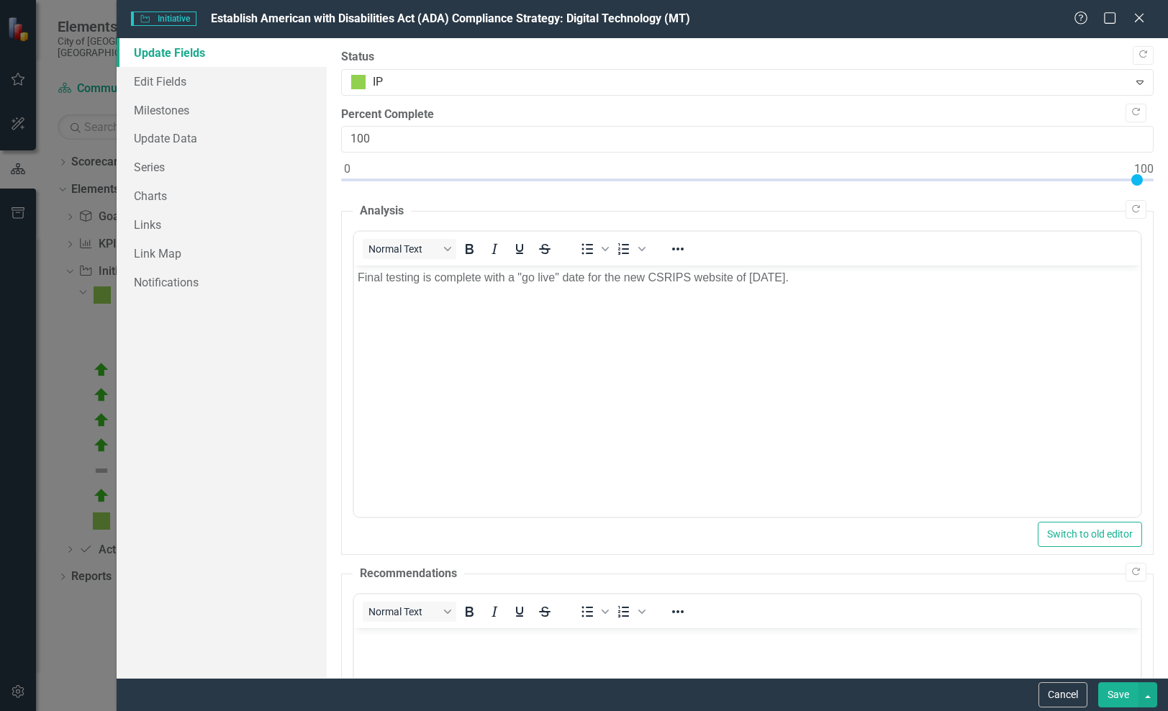
scroll to position [0, 0]
click at [758, 67] on div "Status IP Expand" at bounding box center [747, 72] width 812 height 47
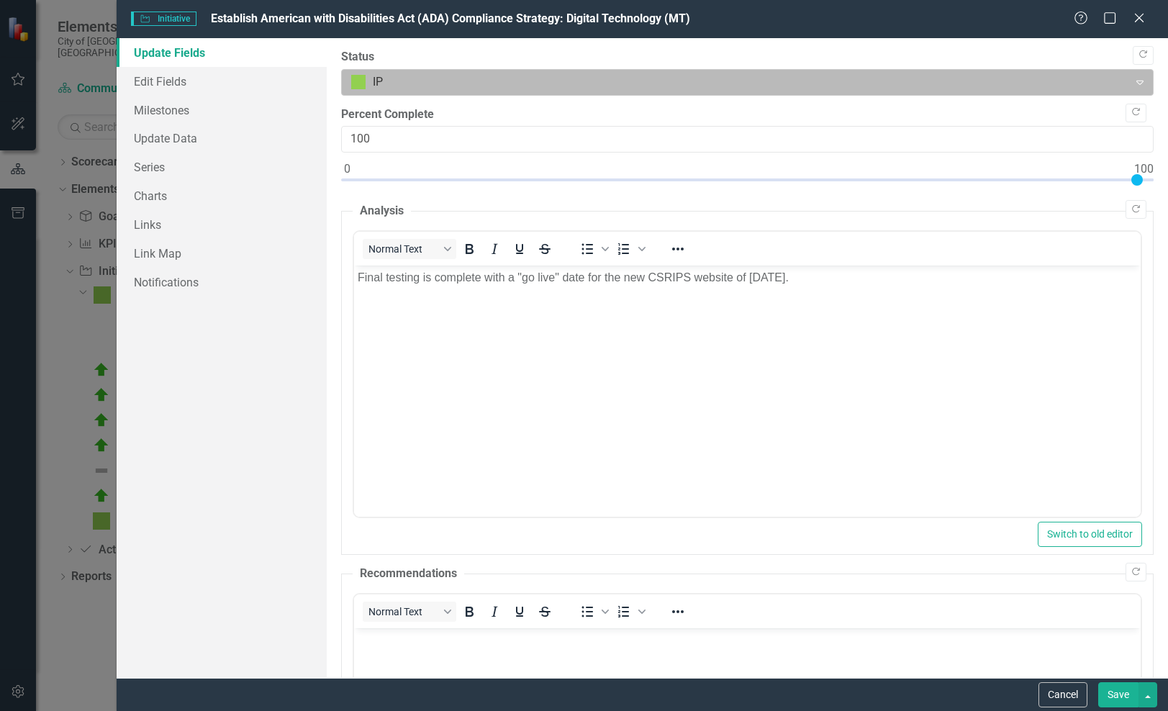
click at [753, 74] on div at bounding box center [735, 82] width 768 height 19
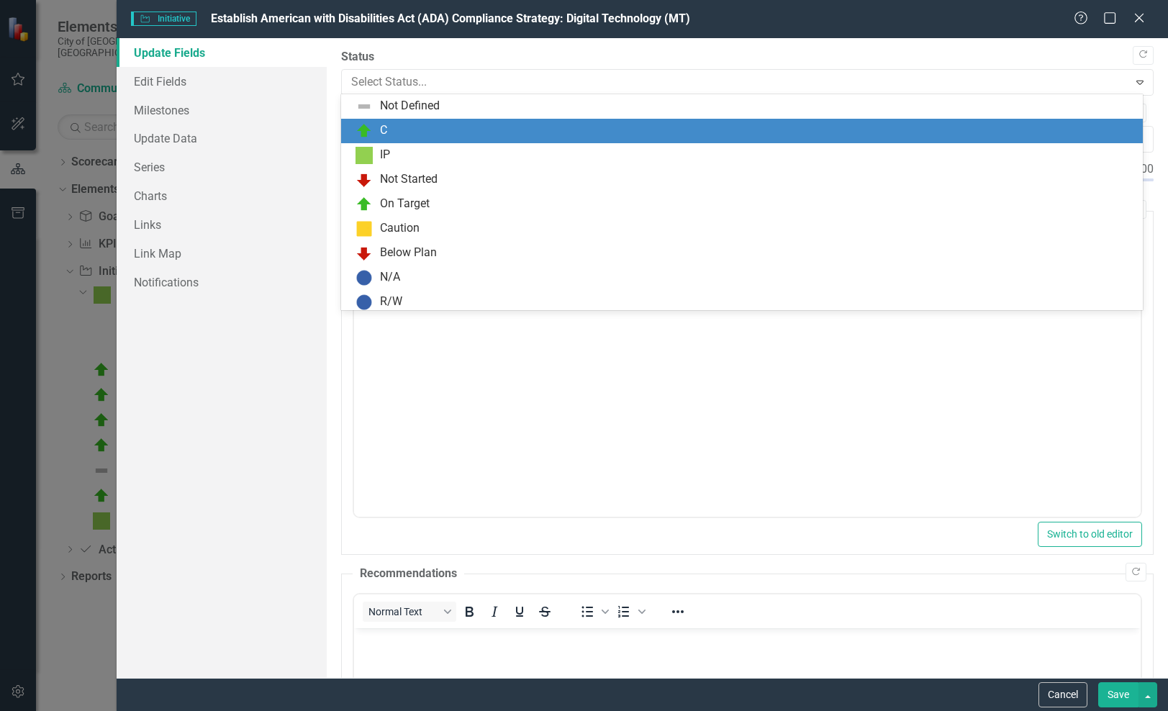
click at [625, 132] on div "C" at bounding box center [744, 130] width 779 height 17
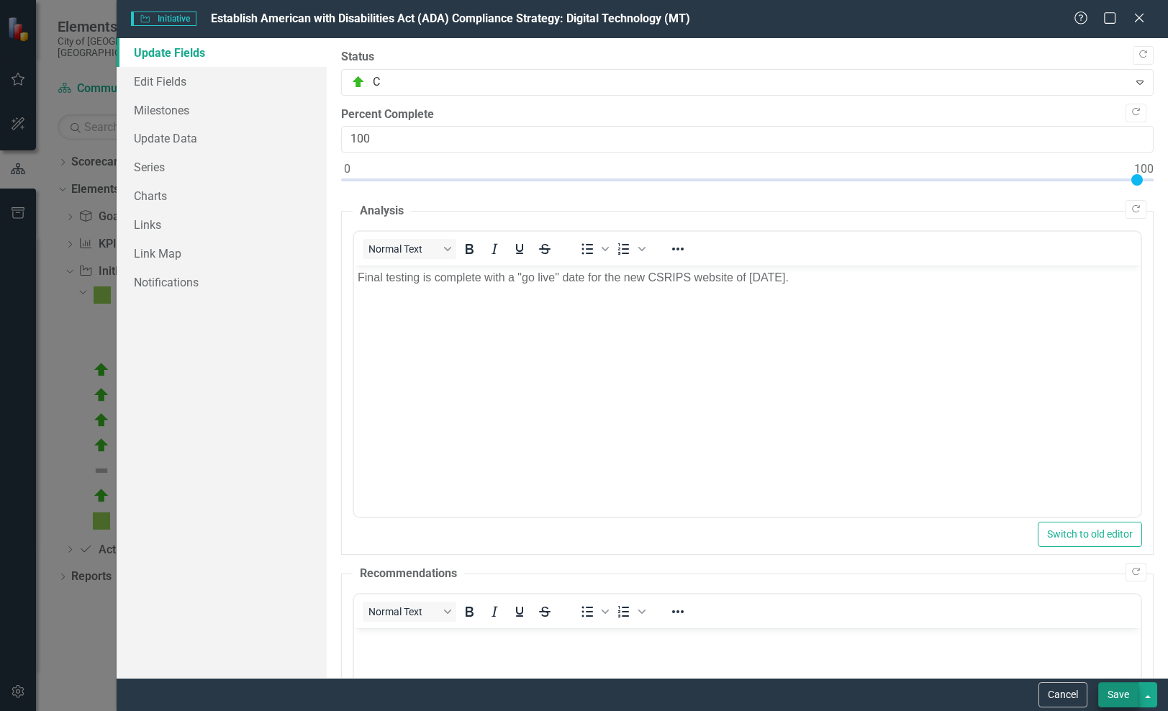
click at [1113, 689] on button "Save" at bounding box center [1118, 694] width 40 height 25
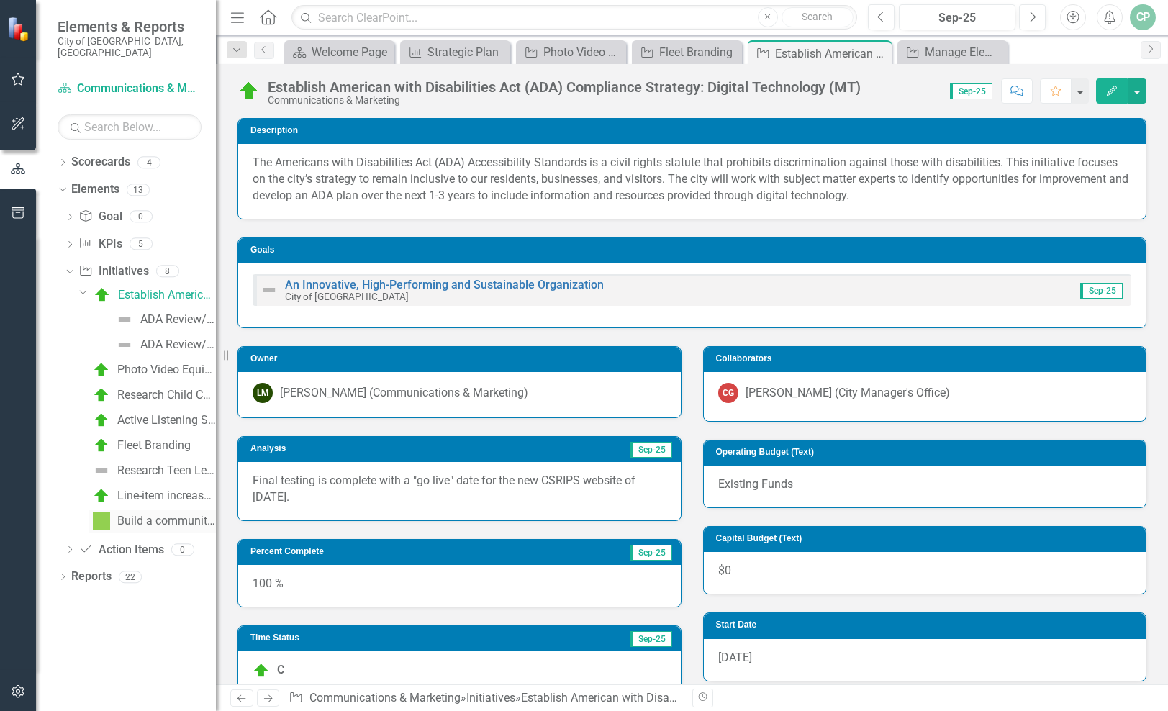
click at [149, 514] on div "Build a community for our children while upgrading & sharing facilities (FY23)" at bounding box center [166, 520] width 99 height 13
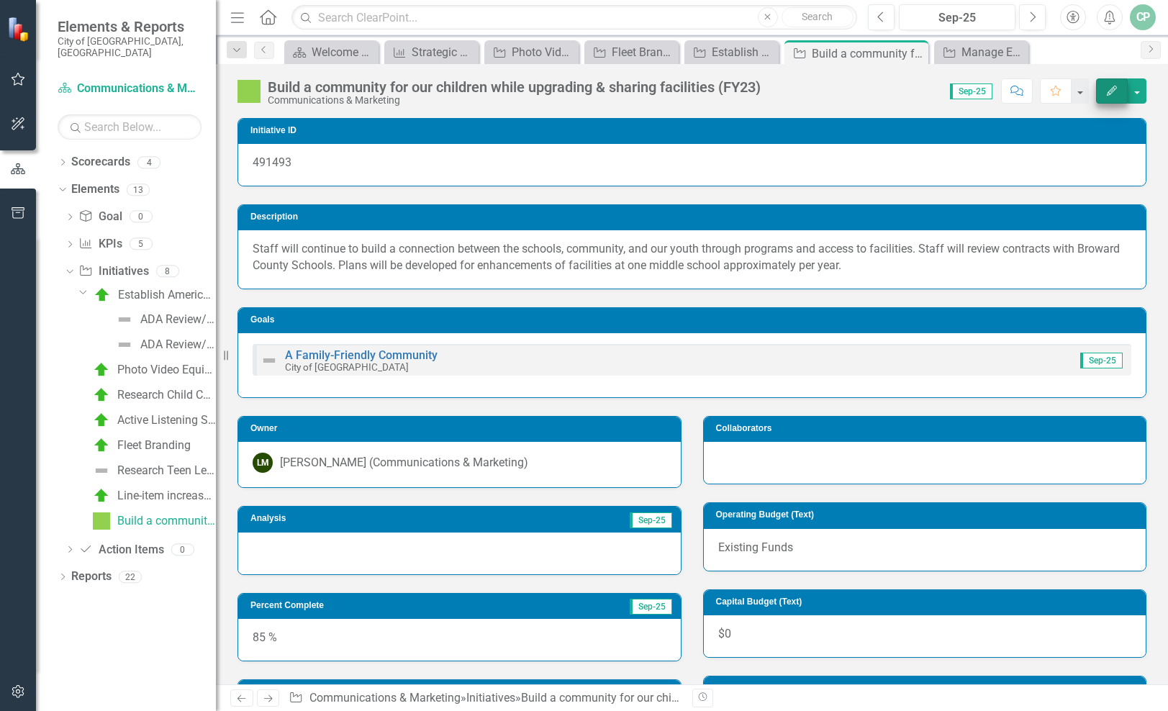
click at [1111, 94] on icon "button" at bounding box center [1112, 91] width 10 height 10
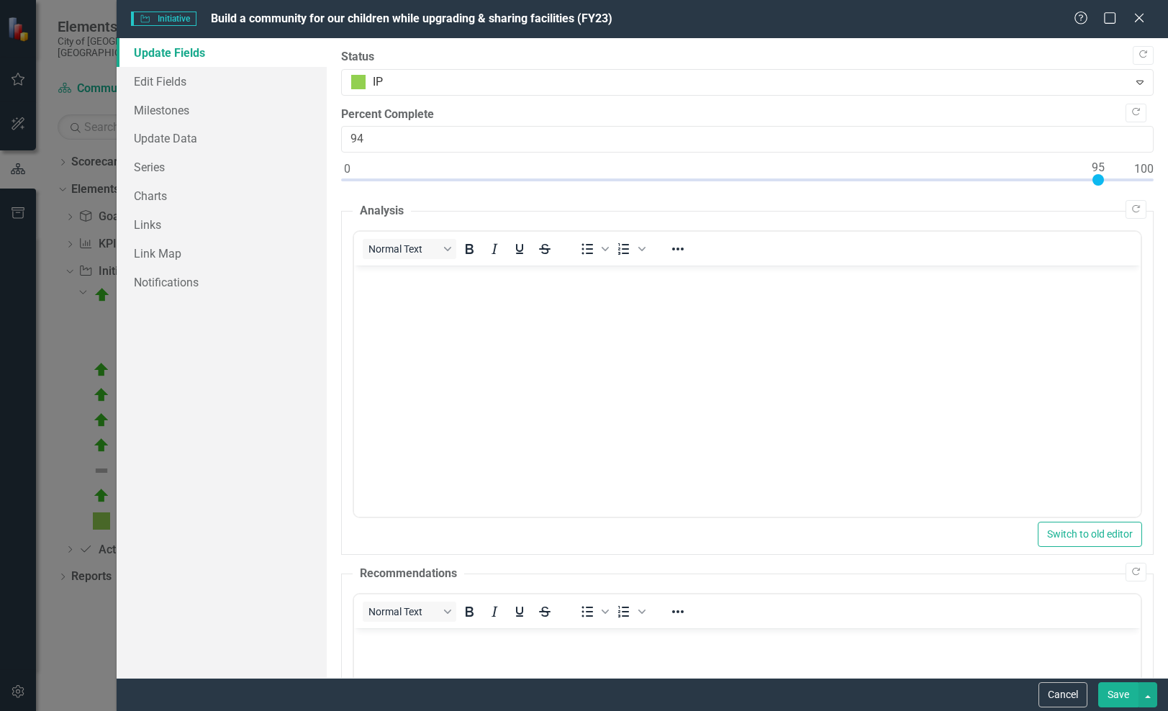
type input "95"
drag, startPoint x: 1021, startPoint y: 178, endPoint x: 1097, endPoint y: 180, distance: 76.3
click at [1097, 180] on div at bounding box center [1098, 180] width 12 height 12
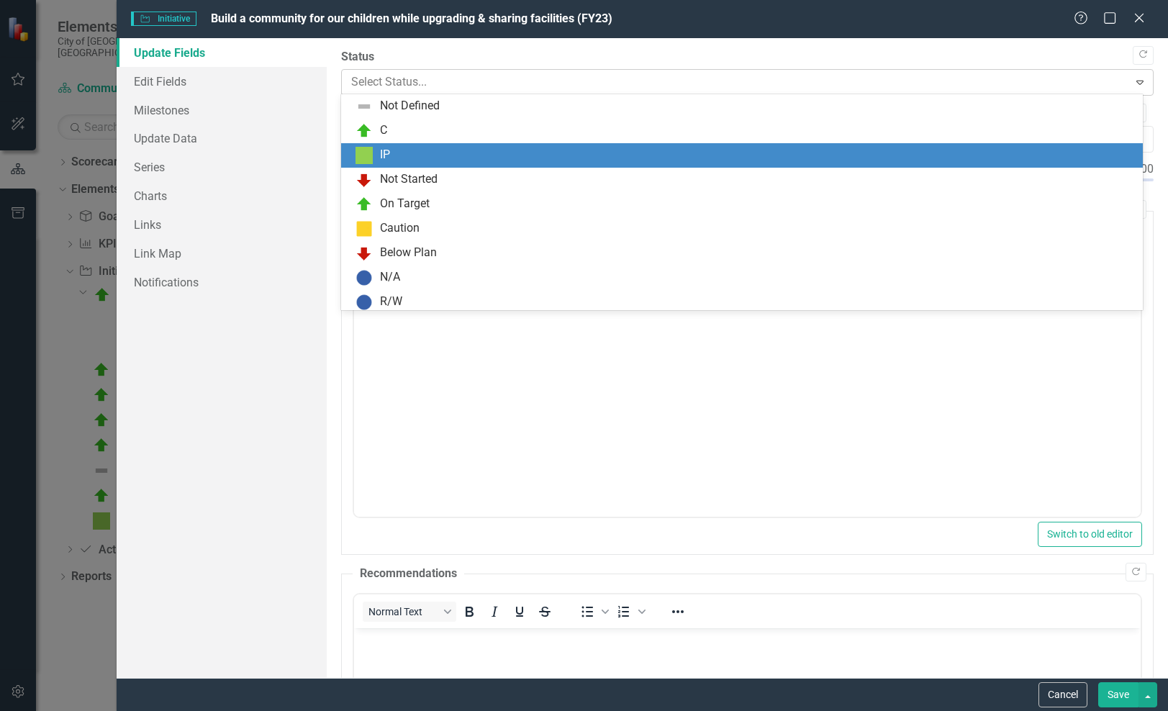
click at [660, 87] on div at bounding box center [735, 82] width 768 height 19
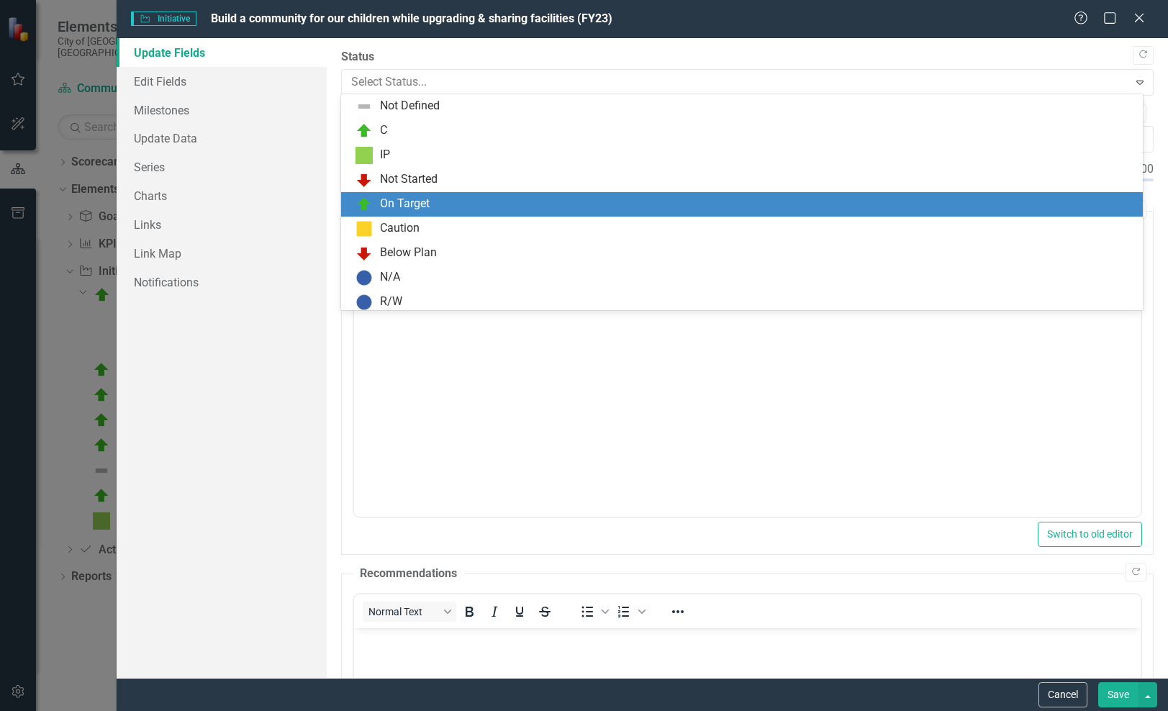
click at [622, 192] on div "On Target" at bounding box center [742, 204] width 802 height 24
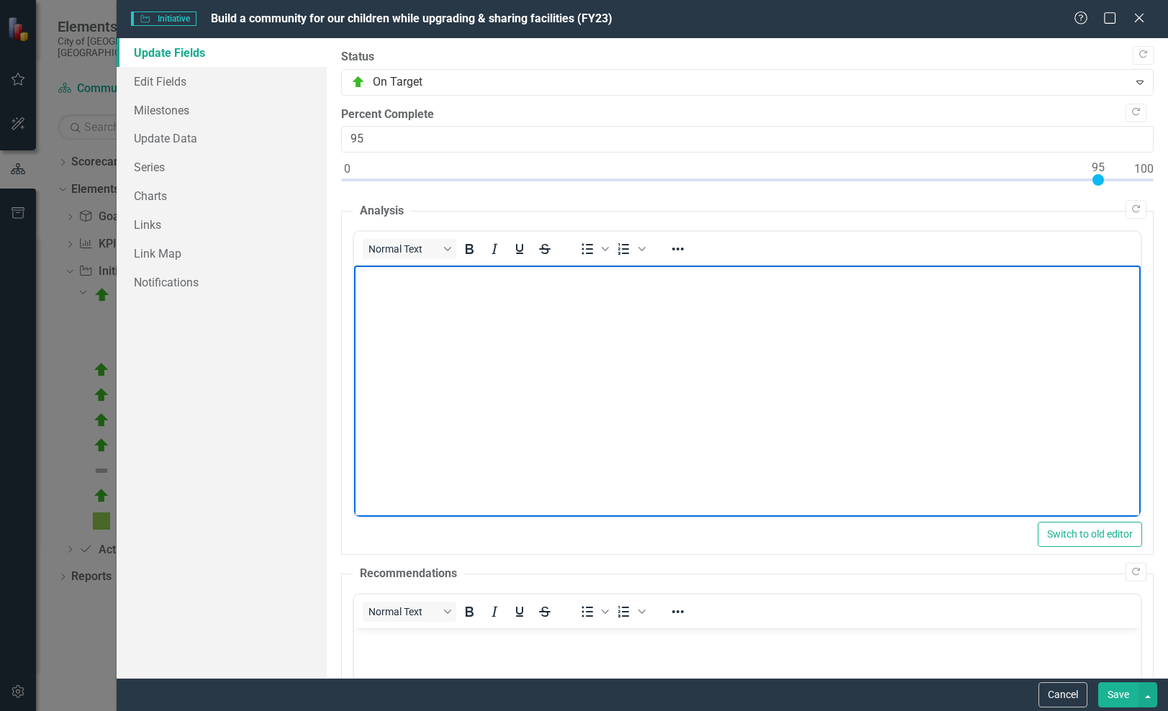
click at [561, 329] on body "Rich Text Area. Press ALT-0 for help." at bounding box center [747, 374] width 786 height 216
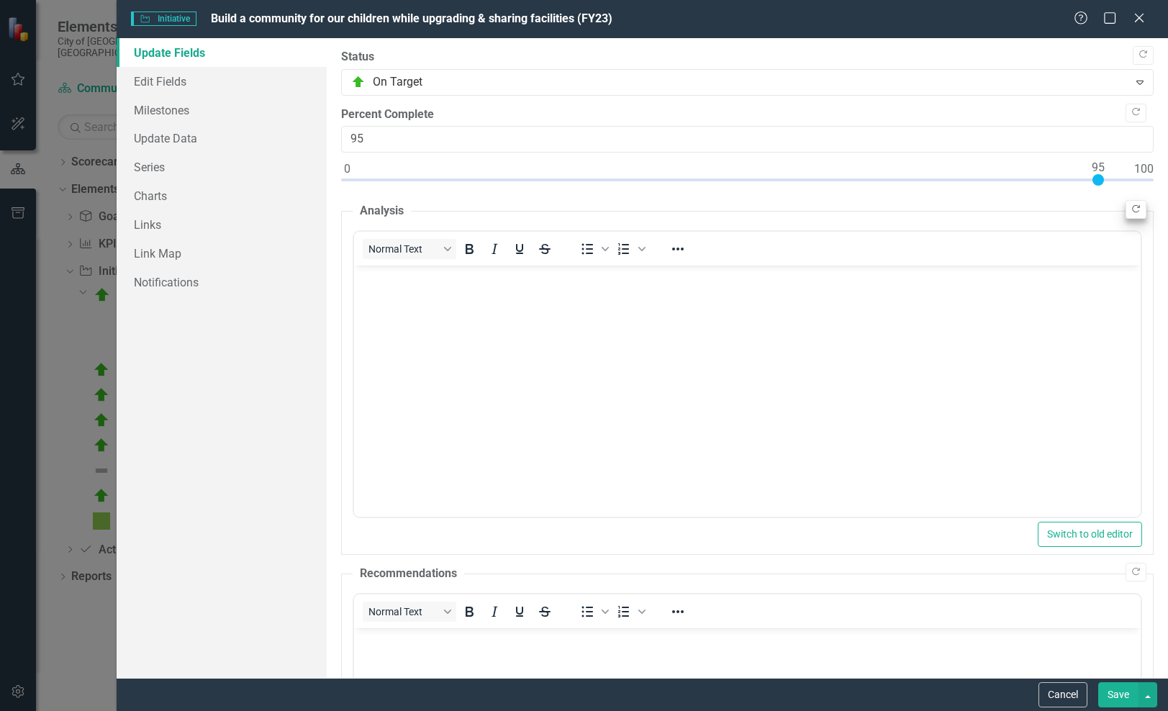
click at [1130, 206] on icon "Copy Forward" at bounding box center [1135, 209] width 11 height 9
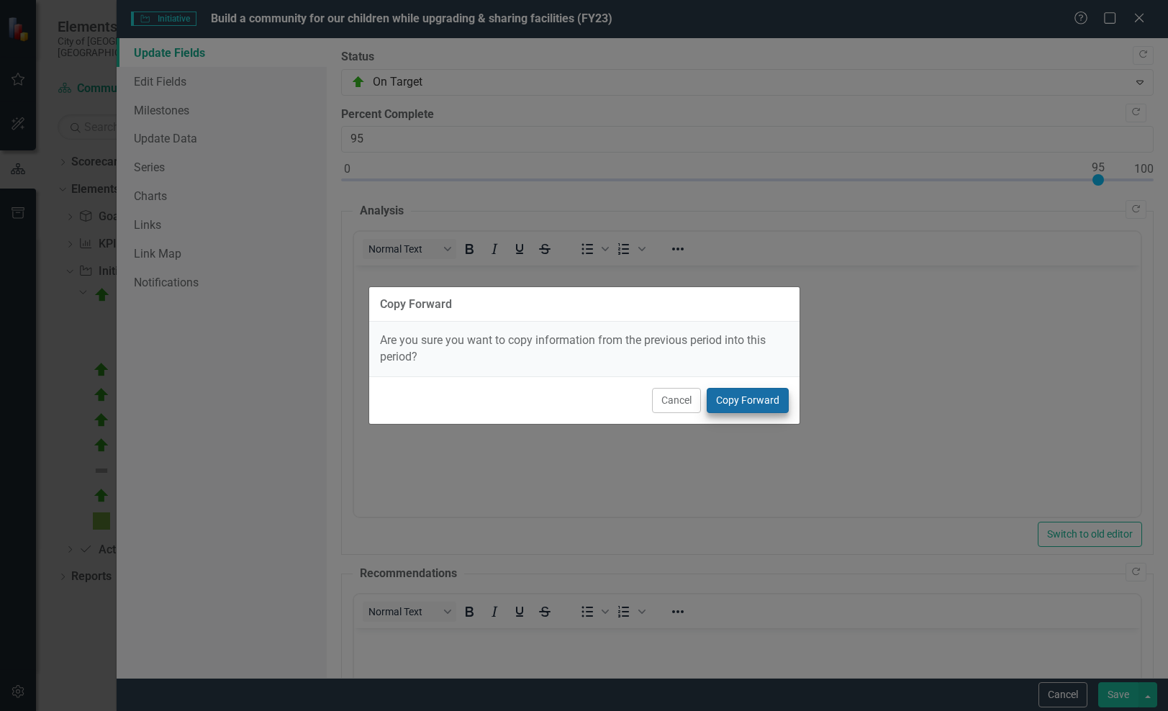
click at [745, 405] on button "Copy Forward" at bounding box center [748, 400] width 82 height 25
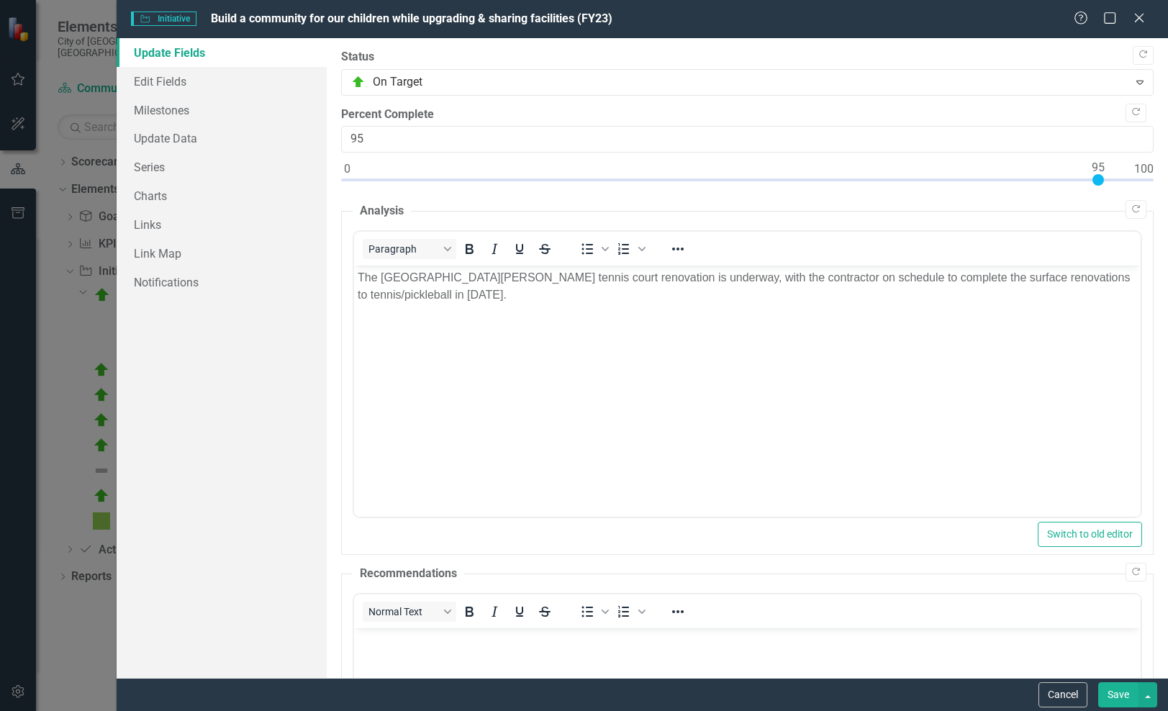
click at [605, 305] on body "The [GEOGRAPHIC_DATA][PERSON_NAME] tennis court renovation is underway, with th…" at bounding box center [747, 374] width 786 height 216
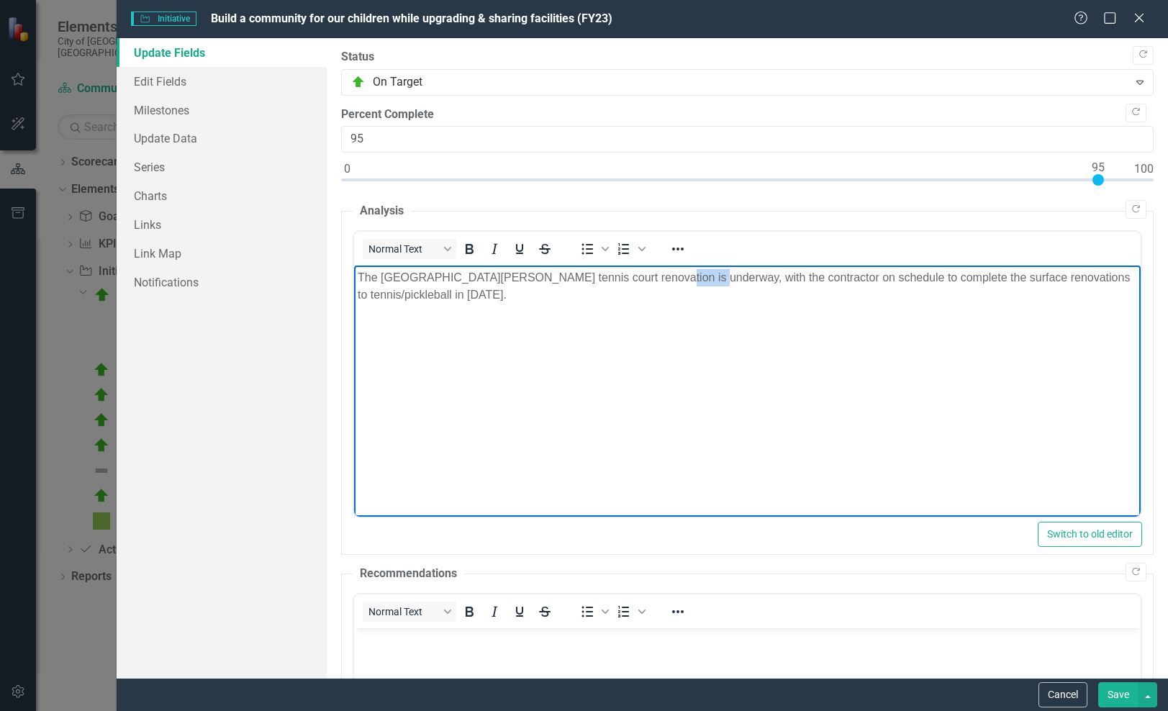
drag, startPoint x: 638, startPoint y: 277, endPoint x: 690, endPoint y: 278, distance: 51.8
click at [686, 278] on p "The [GEOGRAPHIC_DATA][PERSON_NAME] tennis court renovation is underway, with th…" at bounding box center [747, 286] width 779 height 35
click at [699, 280] on p "The [GEOGRAPHIC_DATA][PERSON_NAME] tennis court renovation is underway, with th…" at bounding box center [747, 286] width 779 height 35
drag, startPoint x: 699, startPoint y: 280, endPoint x: 640, endPoint y: 273, distance: 60.2
click at [640, 273] on p "The [GEOGRAPHIC_DATA][PERSON_NAME] tennis court renovation is underway, with th…" at bounding box center [747, 286] width 779 height 35
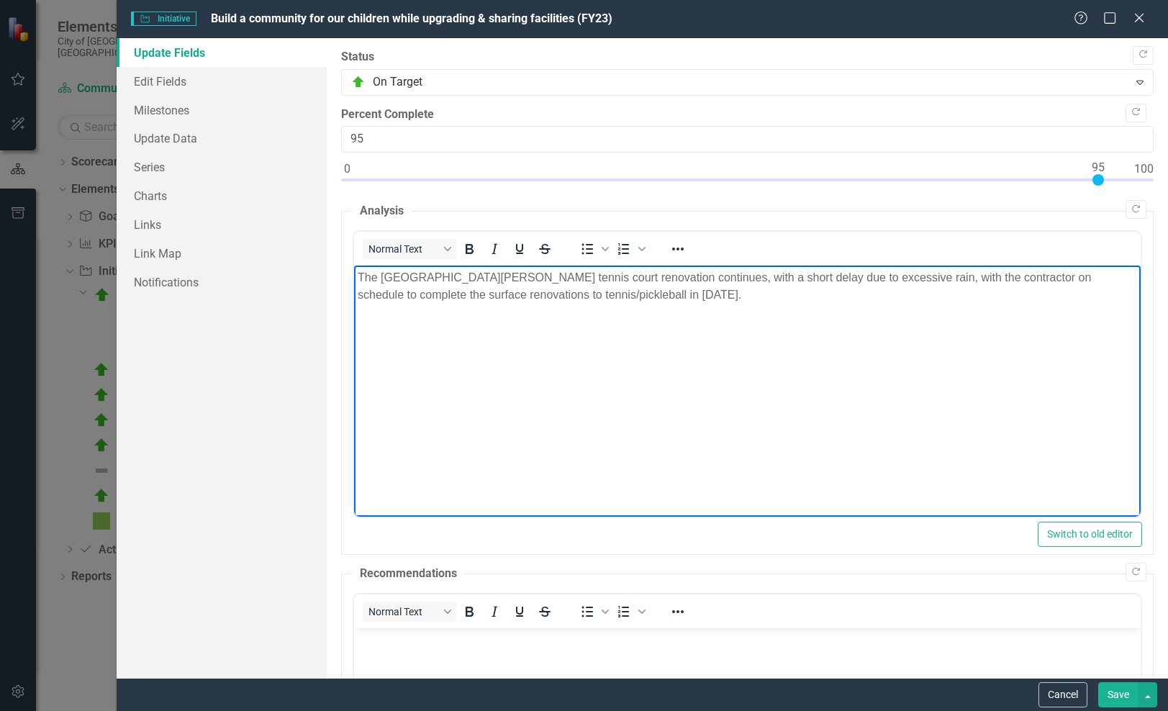
click at [760, 277] on p "The [GEOGRAPHIC_DATA][PERSON_NAME] tennis court renovation continues, with a sh…" at bounding box center [747, 286] width 779 height 35
click at [957, 278] on p "The [GEOGRAPHIC_DATA][PERSON_NAME] tennis court renovation continues, with a sh…" at bounding box center [747, 286] width 779 height 35
click at [1004, 276] on p "The [GEOGRAPHIC_DATA][PERSON_NAME] tennis court renovation continues, with a sh…" at bounding box center [747, 286] width 779 height 35
drag, startPoint x: 518, startPoint y: 294, endPoint x: 638, endPoint y: 291, distance: 119.5
click at [638, 291] on p "The [GEOGRAPHIC_DATA][PERSON_NAME] tennis court renovation continues, with a sh…" at bounding box center [747, 286] width 779 height 35
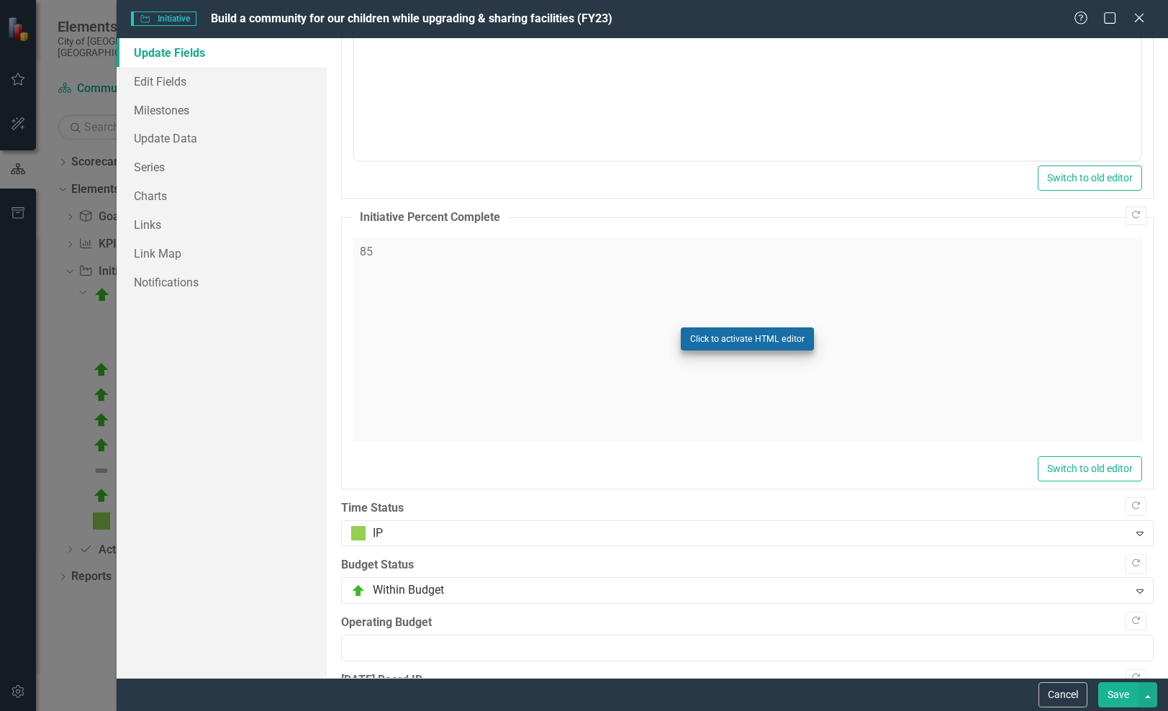
click at [755, 330] on button "Click to activate HTML editor" at bounding box center [747, 338] width 133 height 23
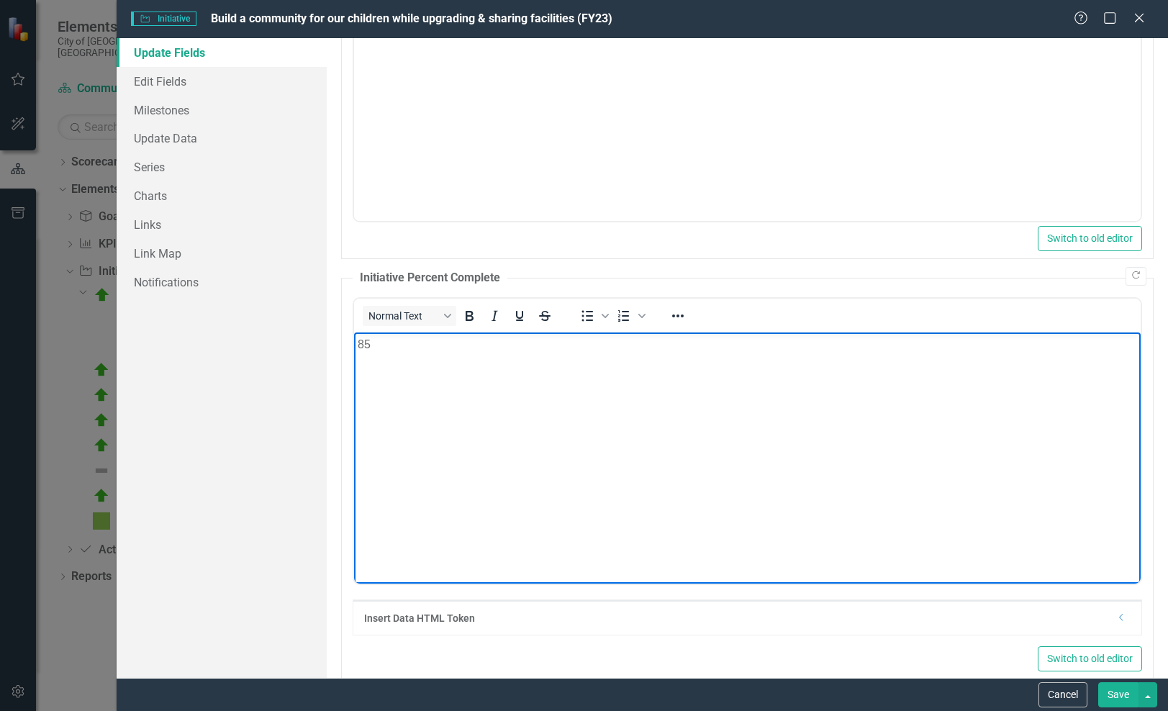
click at [559, 350] on p "85" at bounding box center [747, 343] width 779 height 17
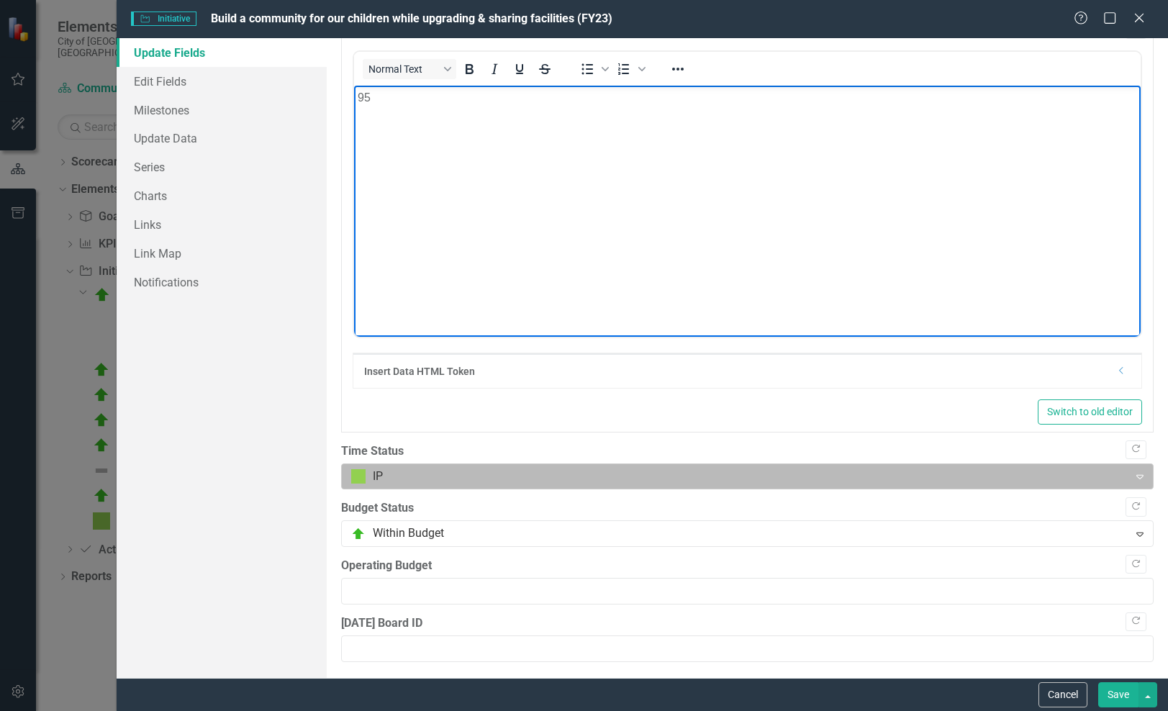
scroll to position [904, 0]
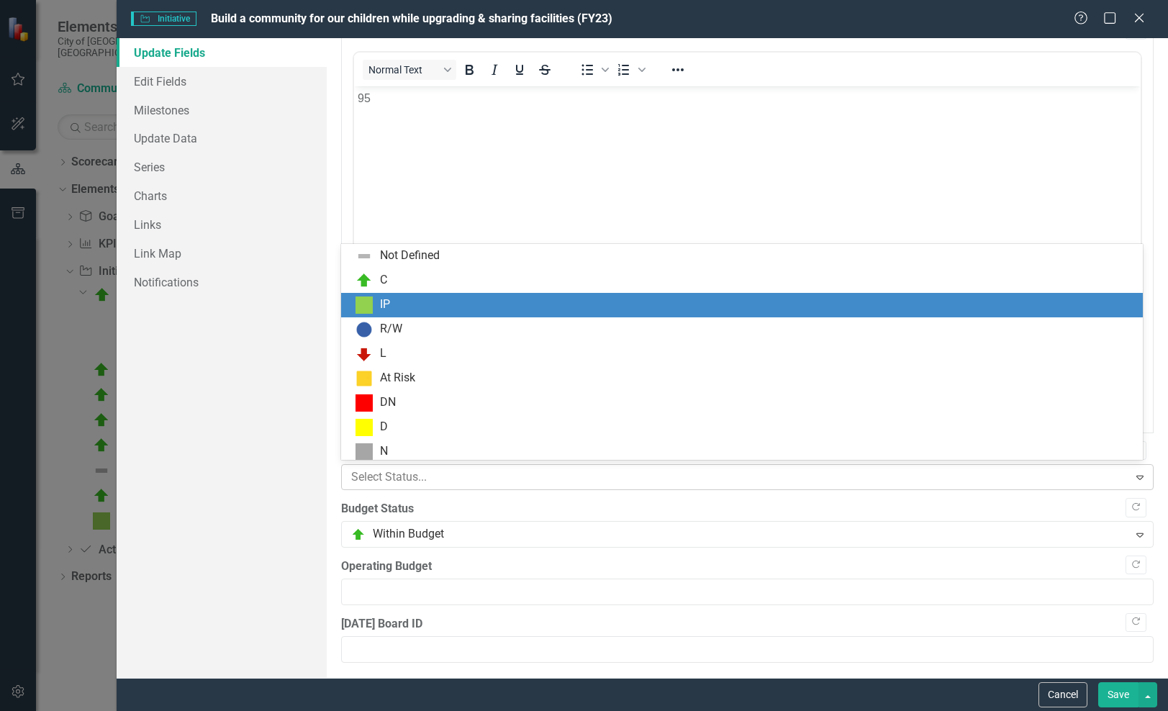
click at [556, 482] on div at bounding box center [735, 477] width 768 height 19
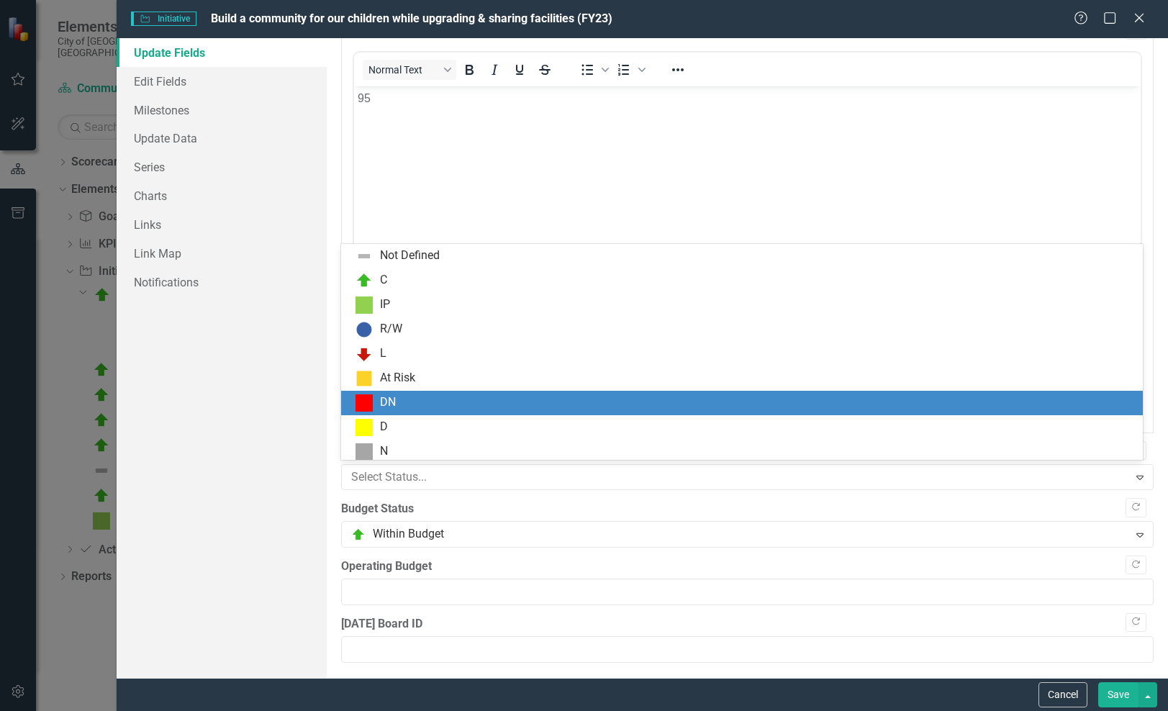
scroll to position [0, 0]
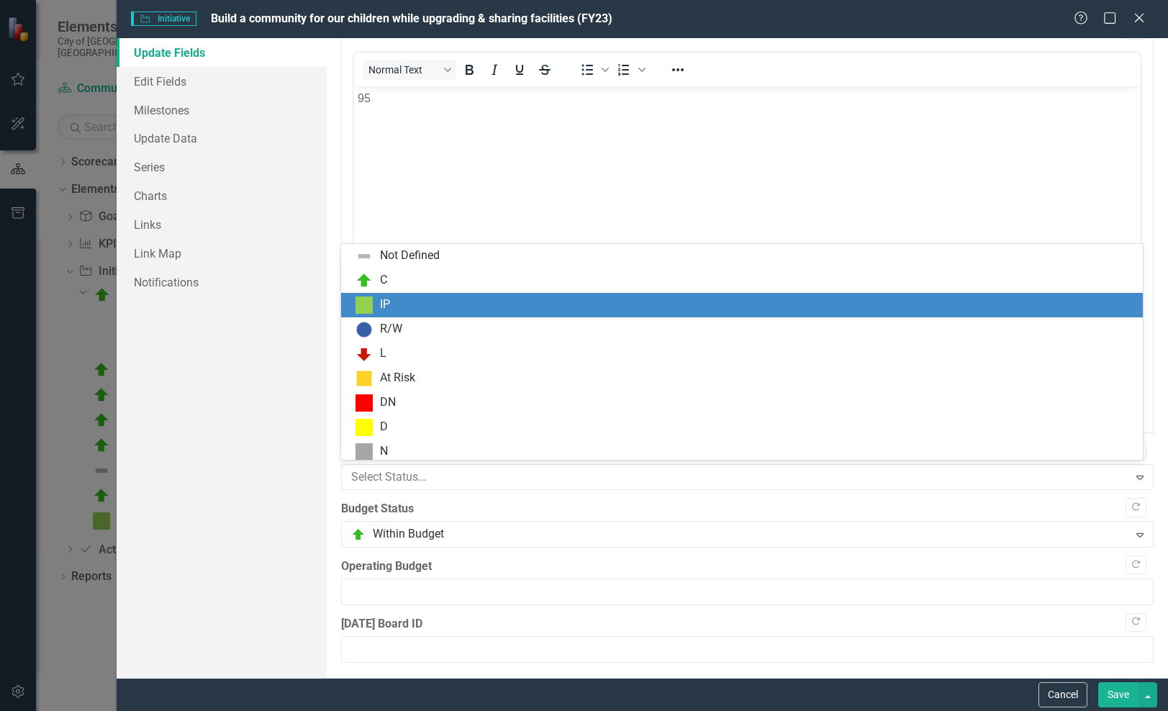
click at [544, 295] on div "IP" at bounding box center [742, 305] width 802 height 24
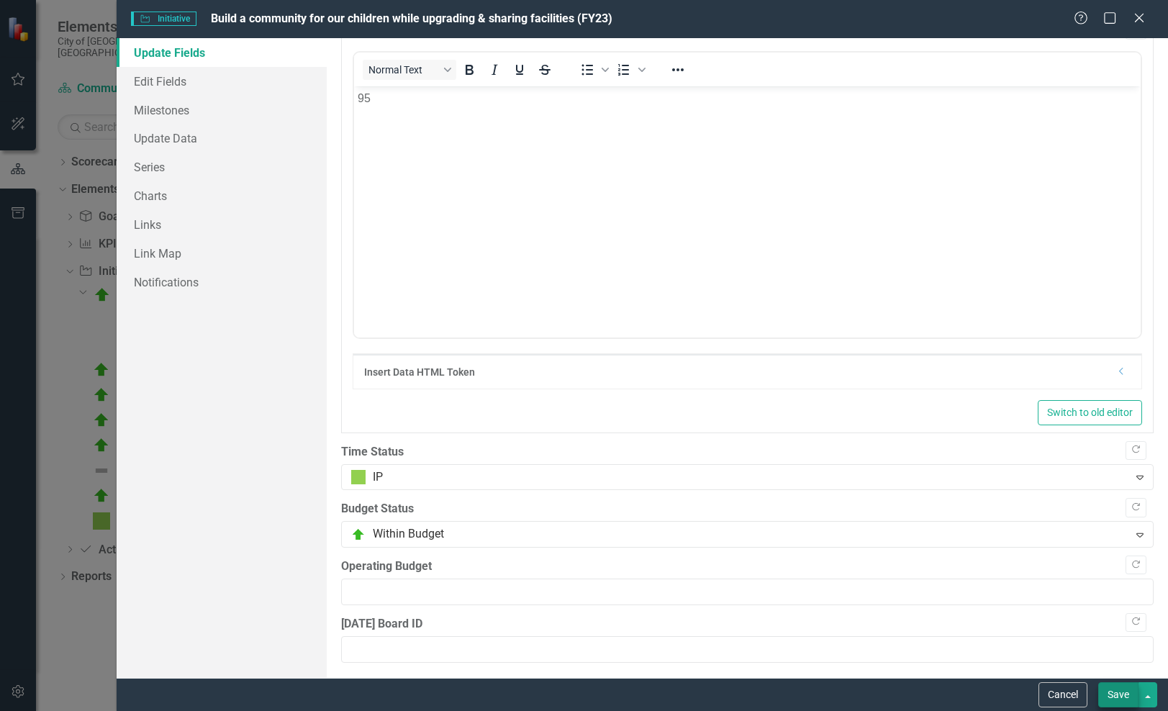
click at [1121, 692] on button "Save" at bounding box center [1118, 694] width 40 height 25
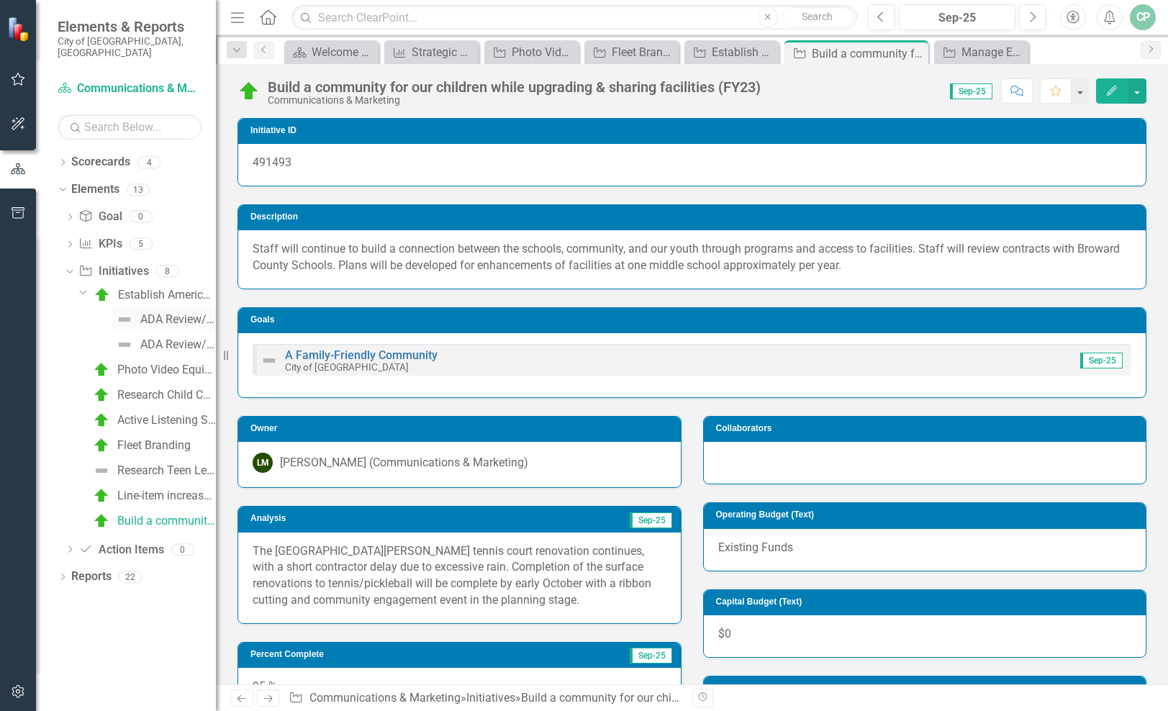
click at [186, 313] on div "ADA Review/Report: Report" at bounding box center [178, 319] width 76 height 13
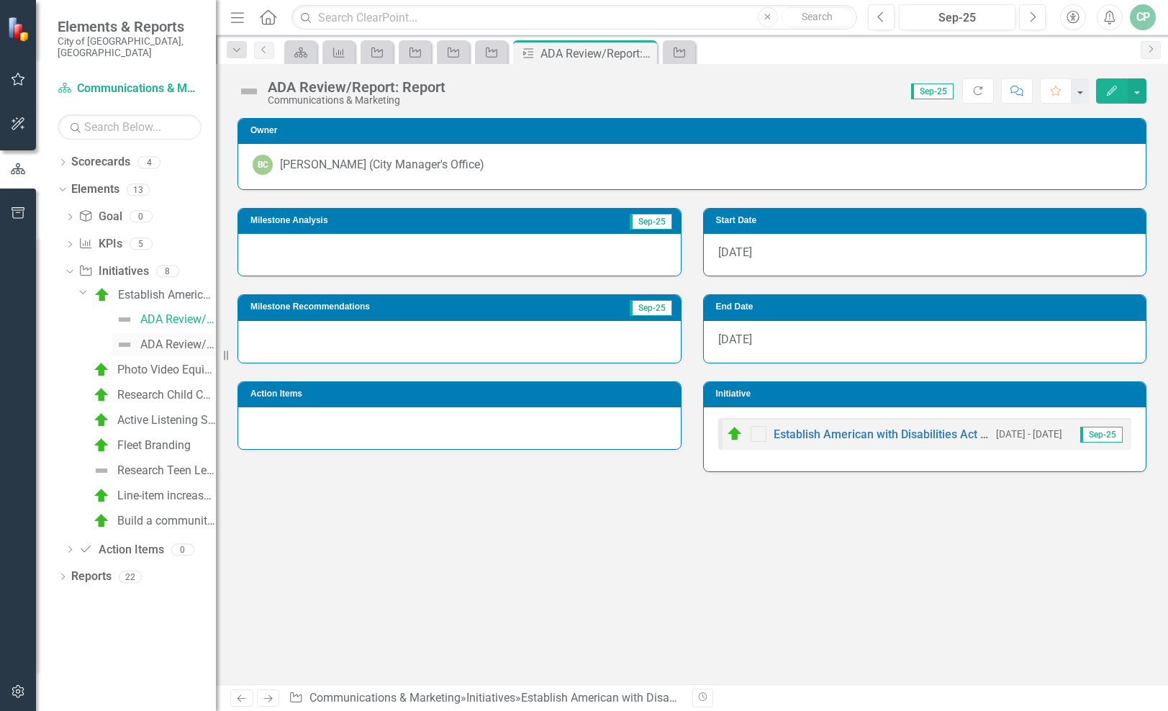
click at [183, 338] on div "ADA Review/Report: Retain Consultant" at bounding box center [178, 344] width 76 height 13
click at [172, 289] on div "Establish American with Disabilities Act (ADA) Compliance Strategy: Digital Tec…" at bounding box center [167, 295] width 98 height 13
